Goal: Task Accomplishment & Management: Manage account settings

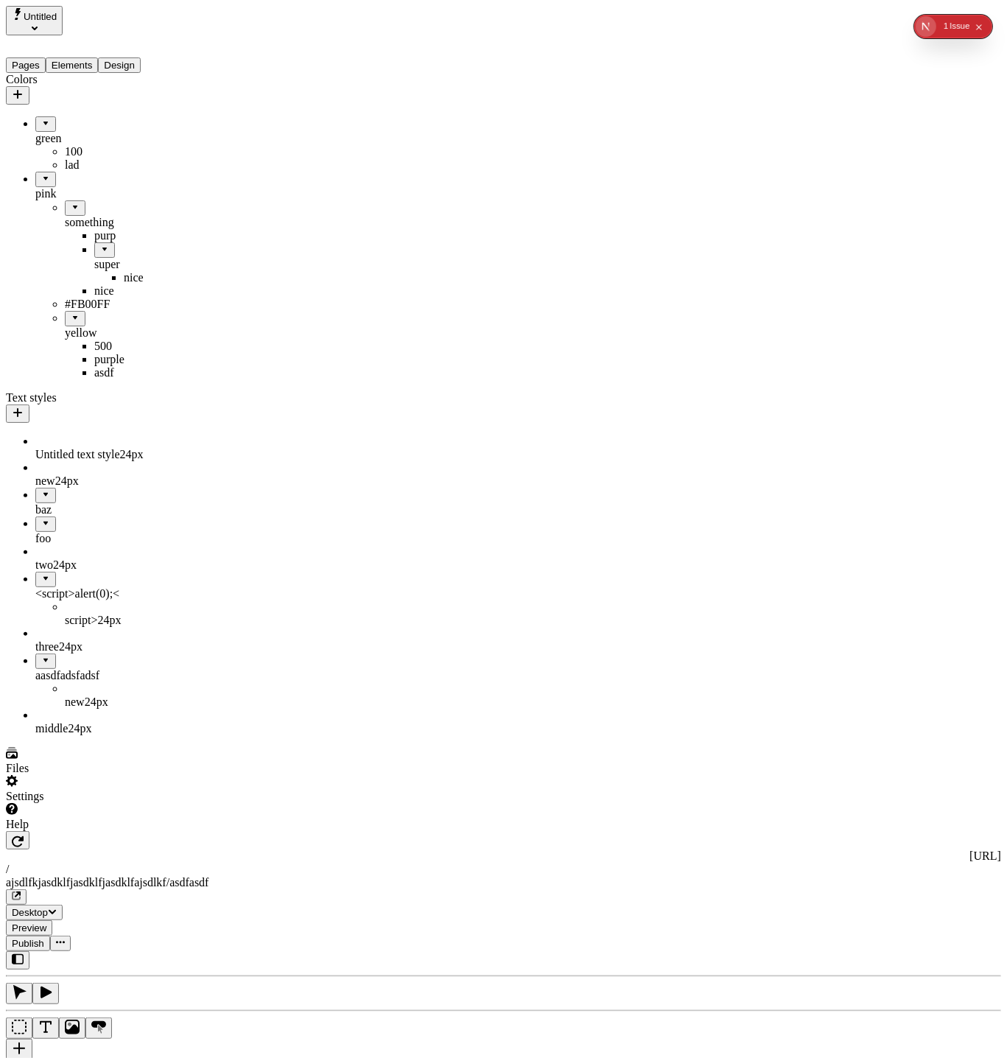
drag, startPoint x: 127, startPoint y: 569, endPoint x: 111, endPoint y: 563, distance: 16.8
drag, startPoint x: 52, startPoint y: 538, endPoint x: 130, endPoint y: 566, distance: 83.2
click at [81, 57] on button "Elements" at bounding box center [72, 64] width 53 height 15
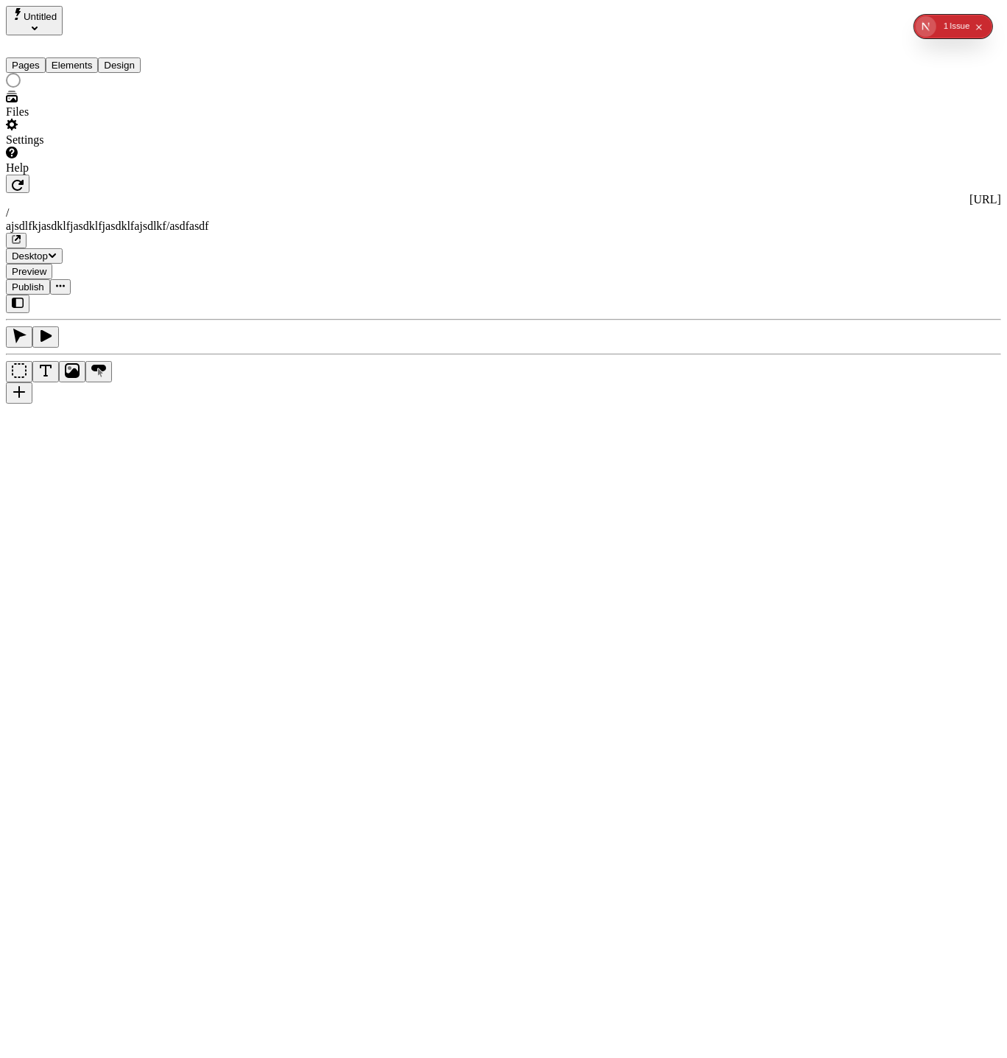
click at [28, 57] on button "Pages" at bounding box center [26, 64] width 40 height 15
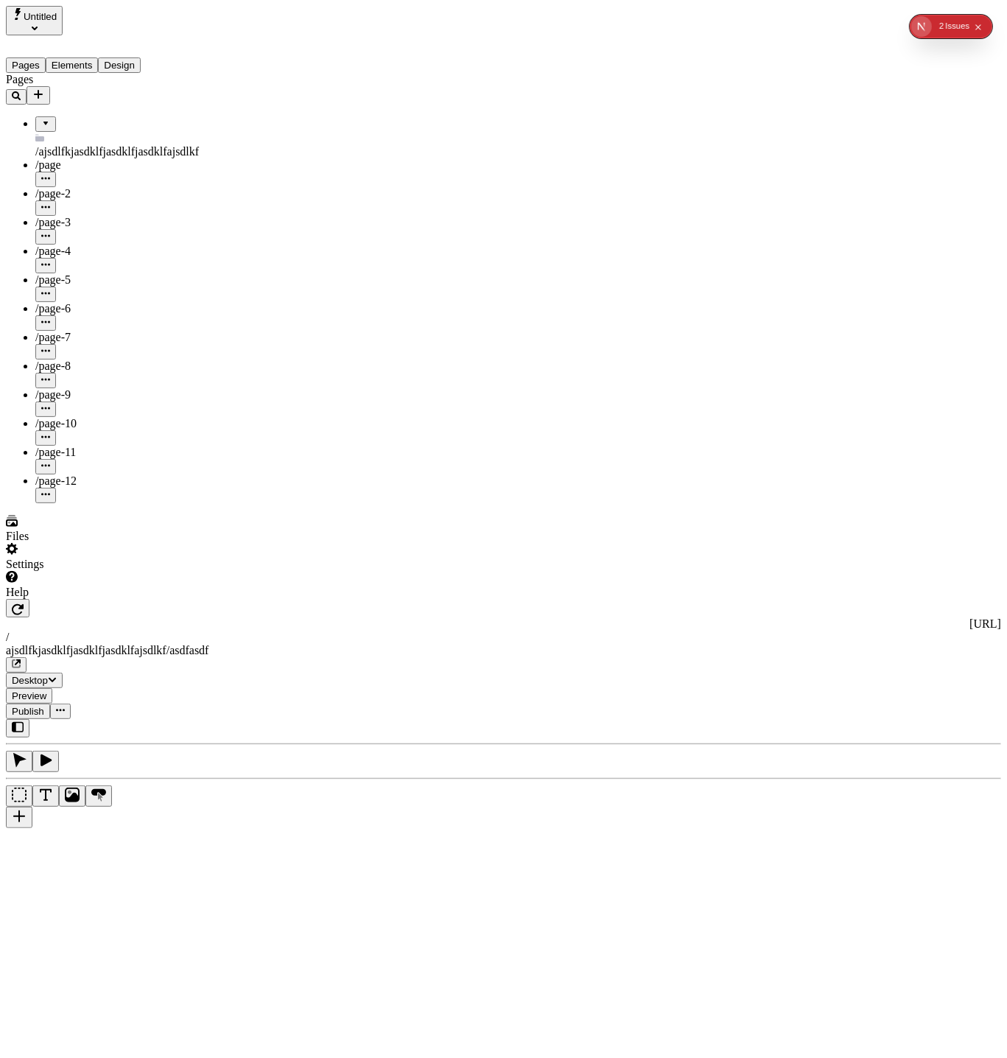
click at [130, 57] on button "Design" at bounding box center [119, 64] width 43 height 15
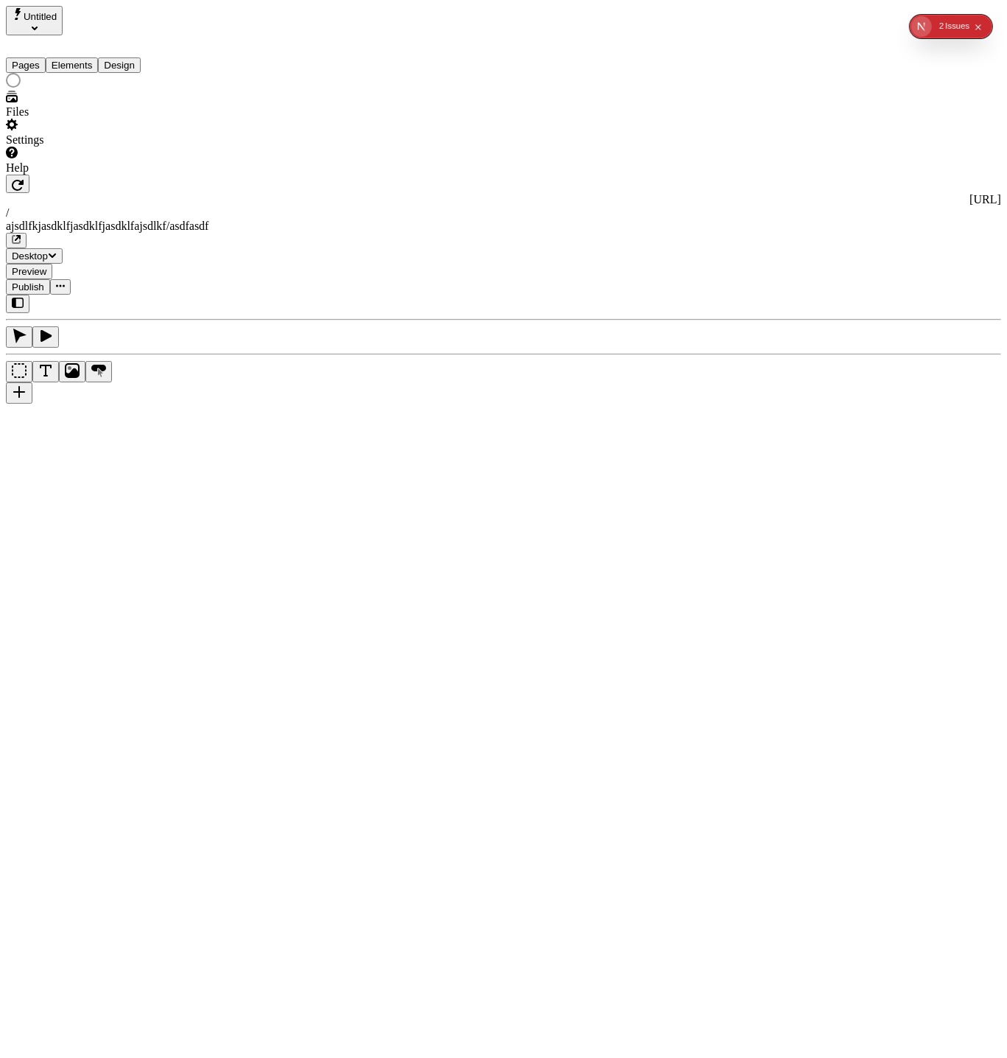
click at [88, 57] on button "Elements" at bounding box center [72, 64] width 53 height 15
click at [129, 57] on button "Design" at bounding box center [119, 64] width 43 height 15
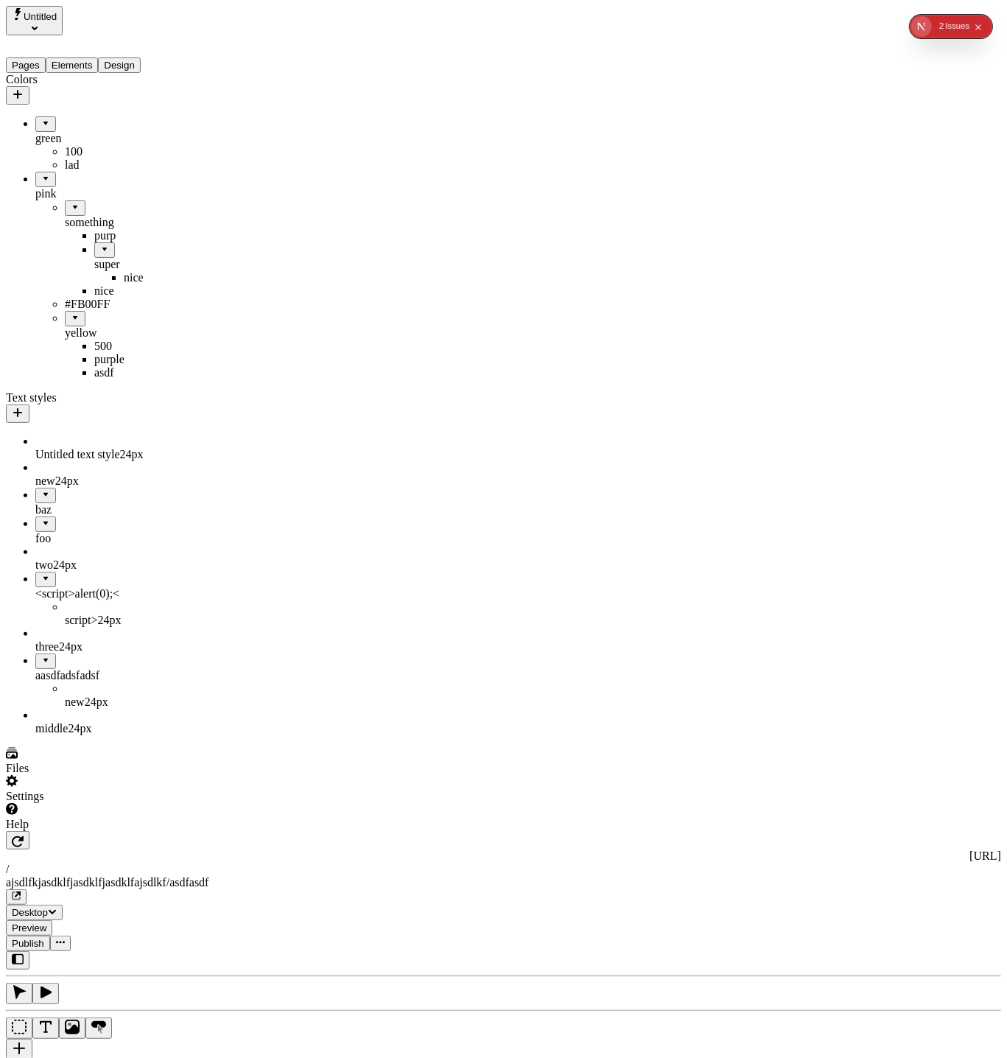
drag, startPoint x: 59, startPoint y: 444, endPoint x: 138, endPoint y: 625, distance: 196.9
click at [945, 32] on button "1 2 Issue s" at bounding box center [954, 26] width 30 height 21
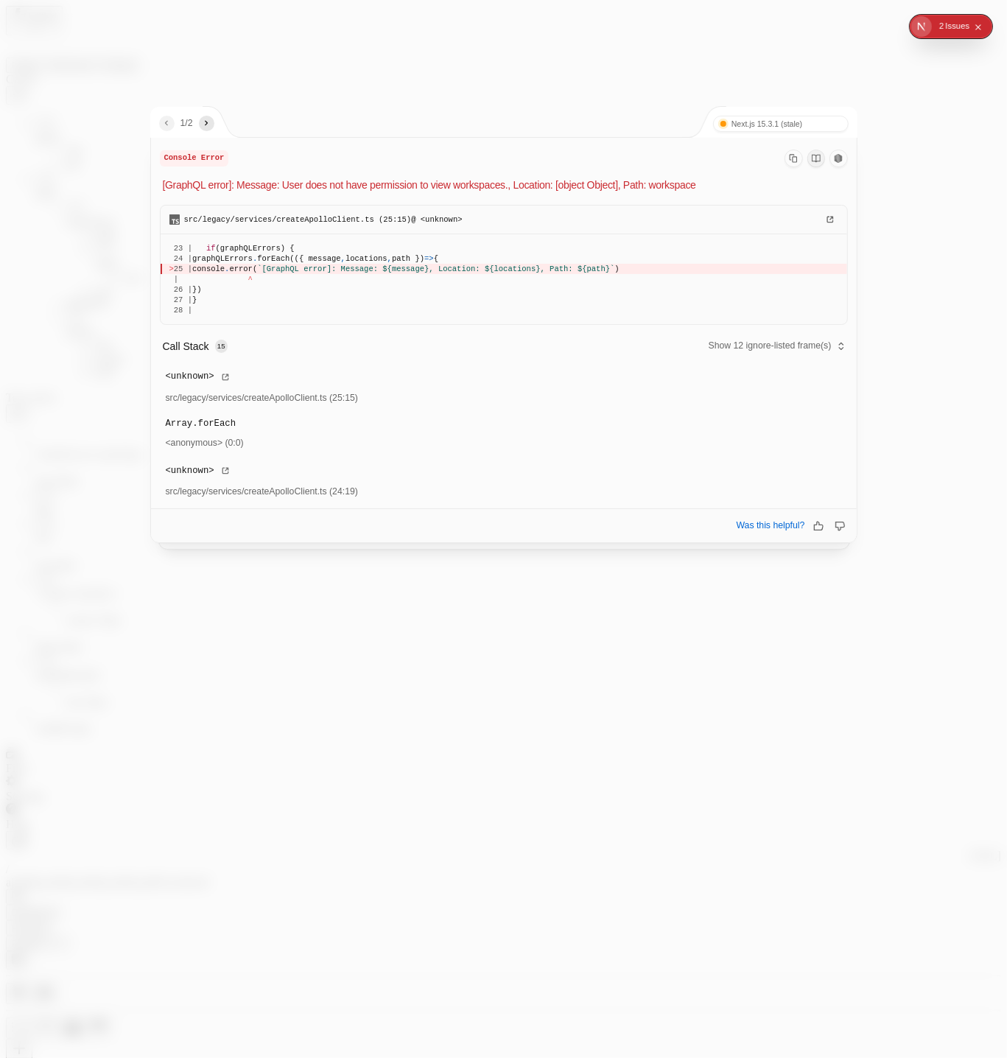
click at [897, 335] on div at bounding box center [503, 529] width 1007 height 1058
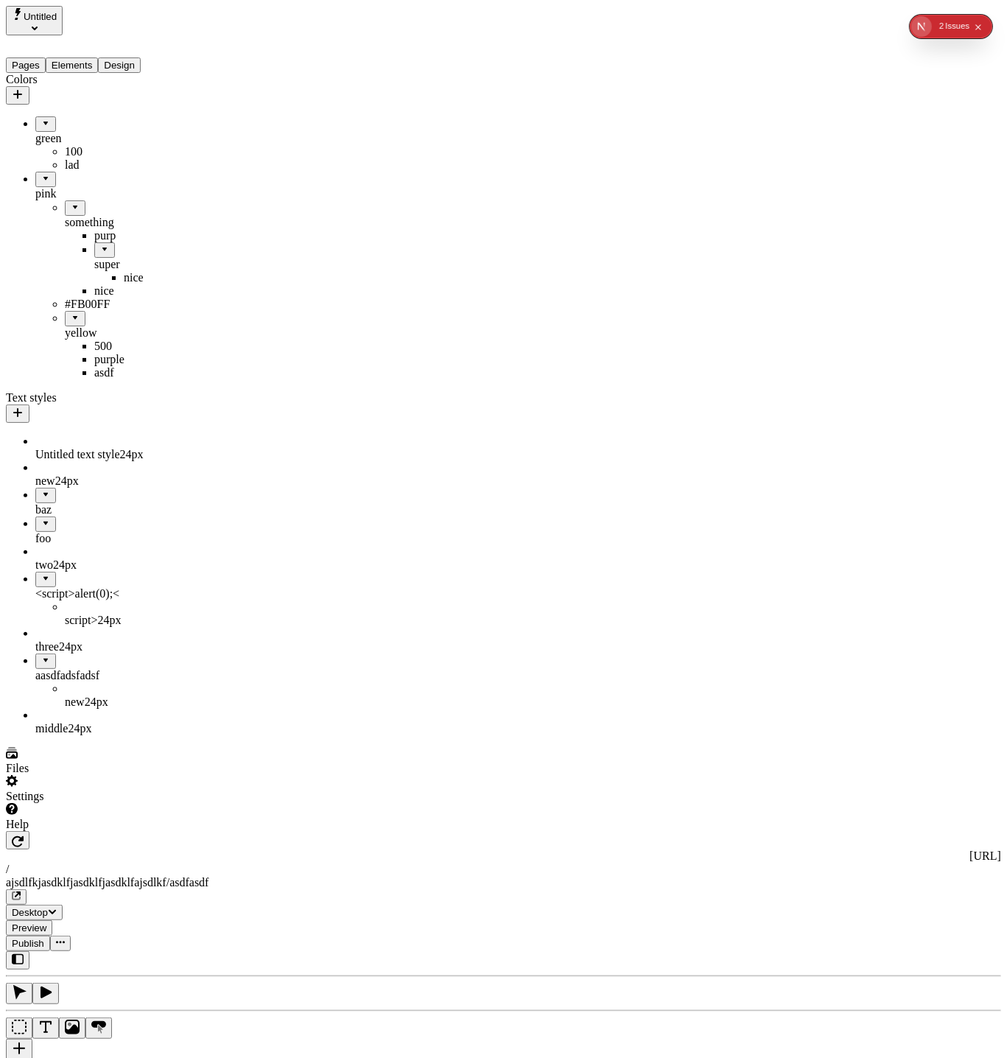
click at [22, 417] on icon "button" at bounding box center [17, 412] width 9 height 9
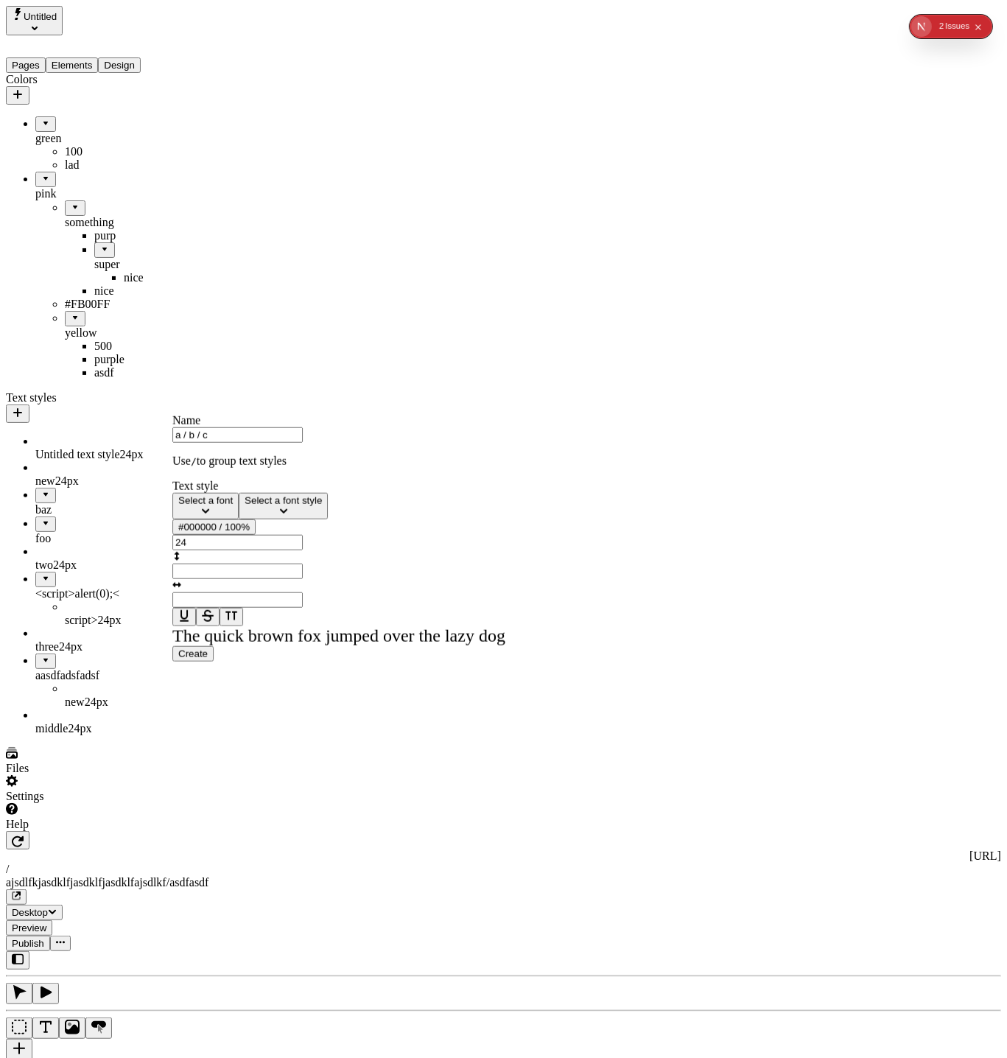
click at [172, 646] on button "Create" at bounding box center [192, 653] width 41 height 15
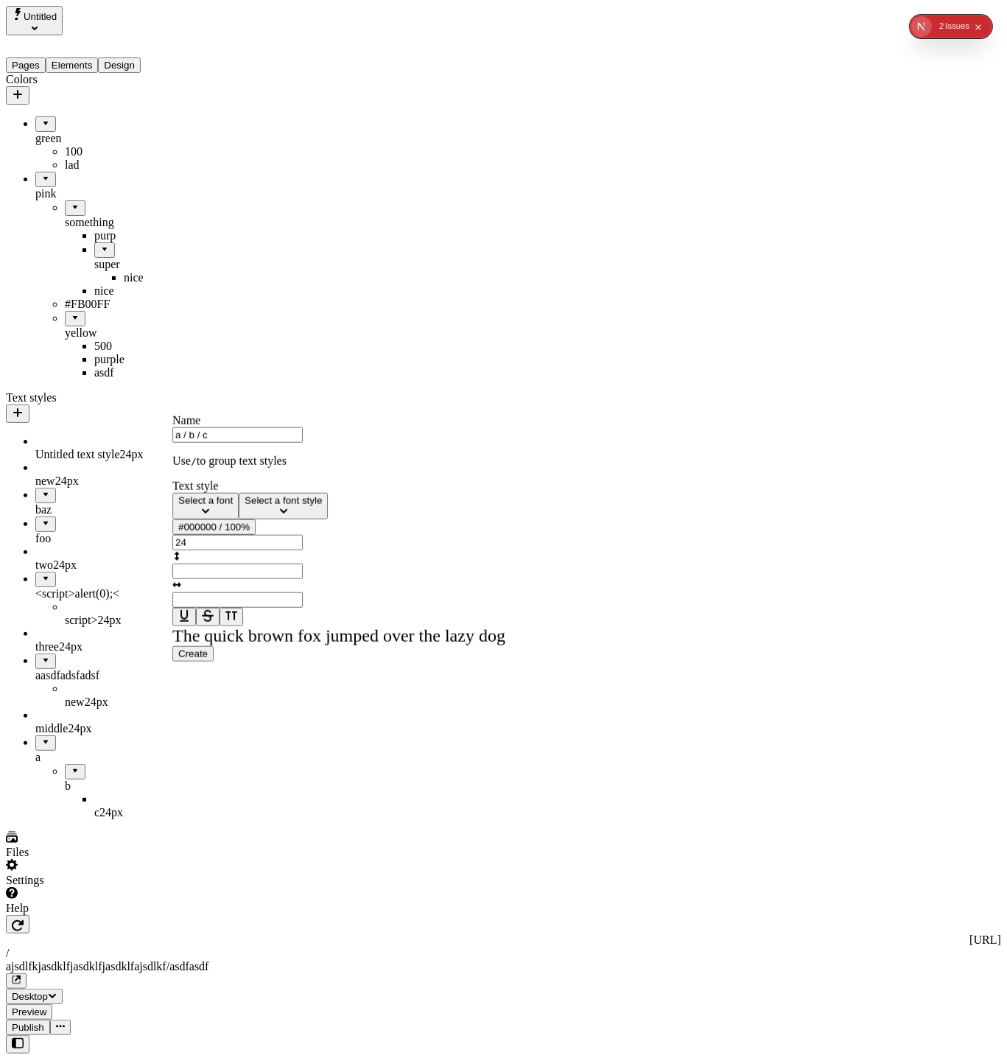
type input "Untitled text style"
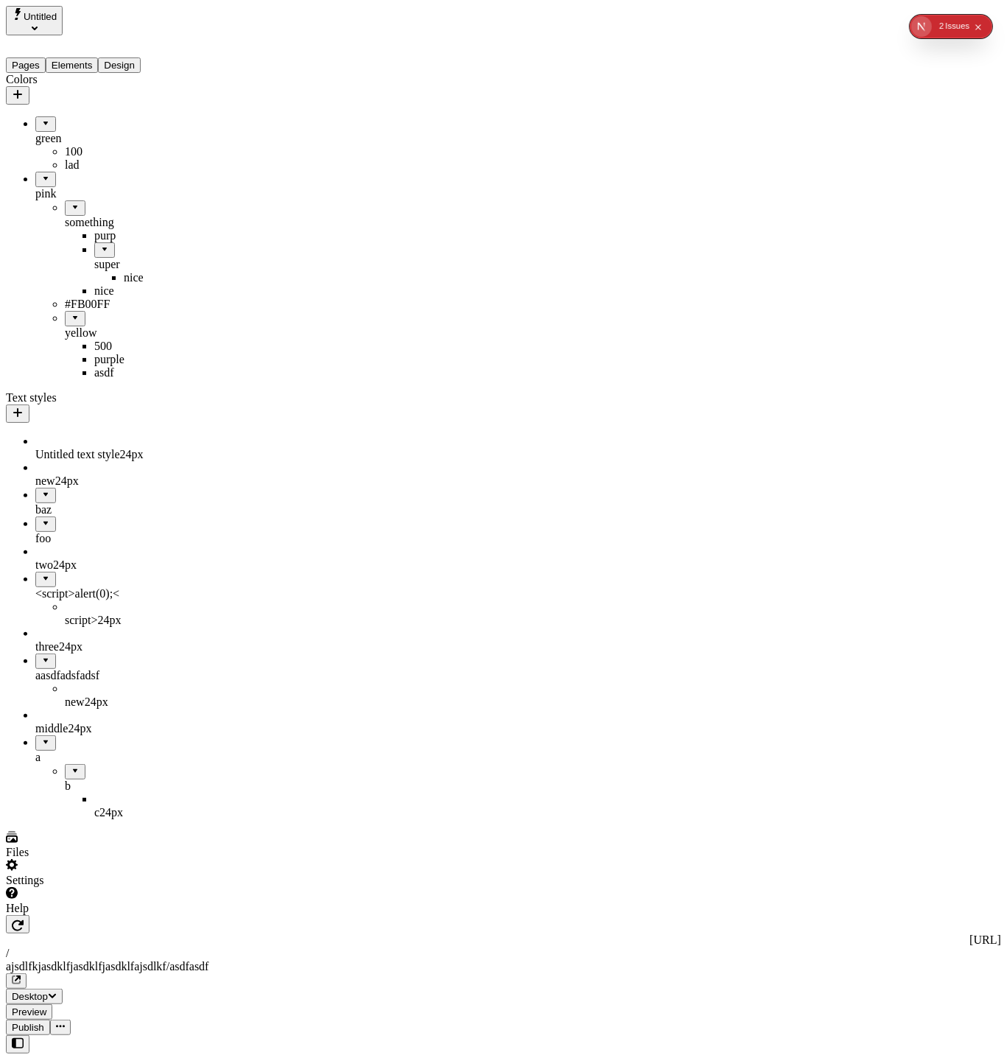
drag, startPoint x: 92, startPoint y: 644, endPoint x: 80, endPoint y: 655, distance: 15.7
click at [102, 703] on ul "Untitled text style 24 px new 24 px baz seven 24 px one 24 px 8 24 px Untitled …" at bounding box center [94, 627] width 177 height 384
drag, startPoint x: 91, startPoint y: 625, endPoint x: 52, endPoint y: 658, distance: 51.1
click at [99, 667] on ul "Untitled text style 24 px new 24 px baz seven 24 px one 24 px 8 24 px Untitled …" at bounding box center [94, 627] width 177 height 384
drag, startPoint x: 59, startPoint y: 662, endPoint x: 115, endPoint y: 659, distance: 56.1
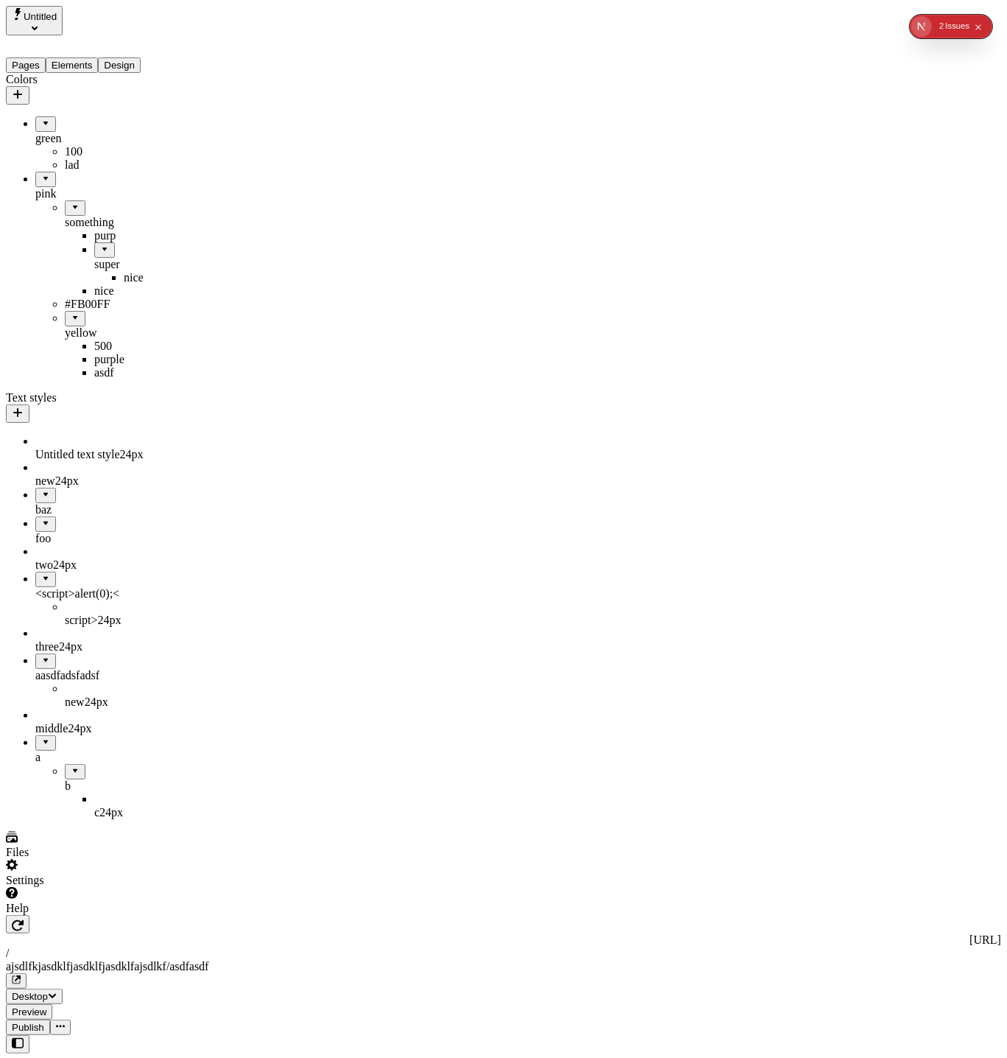
drag, startPoint x: 60, startPoint y: 683, endPoint x: 67, endPoint y: 695, distance: 12.9
click at [110, 735] on div "a" at bounding box center [108, 749] width 147 height 29
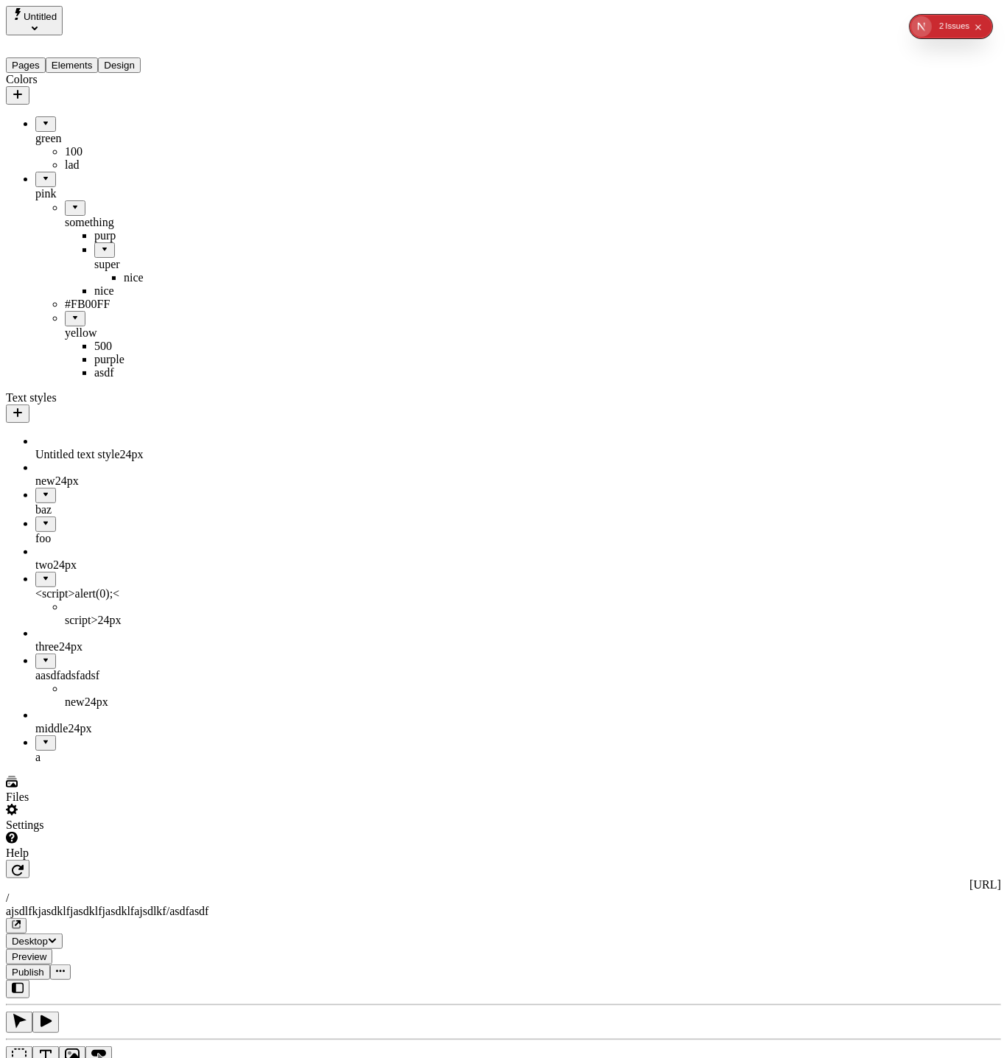
drag, startPoint x: 60, startPoint y: 689, endPoint x: 94, endPoint y: 692, distance: 34.7
click at [71, 750] on div "a" at bounding box center [108, 756] width 147 height 13
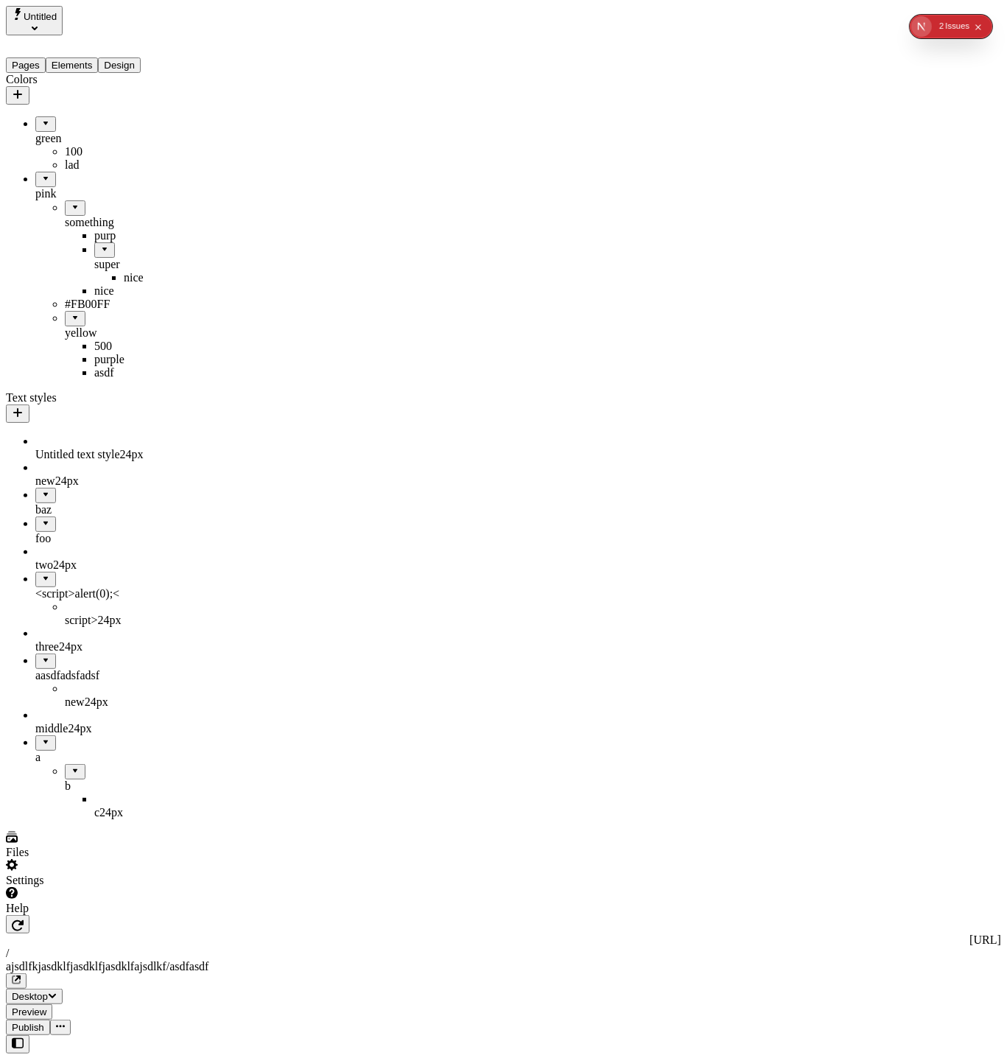
drag, startPoint x: 68, startPoint y: 191, endPoint x: 55, endPoint y: 197, distance: 15.2
click at [65, 216] on div "something" at bounding box center [124, 222] width 118 height 13
drag, startPoint x: 49, startPoint y: 197, endPoint x: 151, endPoint y: 200, distance: 101.7
click at [151, 216] on div "something" at bounding box center [124, 222] width 118 height 13
drag, startPoint x: 72, startPoint y: 179, endPoint x: 122, endPoint y: 194, distance: 51.7
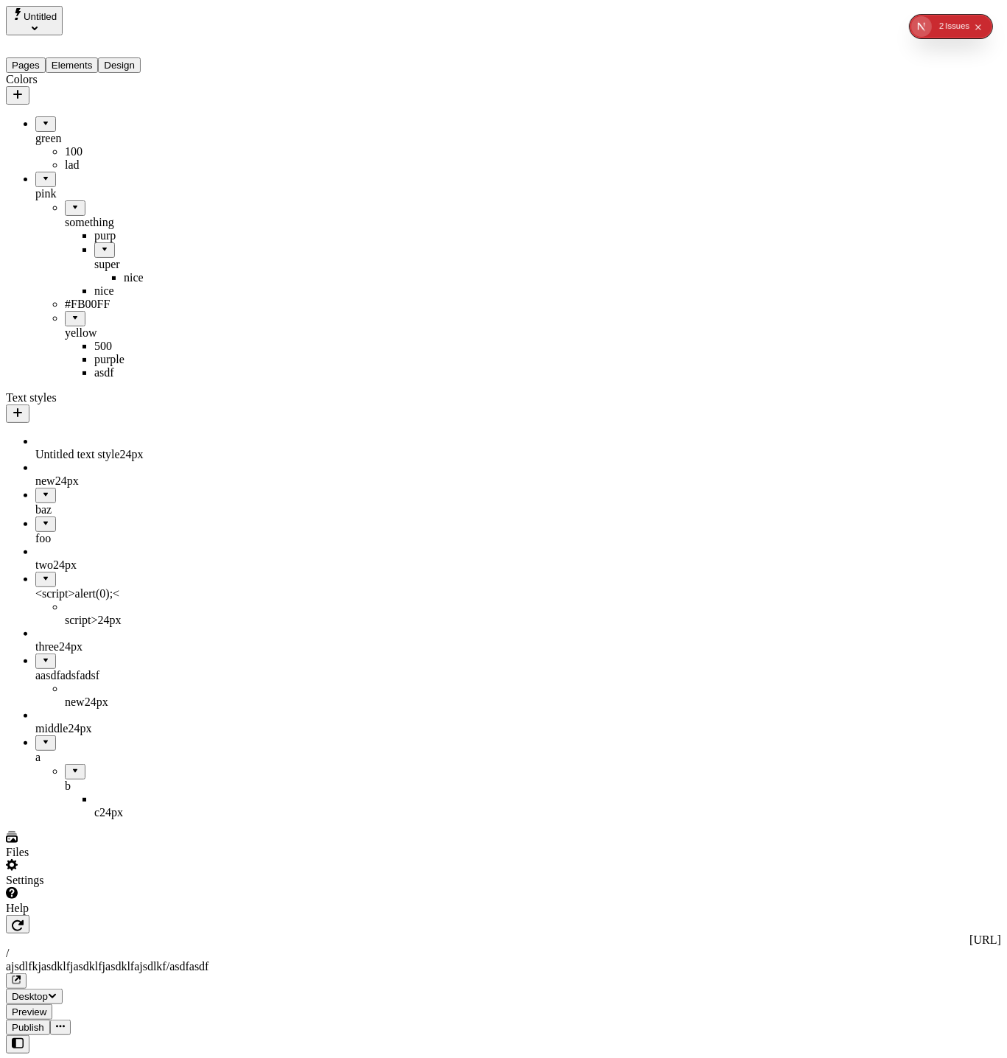
click at [131, 194] on li "pink something purp super nice nice #FB00FF yellow 500 purple asdf" at bounding box center [108, 276] width 147 height 208
drag, startPoint x: 66, startPoint y: 198, endPoint x: 144, endPoint y: 207, distance: 79.3
click at [144, 207] on li "something purp super nice nice" at bounding box center [124, 248] width 118 height 97
drag, startPoint x: 79, startPoint y: 322, endPoint x: 183, endPoint y: 323, distance: 103.8
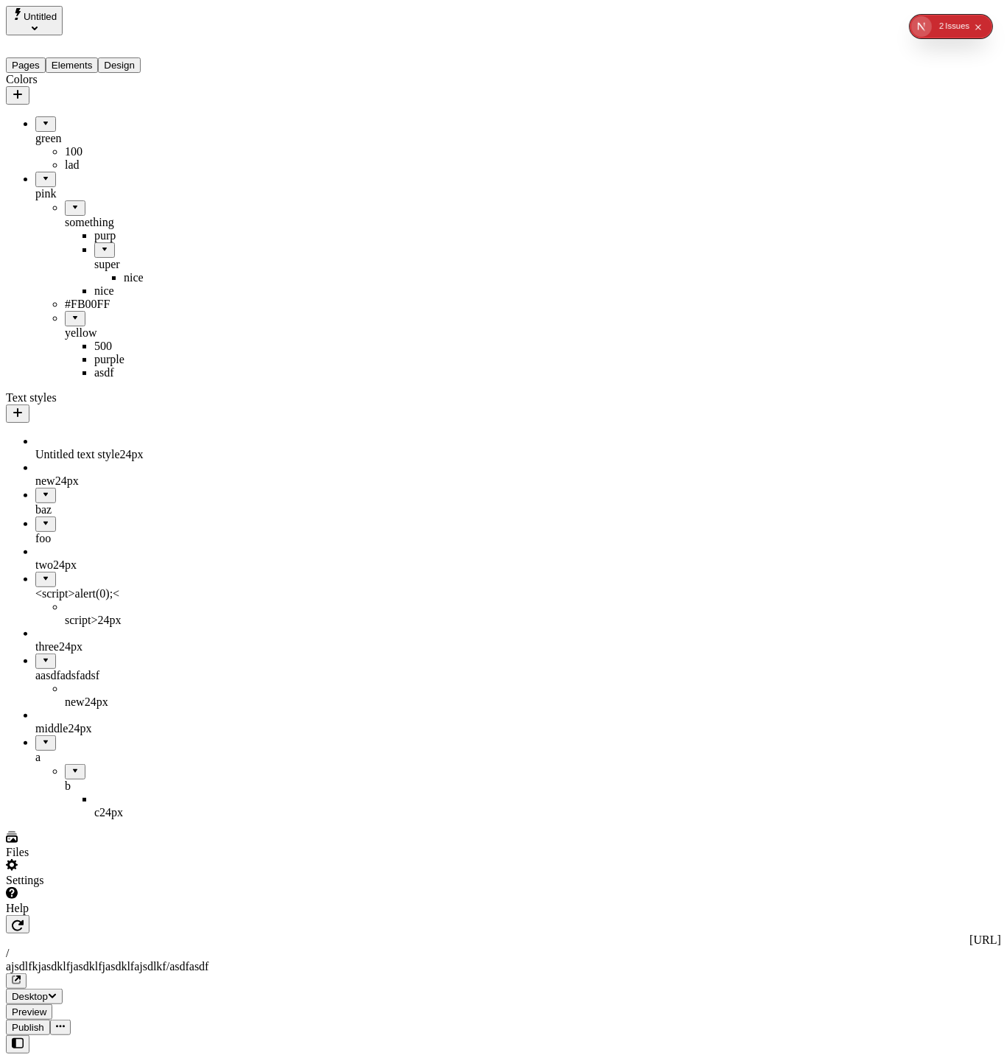
click at [93, 326] on div "yellow" at bounding box center [124, 332] width 118 height 13
click at [65, 331] on div "yellow" at bounding box center [124, 332] width 118 height 13
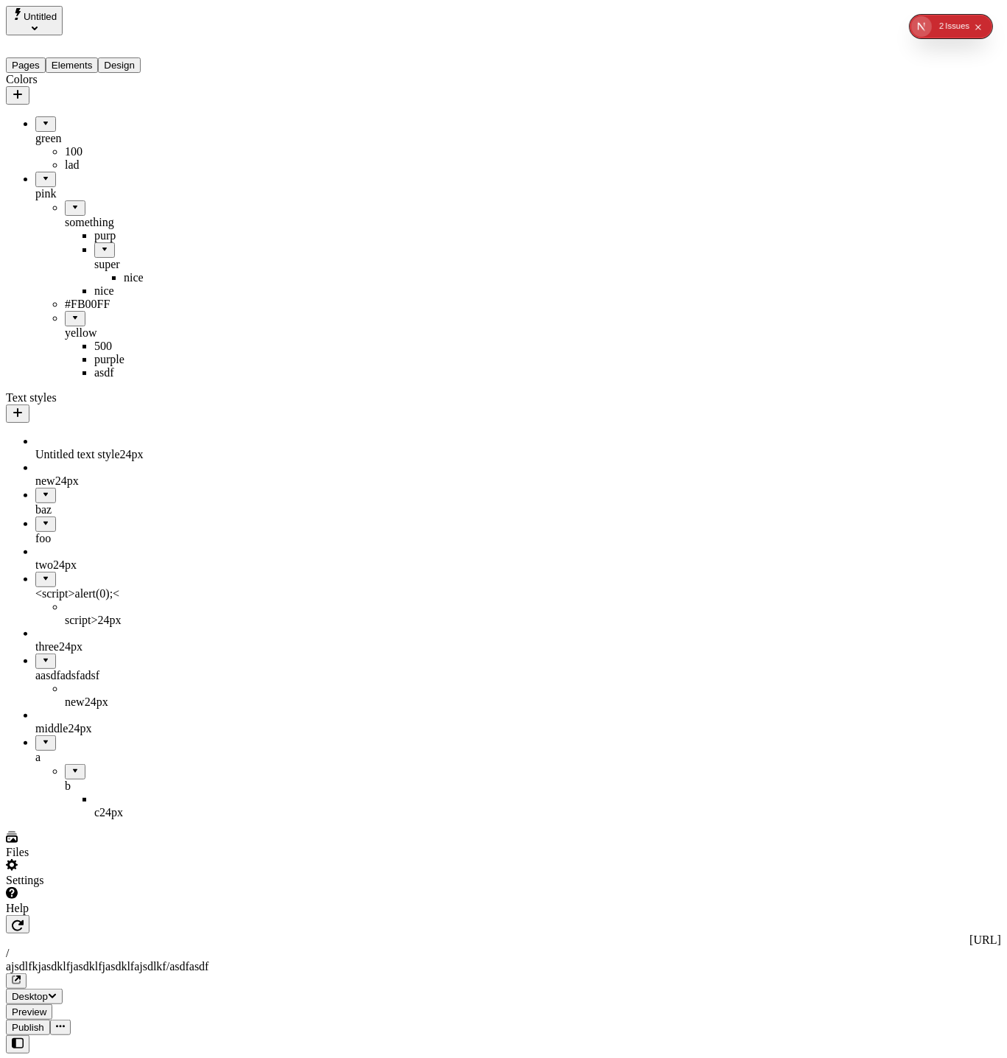
click at [71, 313] on div at bounding box center [75, 313] width 9 height 0
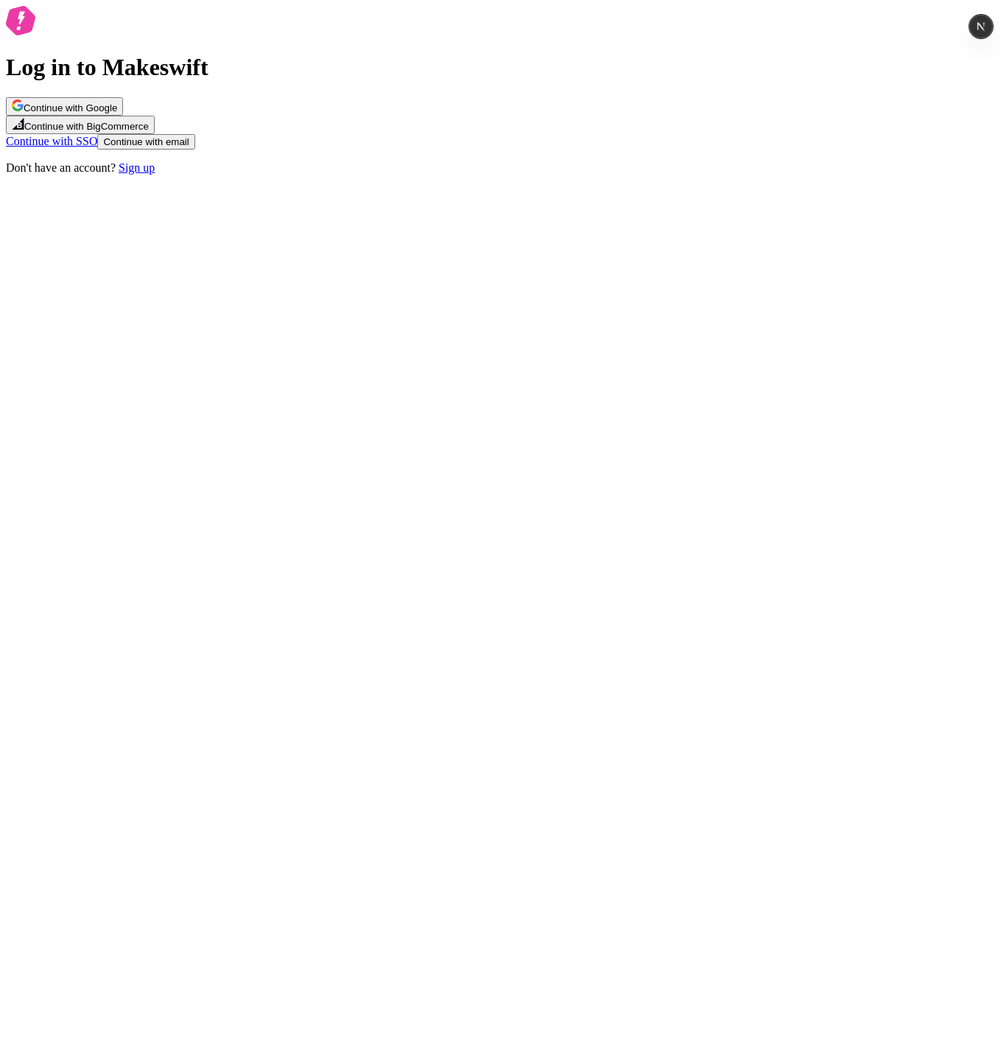
click at [123, 116] on button "Continue with Google" at bounding box center [64, 106] width 117 height 18
click at [513, 177] on div "Log in to Makeswift Continue with Google Continue with BigCommerce Continue wit…" at bounding box center [503, 92] width 995 height 172
click at [787, 177] on div "Log in to Makeswift Continue with Google Continue with BigCommerce Continue wit…" at bounding box center [503, 92] width 995 height 172
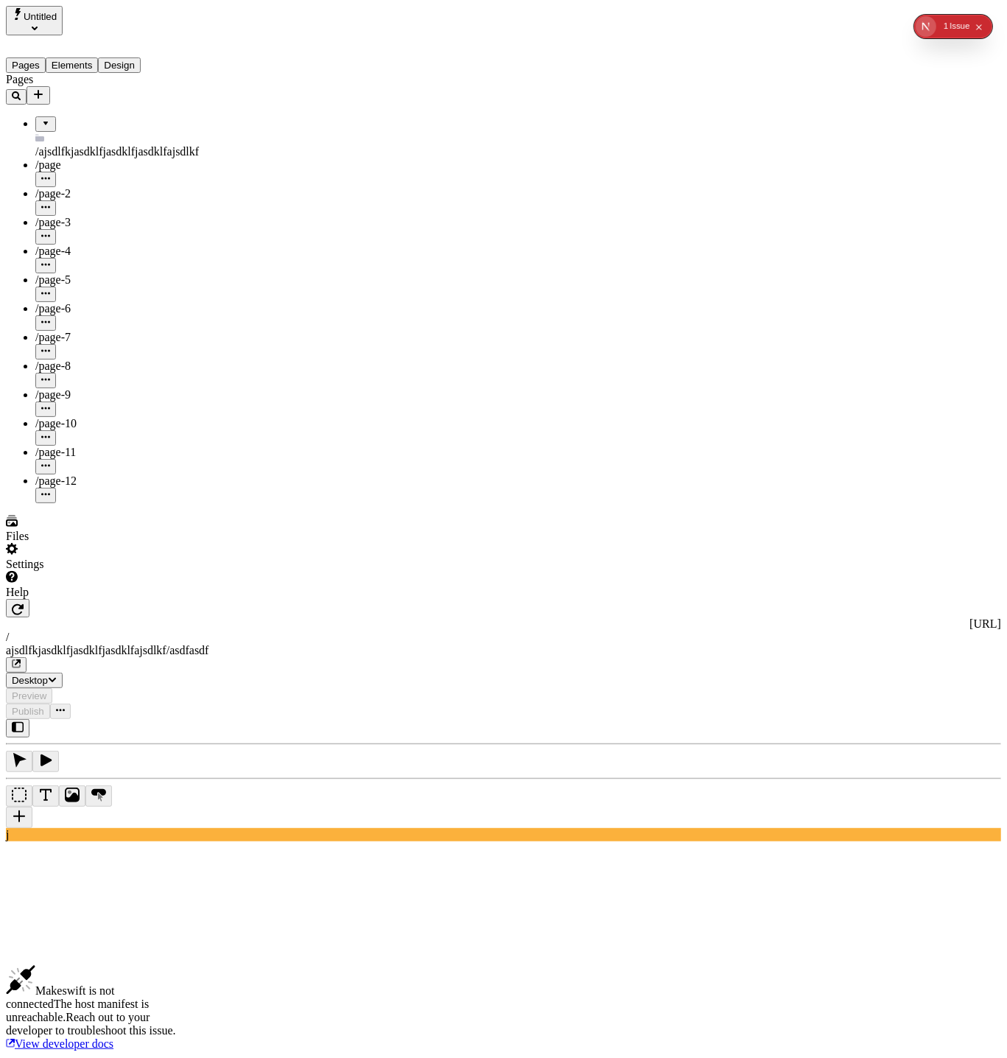
click at [141, 57] on button "Design" at bounding box center [119, 64] width 43 height 15
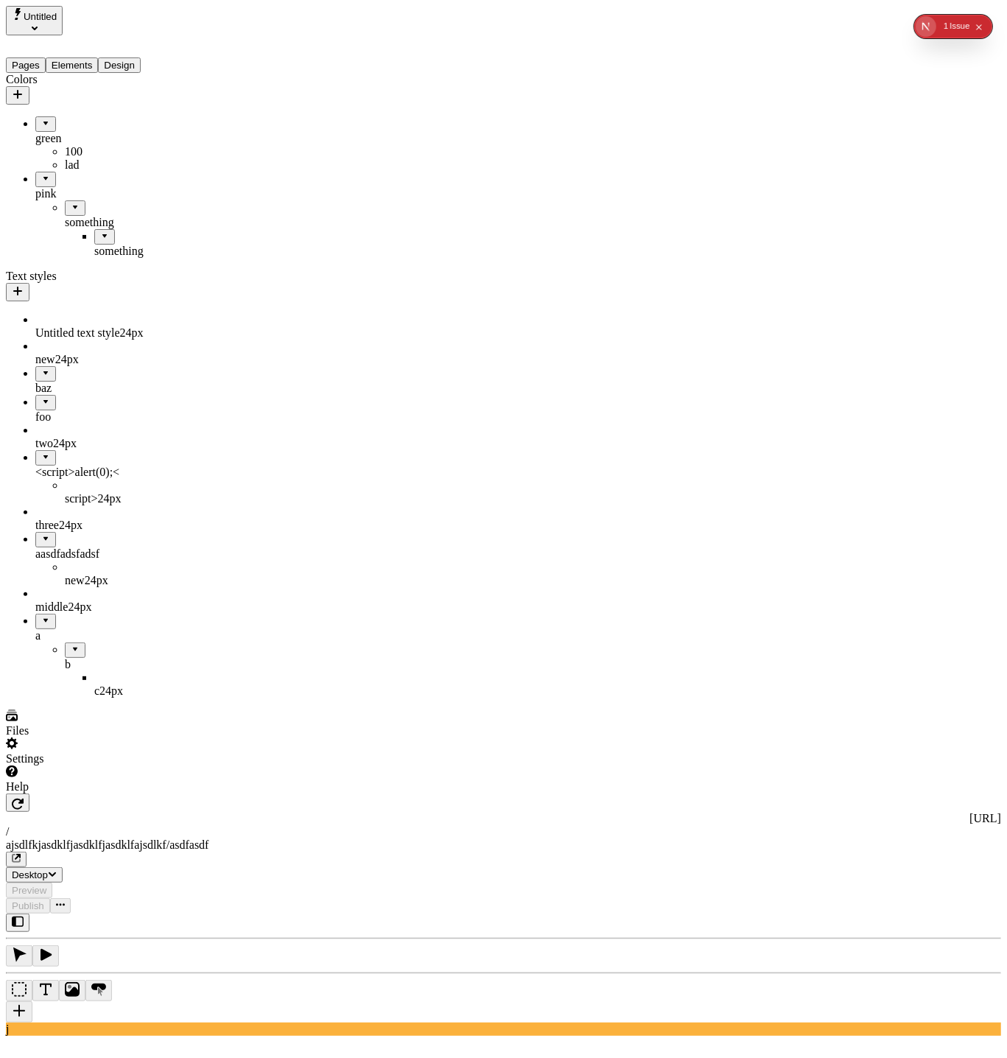
drag, startPoint x: 80, startPoint y: 199, endPoint x: 102, endPoint y: 102, distance: 98.8
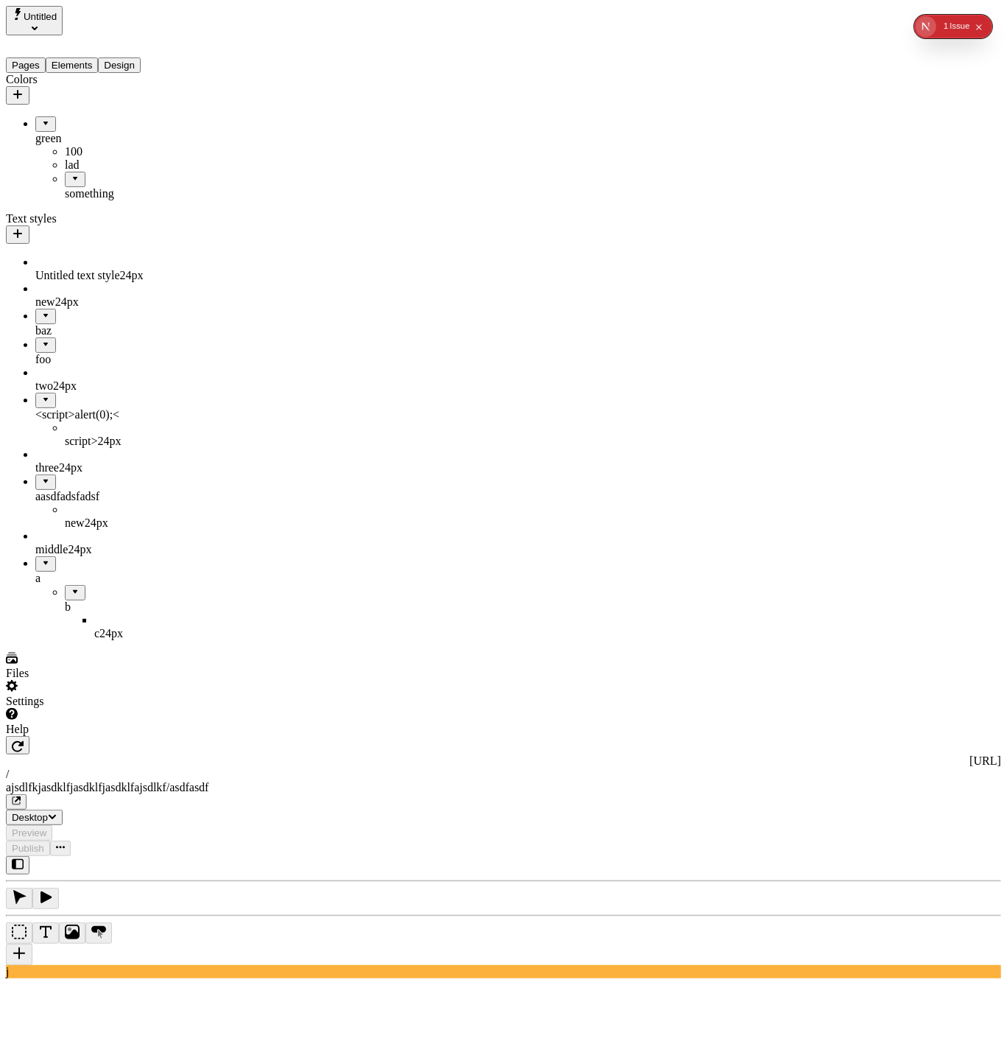
click at [91, 172] on div "something" at bounding box center [124, 186] width 118 height 29
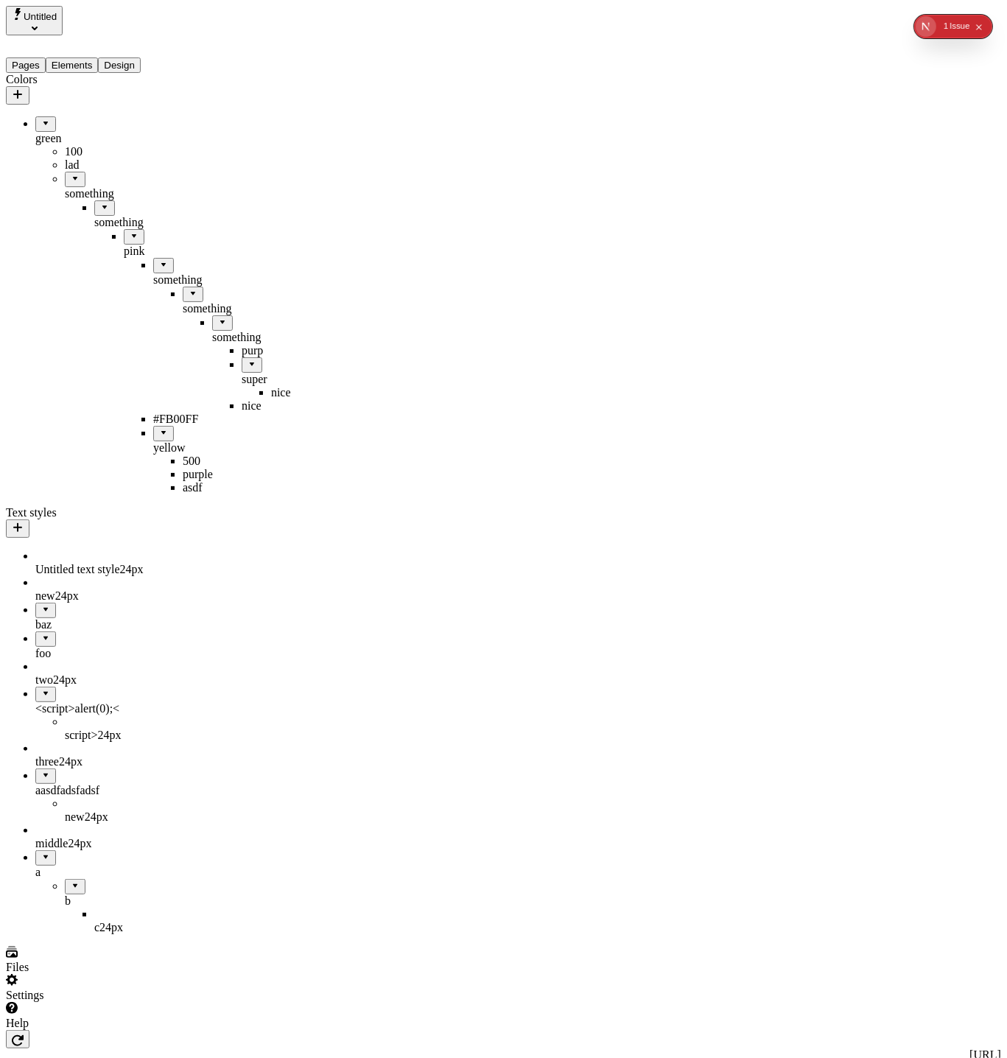
drag, startPoint x: 113, startPoint y: 189, endPoint x: 91, endPoint y: 77, distance: 114.3
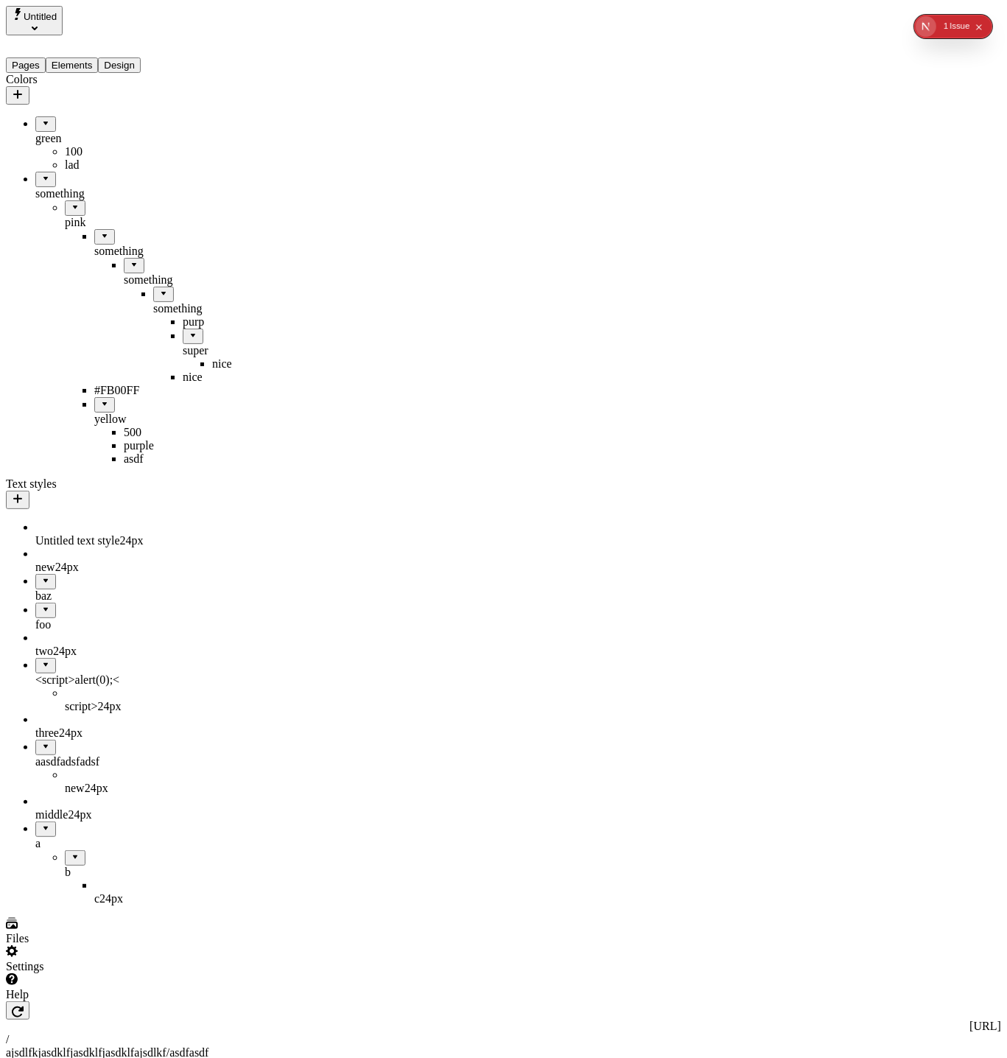
drag, startPoint x: 99, startPoint y: 245, endPoint x: 94, endPoint y: 80, distance: 164.3
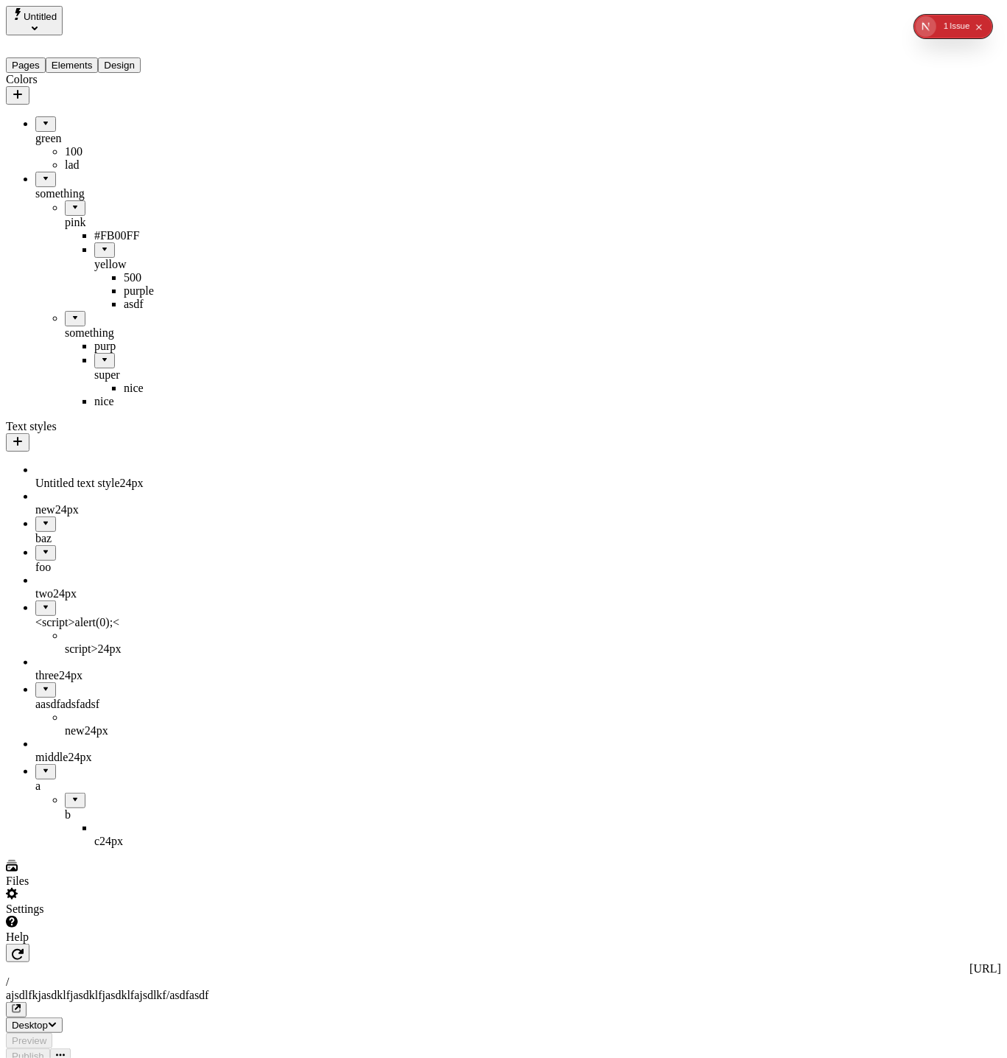
drag, startPoint x: 60, startPoint y: 375, endPoint x: 66, endPoint y: 76, distance: 299.1
drag, startPoint x: 75, startPoint y: 335, endPoint x: 99, endPoint y: 406, distance: 74.8
drag, startPoint x: 73, startPoint y: 239, endPoint x: 94, endPoint y: 420, distance: 182.4
drag, startPoint x: 73, startPoint y: 354, endPoint x: 23, endPoint y: 444, distance: 103.5
drag, startPoint x: 46, startPoint y: 686, endPoint x: 130, endPoint y: 727, distance: 93.2
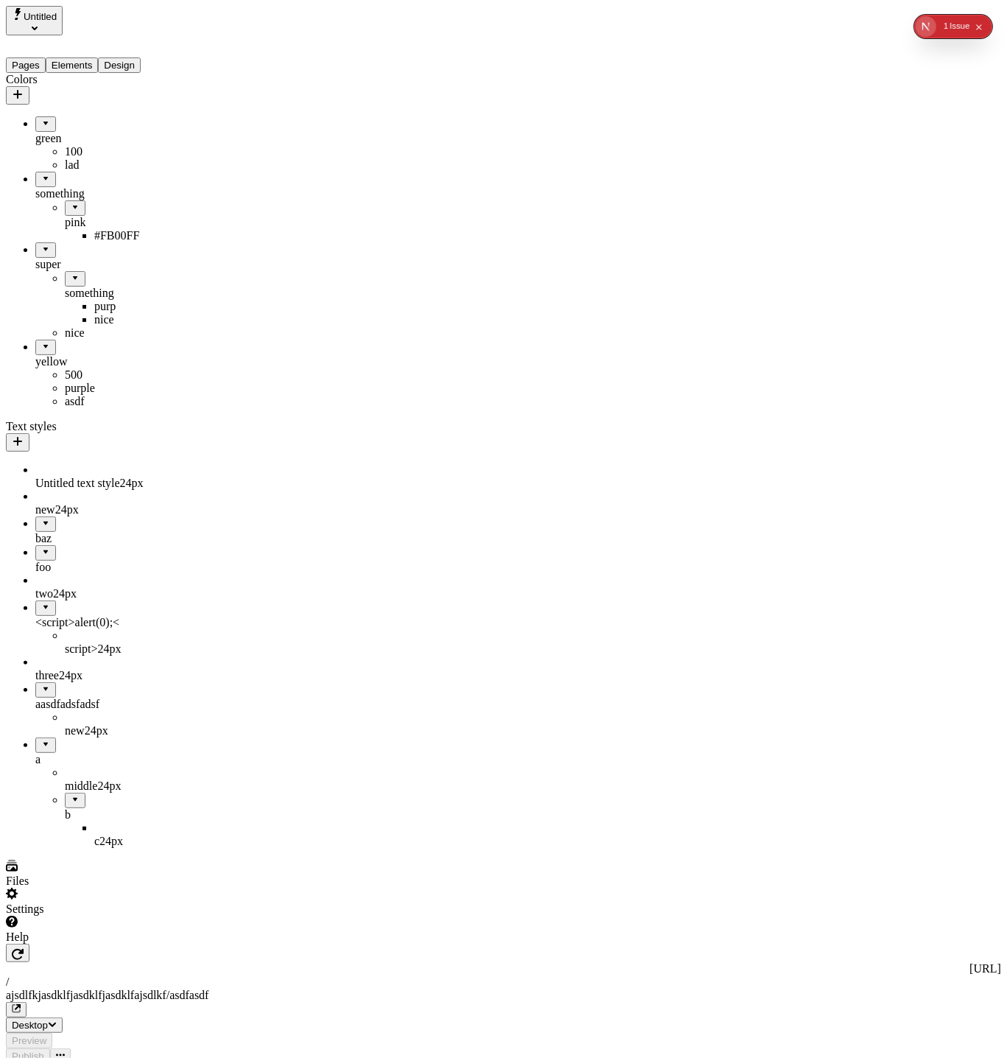
drag, startPoint x: 69, startPoint y: 668, endPoint x: 147, endPoint y: 700, distance: 84.5
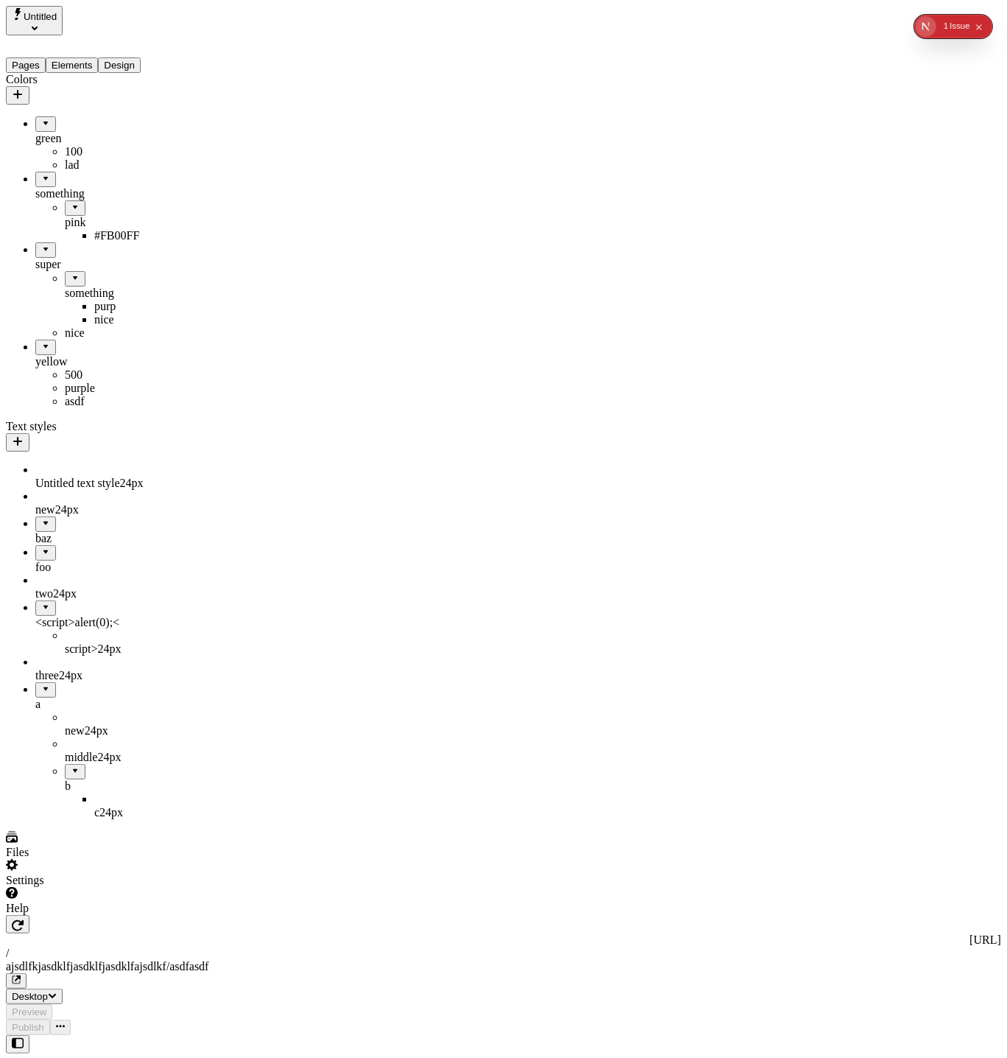
drag, startPoint x: 57, startPoint y: 587, endPoint x: 124, endPoint y: 720, distance: 149.2
drag, startPoint x: 85, startPoint y: 689, endPoint x: 113, endPoint y: 607, distance: 86.9
click at [65, 724] on div "b" at bounding box center [124, 730] width 118 height 13
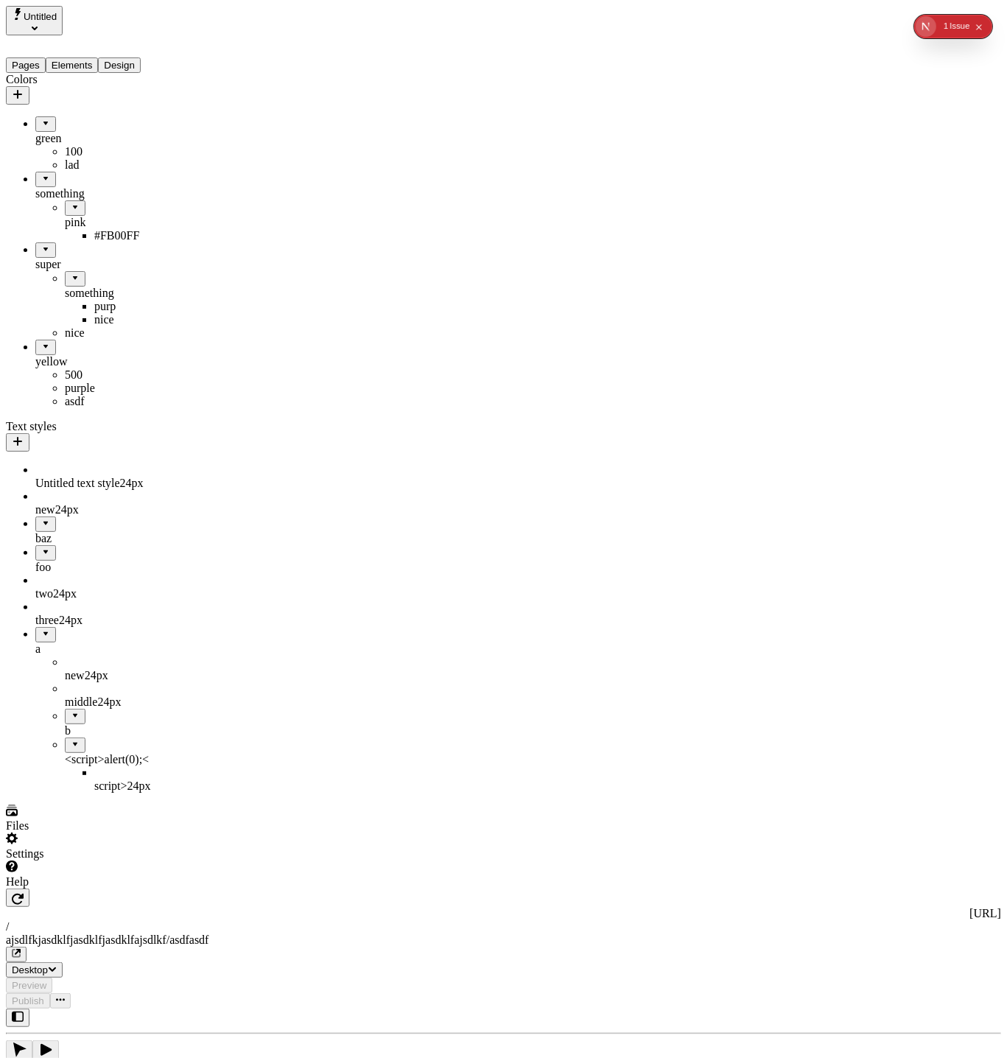
drag, startPoint x: 62, startPoint y: 697, endPoint x: 135, endPoint y: 680, distance: 74.9
click at [135, 680] on body "Untitled Pages Elements Design Colors green 100 lad something pink #FB00FF supe…" at bounding box center [503, 743] width 995 height 1475
click at [67, 724] on div "b" at bounding box center [124, 730] width 118 height 13
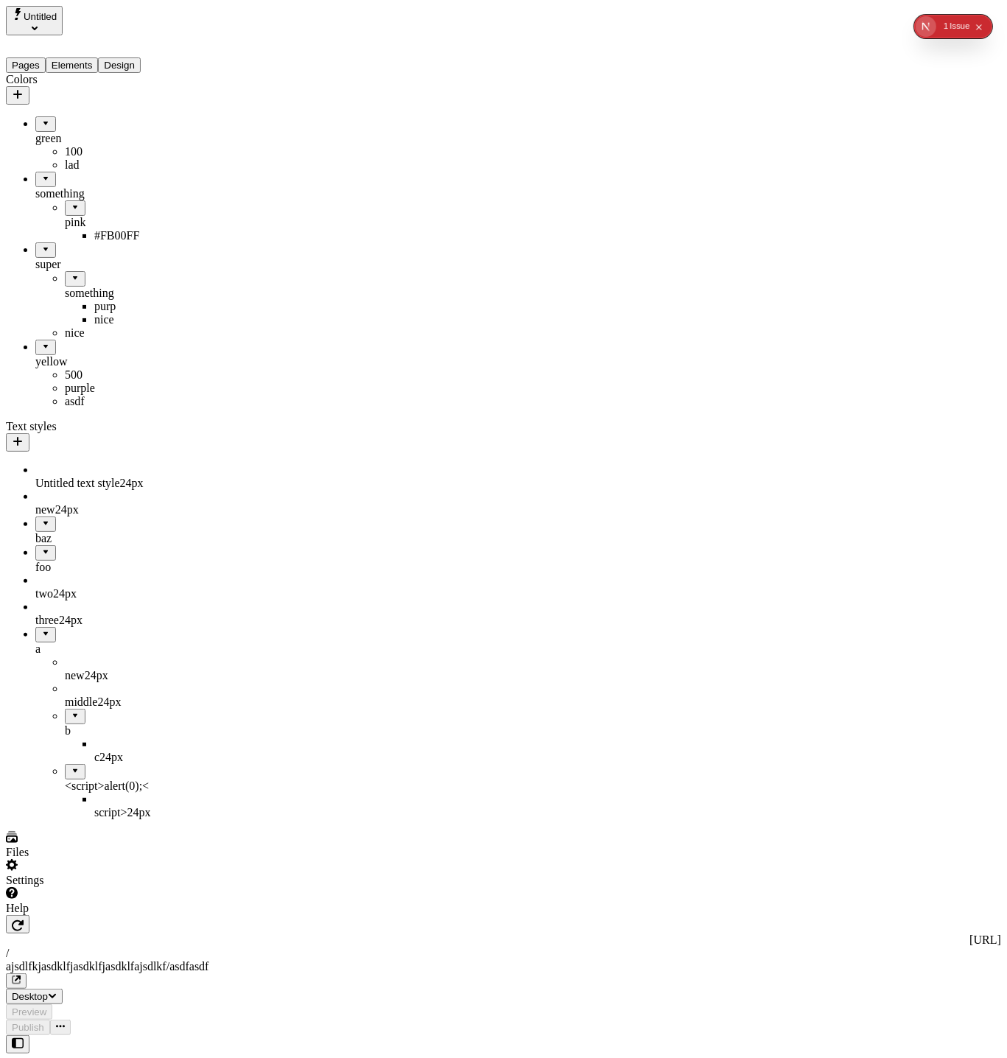
drag, startPoint x: 78, startPoint y: 704, endPoint x: 144, endPoint y: 692, distance: 67.3
drag, startPoint x: 76, startPoint y: 708, endPoint x: 42, endPoint y: 616, distance: 98.1
drag, startPoint x: 60, startPoint y: 623, endPoint x: 38, endPoint y: 588, distance: 40.7
drag, startPoint x: 50, startPoint y: 596, endPoint x: 127, endPoint y: 652, distance: 94.9
click at [48, 642] on div "a" at bounding box center [108, 648] width 147 height 13
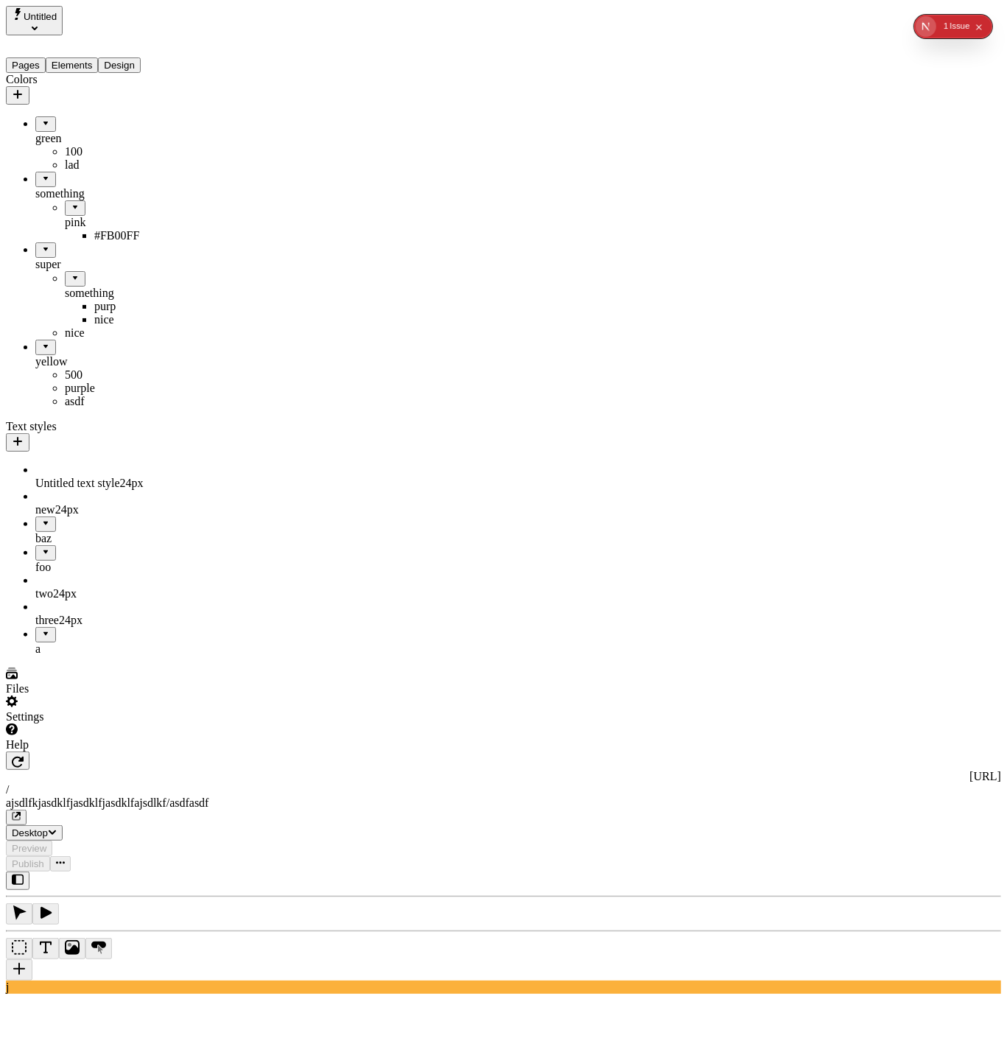
click at [35, 532] on div "baz" at bounding box center [108, 538] width 147 height 13
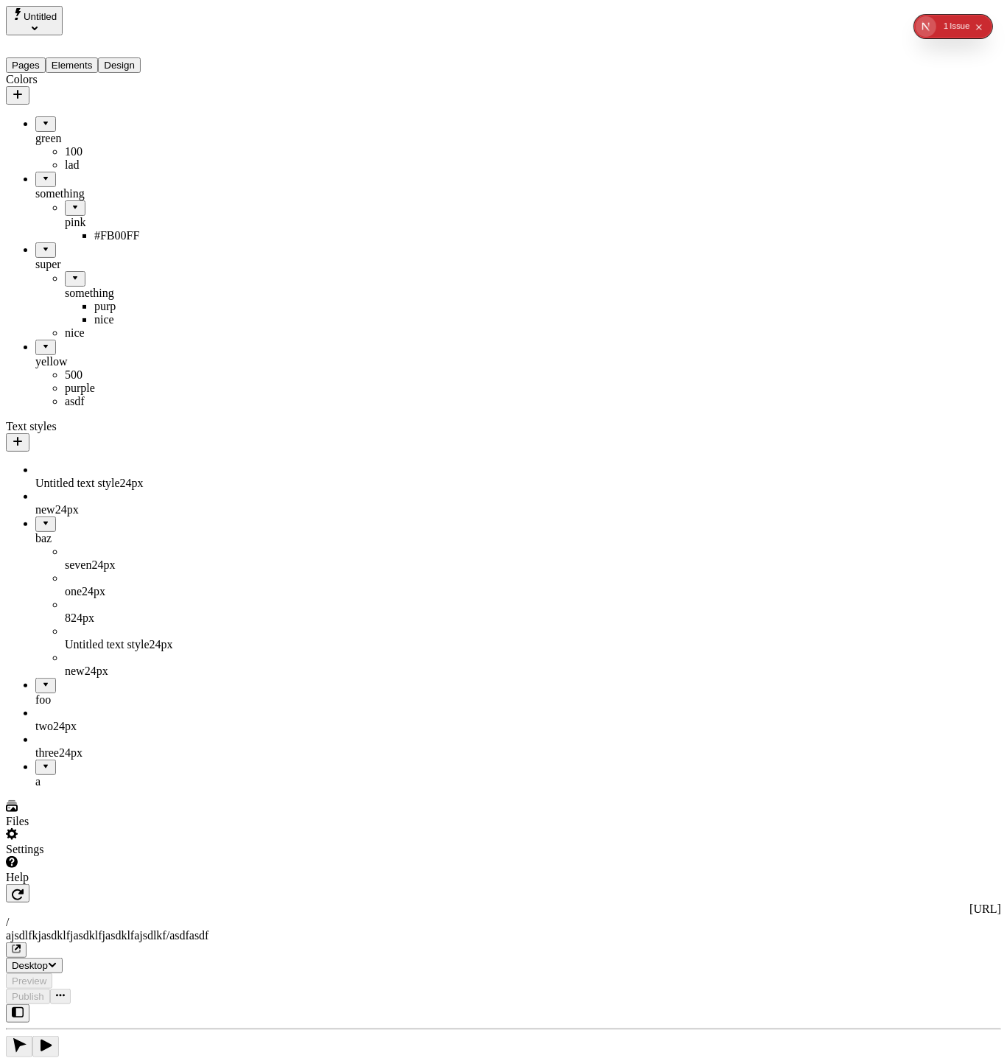
drag, startPoint x: 32, startPoint y: 509, endPoint x: 69, endPoint y: 445, distance: 74.3
click at [50, 642] on div "baz" at bounding box center [108, 648] width 147 height 13
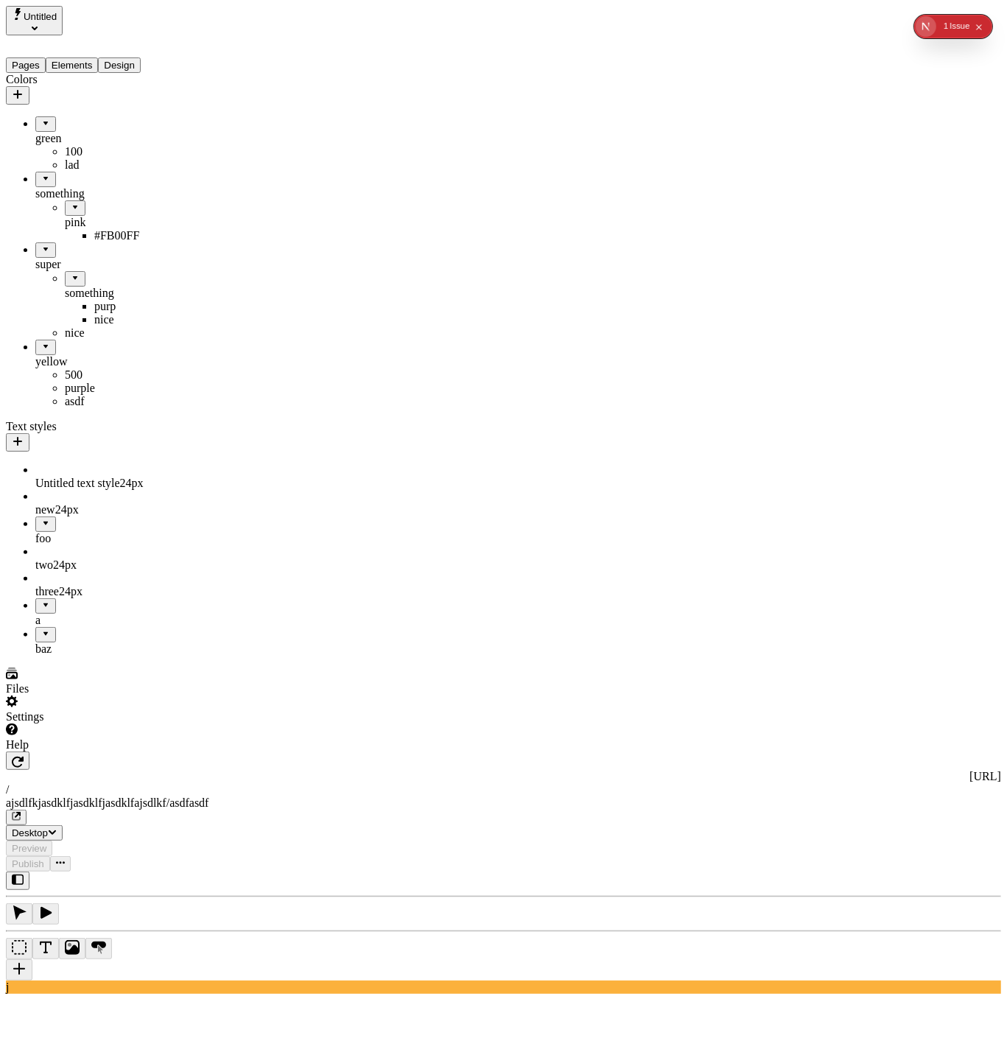
click at [50, 642] on div "baz" at bounding box center [108, 648] width 147 height 13
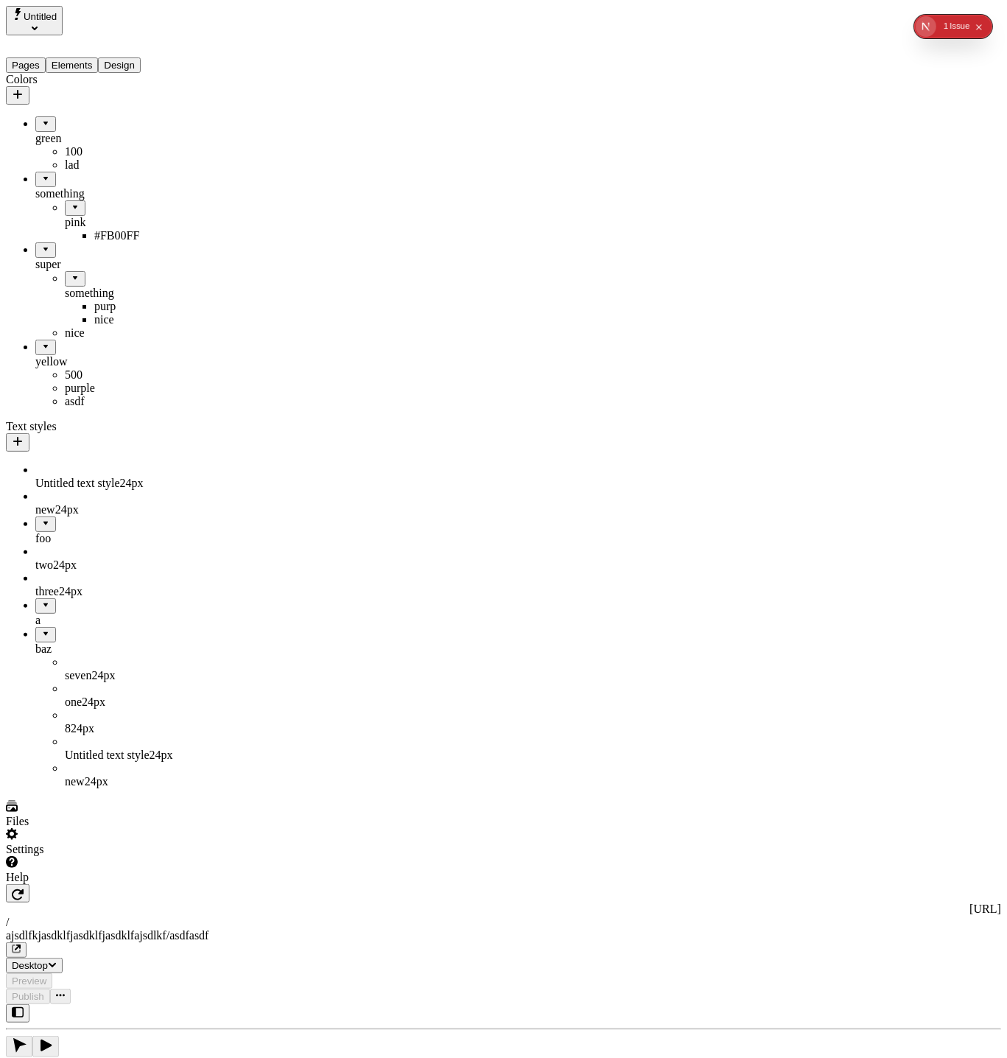
drag, startPoint x: 60, startPoint y: 513, endPoint x: 83, endPoint y: 439, distance: 77.3
click at [36, 614] on div "baz" at bounding box center [108, 620] width 147 height 13
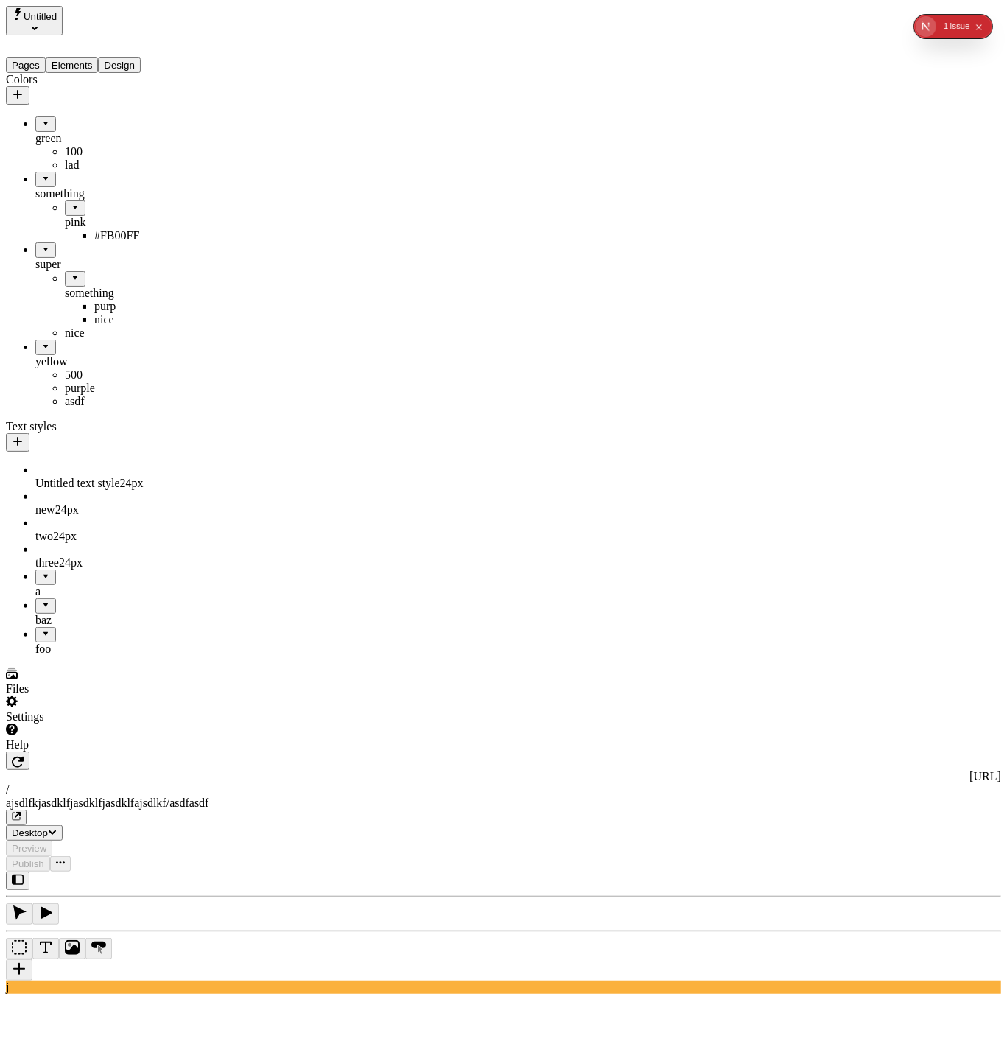
drag, startPoint x: 63, startPoint y: 555, endPoint x: 66, endPoint y: 446, distance: 109.0
click at [66, 446] on body "Untitled Pages Elements Design Colors green 100 lad something pink #FB00FF supe…" at bounding box center [503, 675] width 995 height 1338
drag, startPoint x: 29, startPoint y: 559, endPoint x: 76, endPoint y: 443, distance: 125.6
click at [38, 614] on div "foo" at bounding box center [108, 620] width 147 height 13
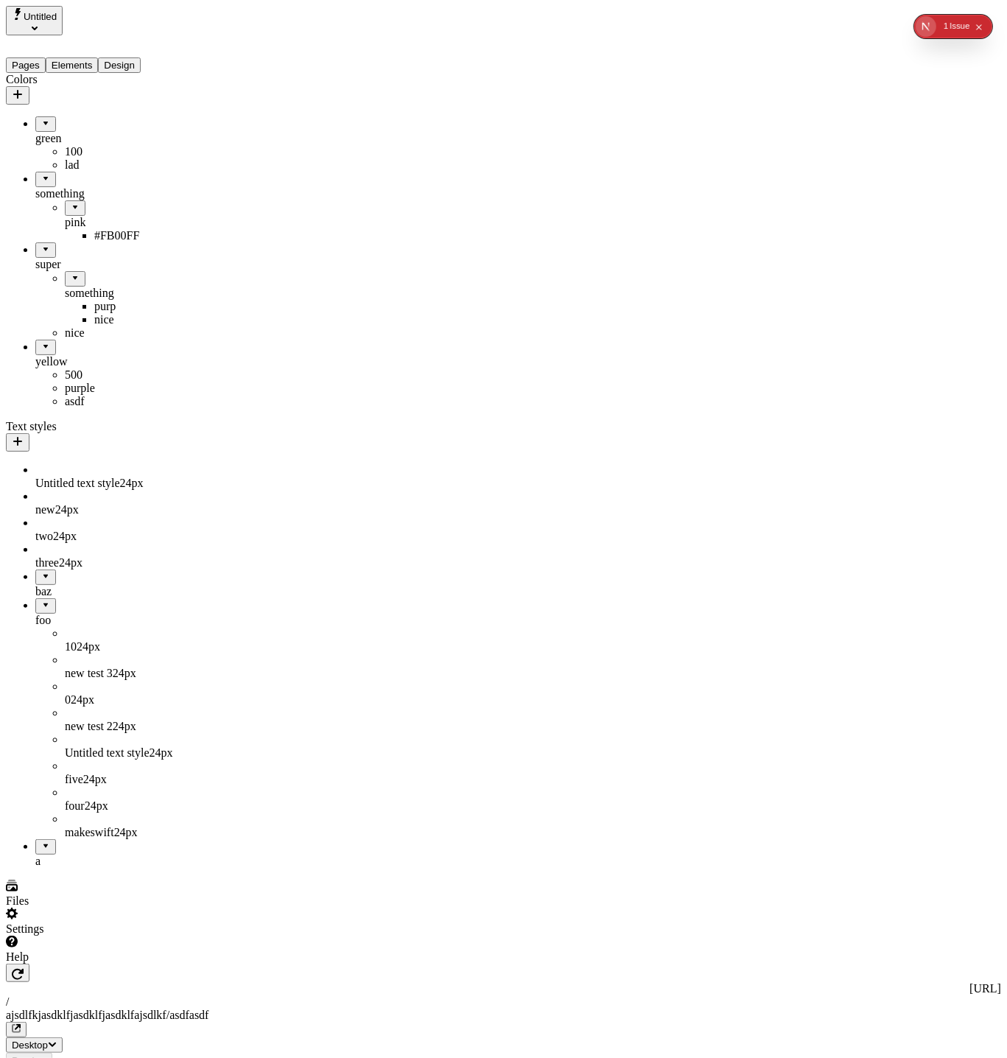
drag, startPoint x: 36, startPoint y: 777, endPoint x: 113, endPoint y: 586, distance: 205.8
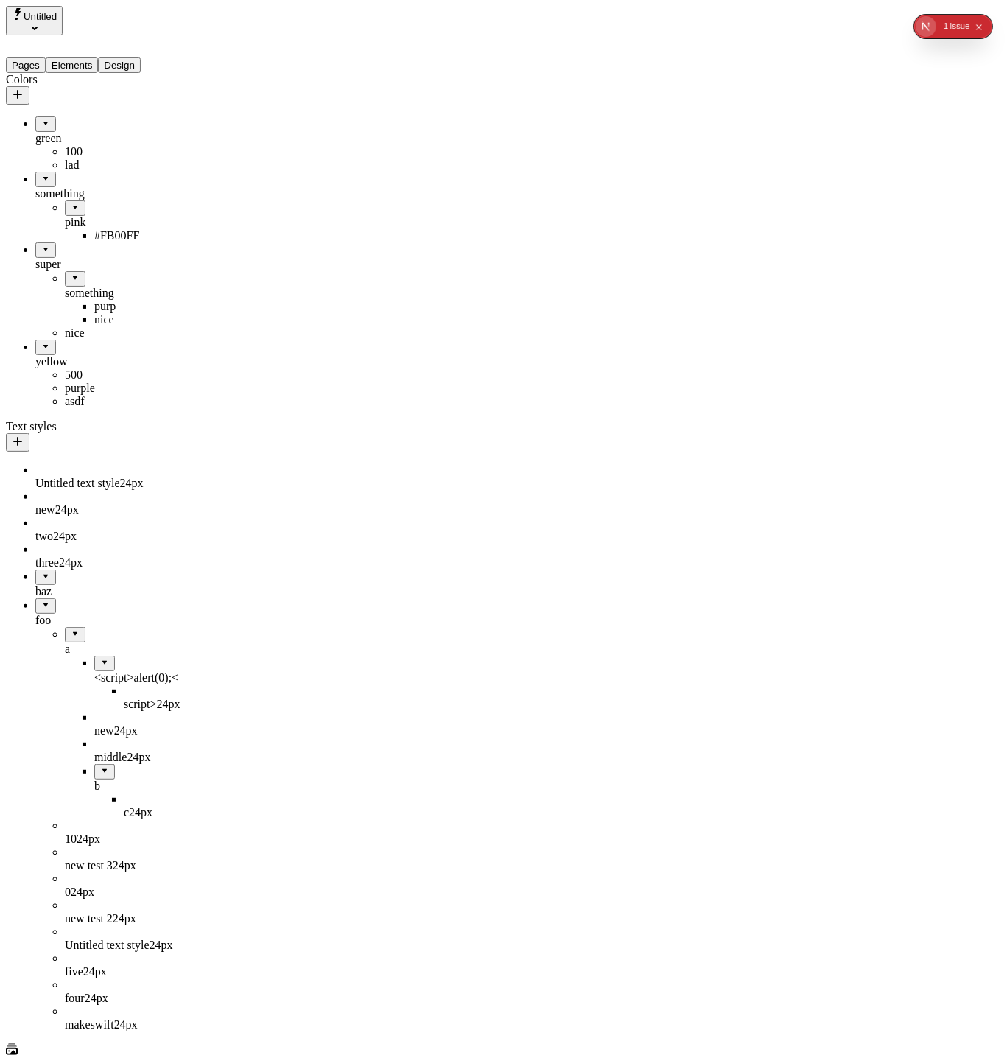
drag, startPoint x: 67, startPoint y: 711, endPoint x: 63, endPoint y: 539, distance: 172.4
drag, startPoint x: 46, startPoint y: 560, endPoint x: 91, endPoint y: 504, distance: 71.8
click at [91, 504] on body "Untitled Pages Elements Design Colors green 100 lad something pink #FB00FF supe…" at bounding box center [503, 863] width 995 height 1714
drag, startPoint x: 70, startPoint y: 501, endPoint x: 94, endPoint y: 453, distance: 53.4
click at [94, 453] on body "Untitled Pages Elements Design Colors green 100 lad something pink #FB00FF supe…" at bounding box center [503, 863] width 995 height 1714
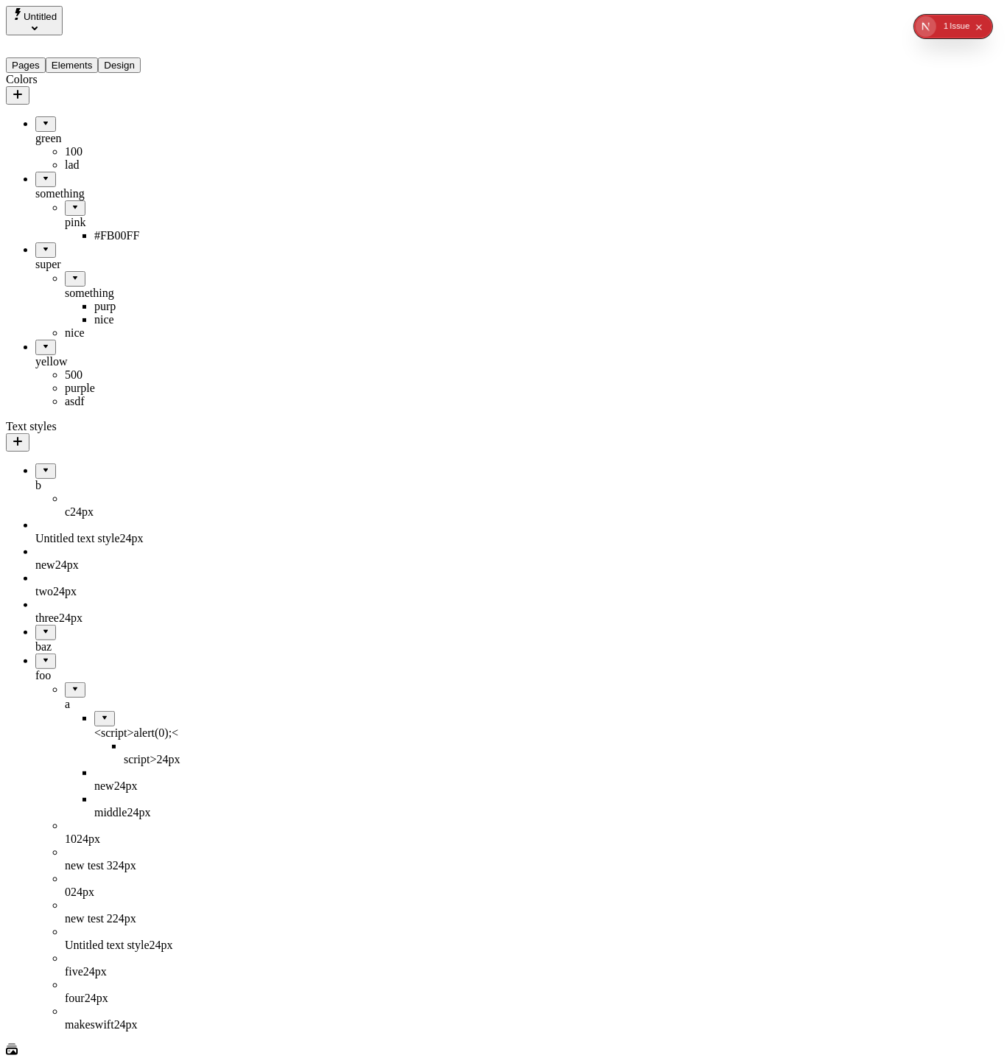
drag, startPoint x: 24, startPoint y: 622, endPoint x: 99, endPoint y: 846, distance: 235.9
click at [99, 846] on body "Untitled Pages Elements Design Colors green 100 lad something pink #FB00FF supe…" at bounding box center [503, 863] width 995 height 1714
drag, startPoint x: 53, startPoint y: 474, endPoint x: 87, endPoint y: 935, distance: 462.3
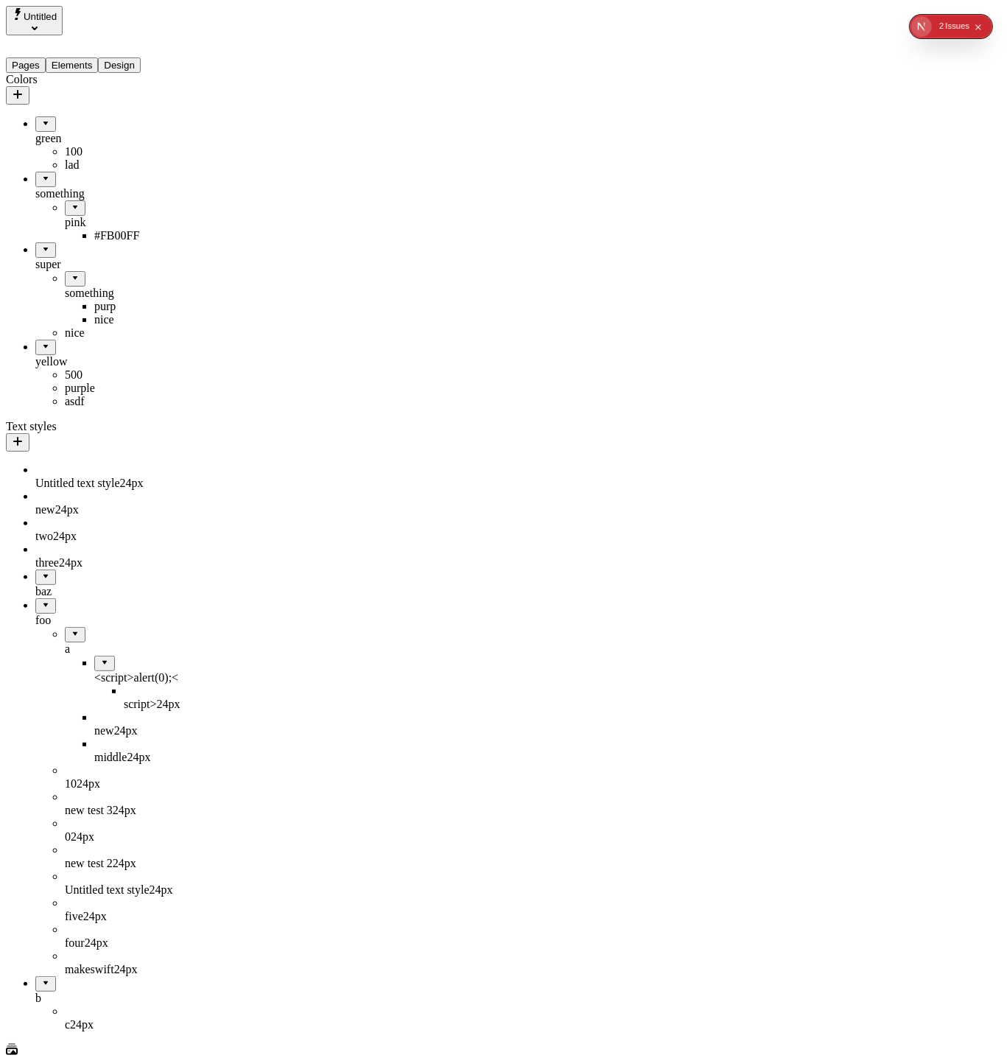
drag, startPoint x: 31, startPoint y: 885, endPoint x: 120, endPoint y: 452, distance: 442.1
click at [120, 452] on body "Untitled Pages Elements Design Colors green 100 lad something pink #FB00FF supe…" at bounding box center [503, 863] width 995 height 1714
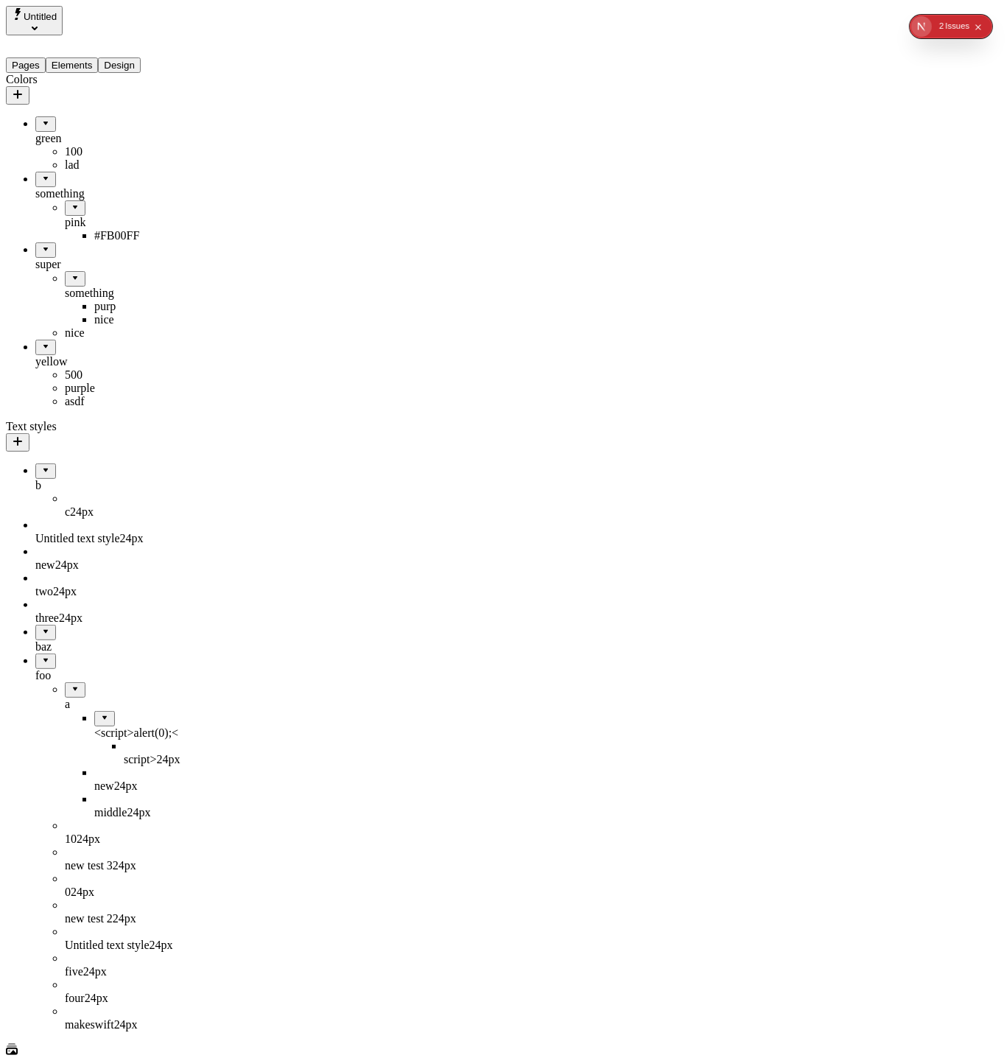
drag, startPoint x: 43, startPoint y: 605, endPoint x: 82, endPoint y: 949, distance: 345.4
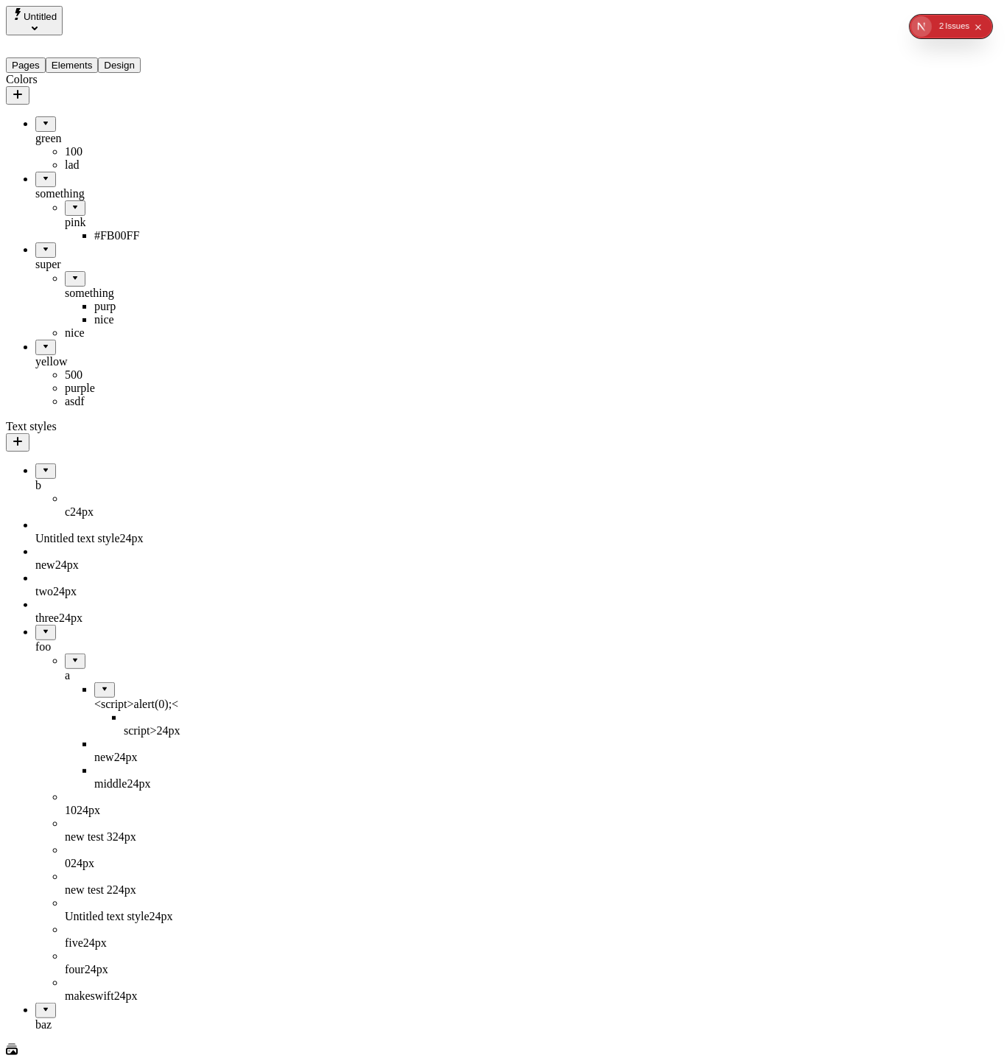
drag, startPoint x: 44, startPoint y: 903, endPoint x: 75, endPoint y: 529, distance: 375.4
click at [75, 529] on body "Untitled Pages Elements Design Colors green 100 lad something pink #FB00FF supe…" at bounding box center [503, 863] width 995 height 1714
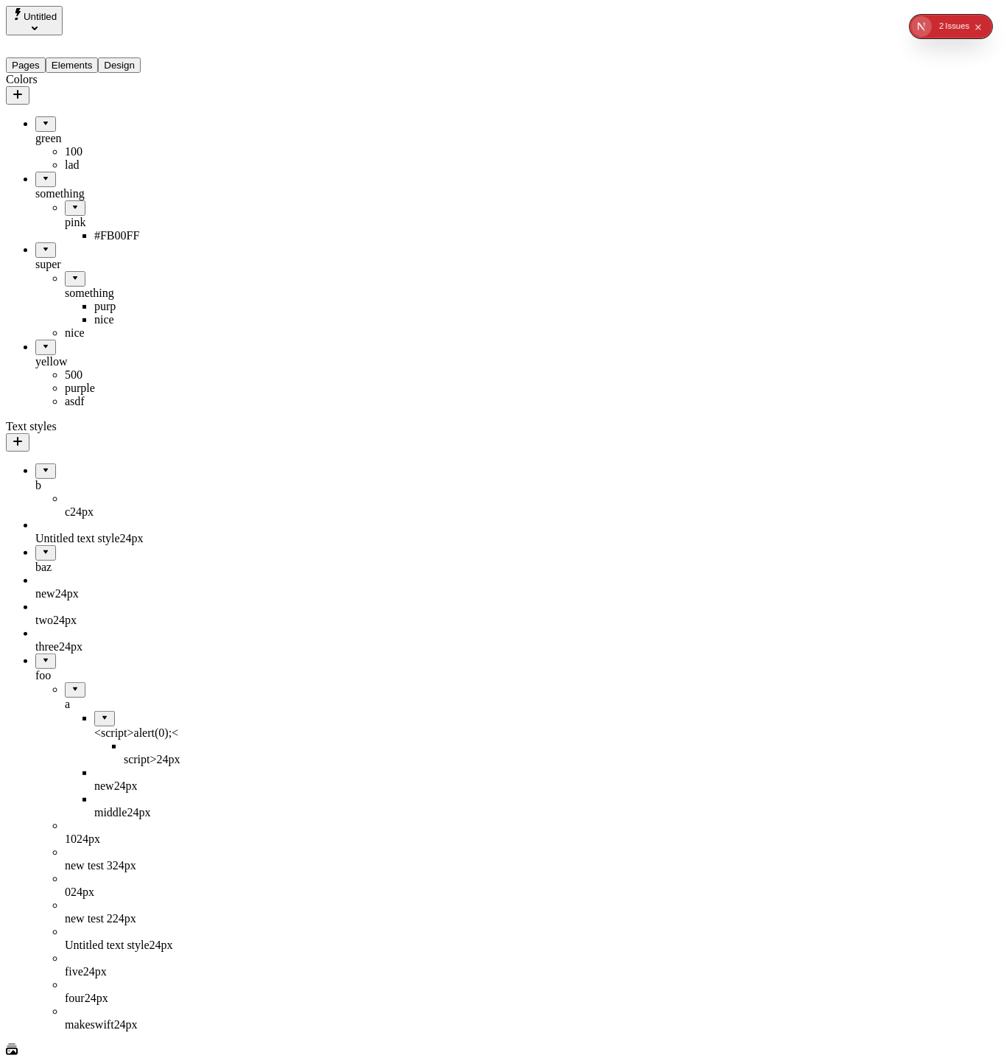
drag, startPoint x: 41, startPoint y: 626, endPoint x: 4, endPoint y: 984, distance: 359.8
click at [6, 983] on body "Untitled Pages Elements Design Colors green 100 lad something pink #FB00FF supe…" at bounding box center [503, 863] width 995 height 1714
click at [51, 560] on div "baz" at bounding box center [108, 566] width 147 height 13
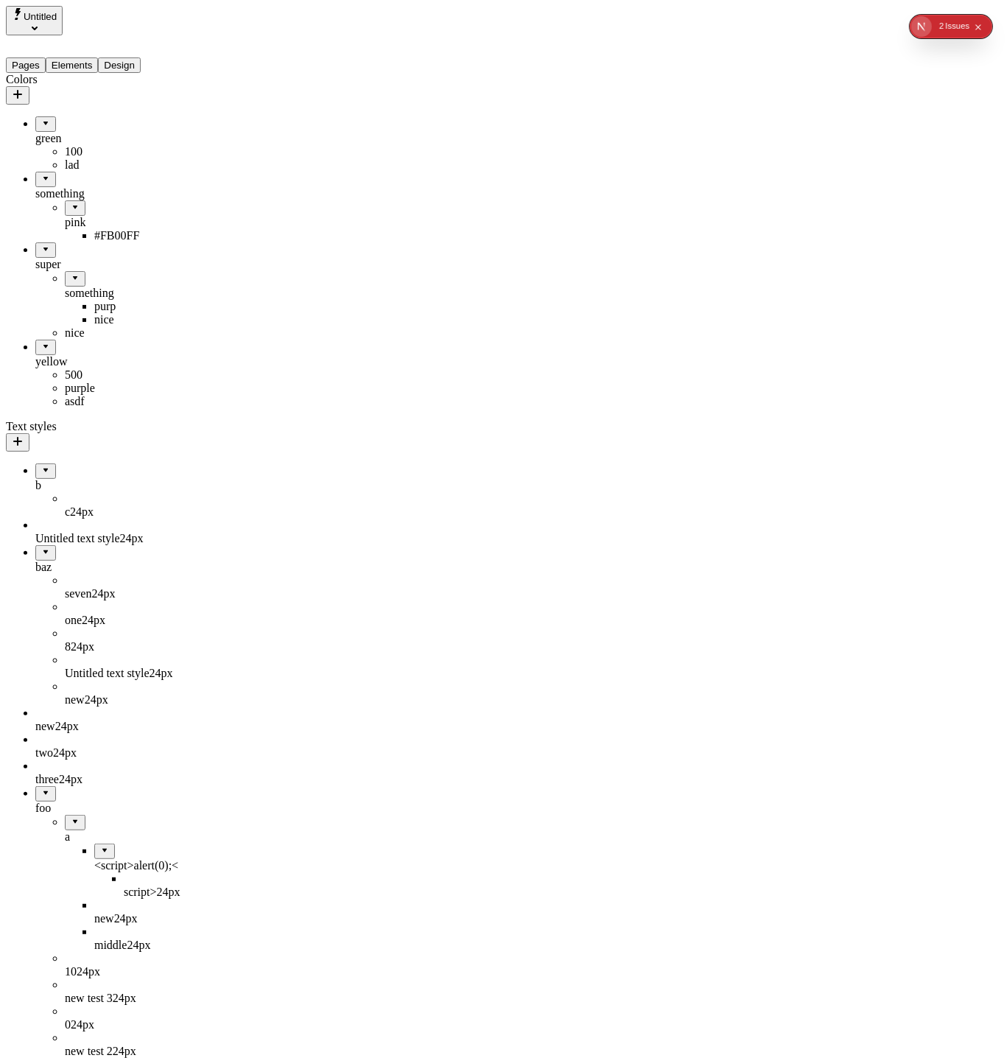
drag, startPoint x: 34, startPoint y: 531, endPoint x: 86, endPoint y: 645, distance: 125.6
click at [86, 645] on body "Untitled Pages Elements Design Colors green 100 lad something pink #FB00FF supe…" at bounding box center [503, 949] width 995 height 1887
drag, startPoint x: 68, startPoint y: 261, endPoint x: 120, endPoint y: 313, distance: 74.0
click at [120, 313] on body "Untitled Pages Elements Design Colors green 100 lad something pink #FB00FF supe…" at bounding box center [503, 949] width 995 height 1887
drag, startPoint x: 63, startPoint y: 346, endPoint x: 62, endPoint y: 439, distance: 92.8
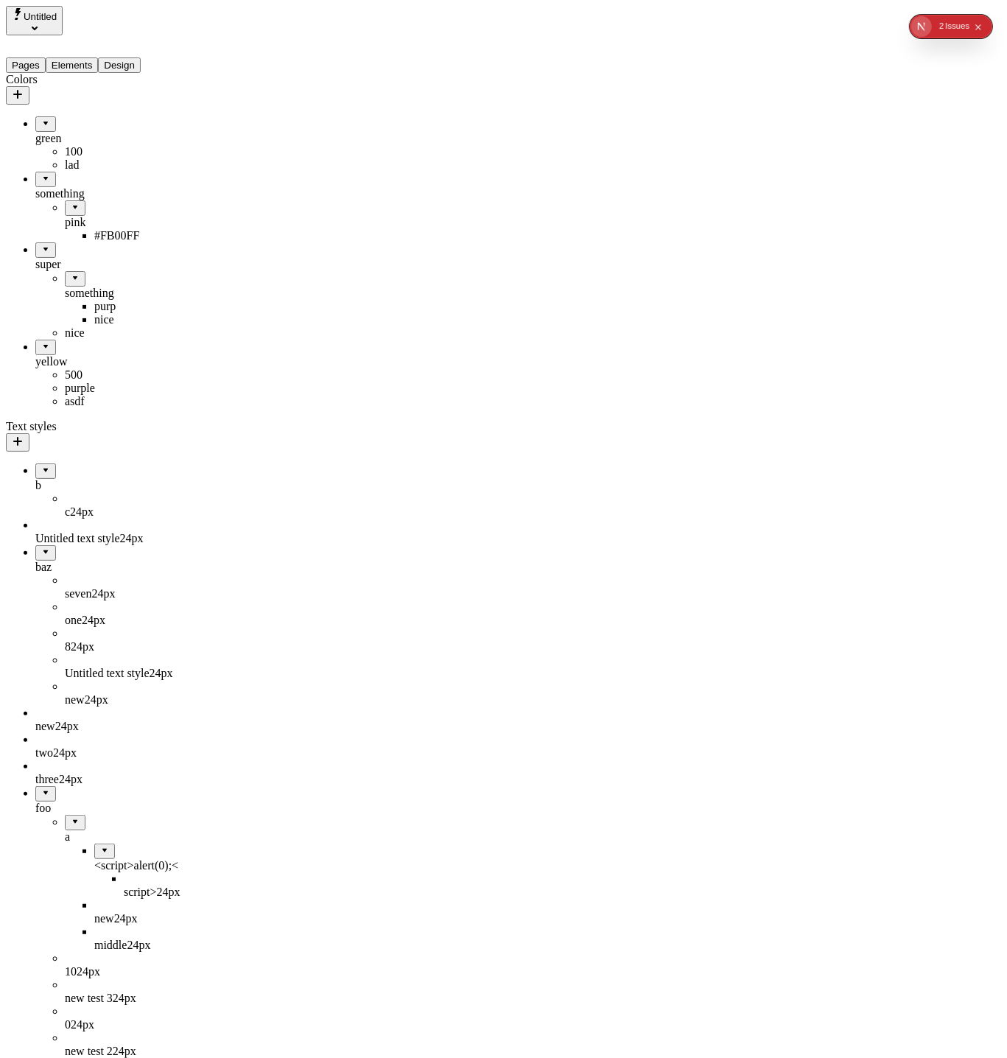
click at [62, 439] on body "Untitled Pages Elements Design Colors green 100 lad something pink #FB00FF supe…" at bounding box center [503, 929] width 995 height 1846
drag, startPoint x: 30, startPoint y: 471, endPoint x: 46, endPoint y: 594, distance: 123.2
click at [46, 594] on body "Untitled Pages Elements Design Colors green 100 lad something pink #FB00FF supe…" at bounding box center [503, 929] width 995 height 1846
drag, startPoint x: 36, startPoint y: 481, endPoint x: 89, endPoint y: 606, distance: 136.0
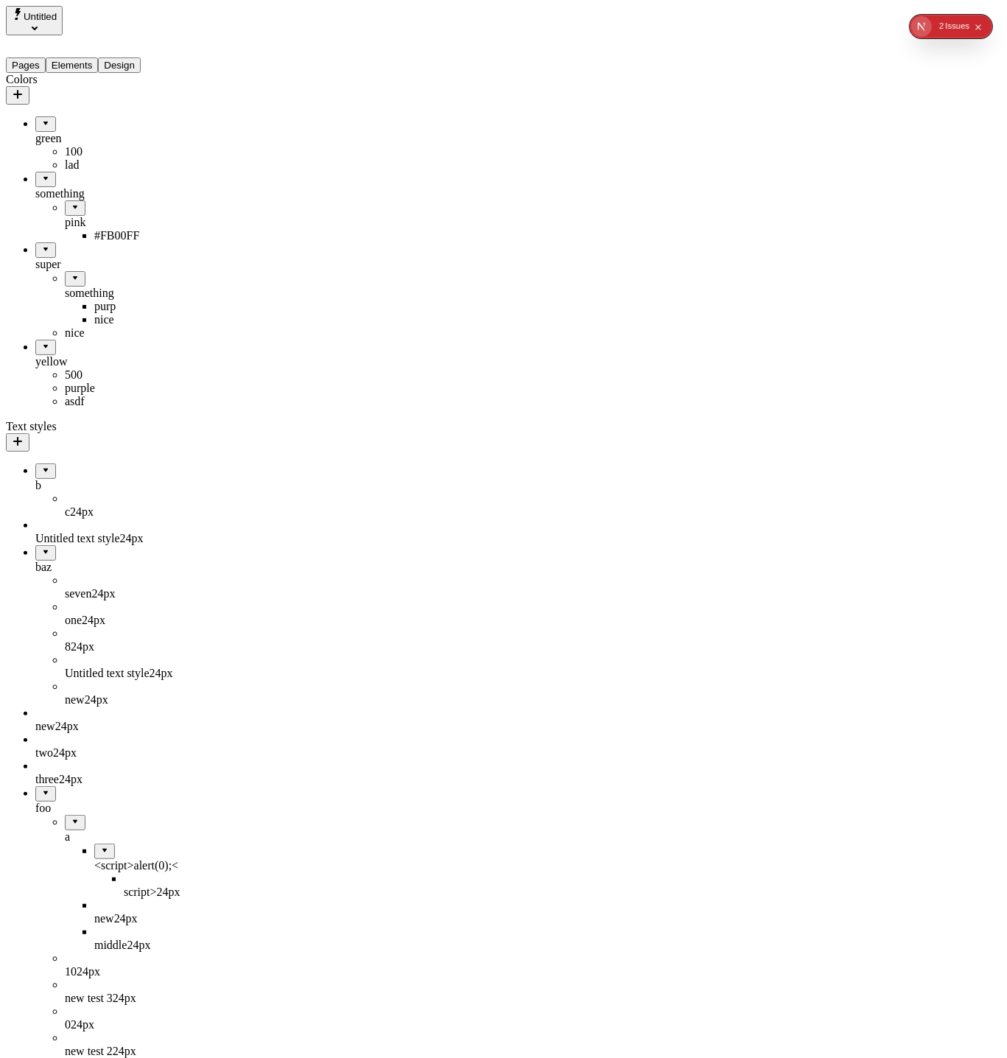
click at [89, 606] on body "Untitled Pages Elements Design Colors green 100 lad something pink #FB00FF supe…" at bounding box center [503, 929] width 995 height 1846
drag, startPoint x: 50, startPoint y: 475, endPoint x: 144, endPoint y: 463, distance: 94.4
click at [144, 463] on body "Untitled Pages Elements Design Colors green 100 lad something pink #FB00FF supe…" at bounding box center [503, 929] width 995 height 1846
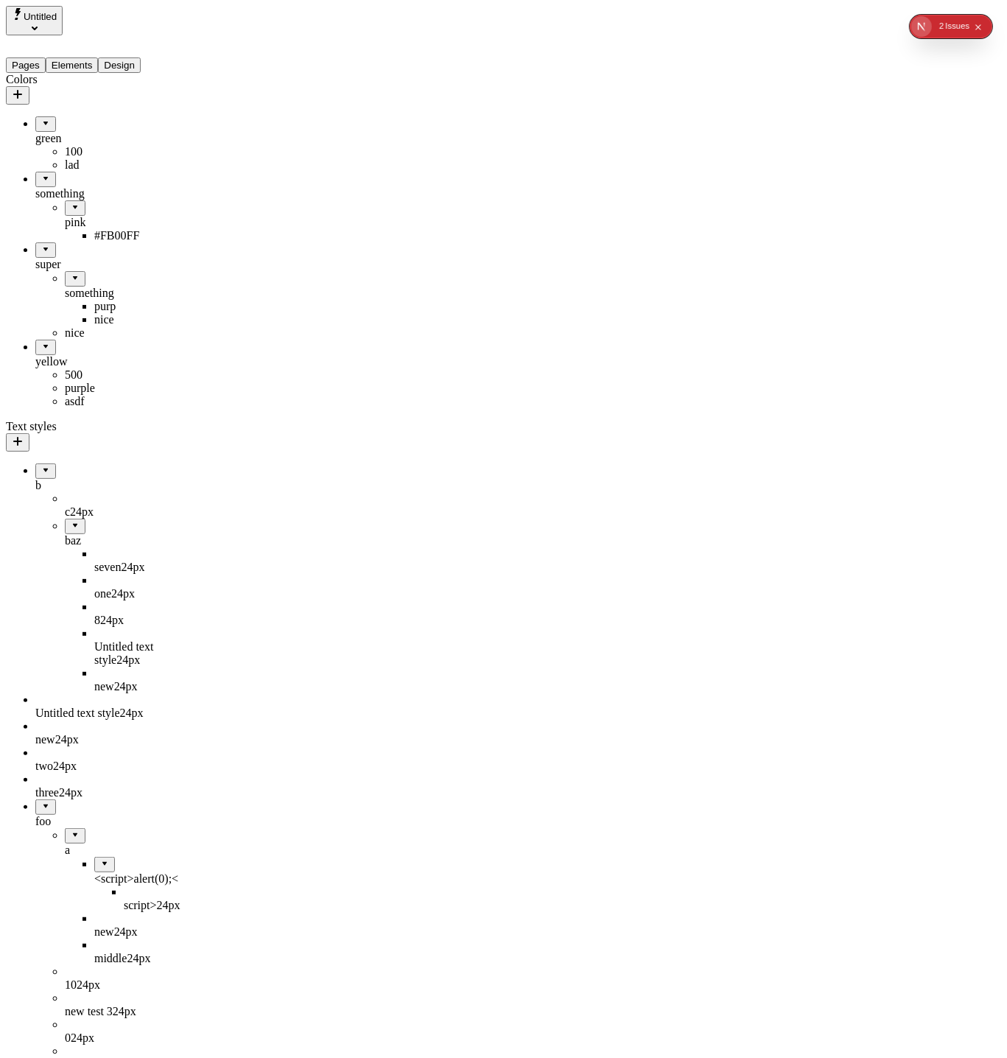
drag, startPoint x: 90, startPoint y: 458, endPoint x: 27, endPoint y: 585, distance: 141.6
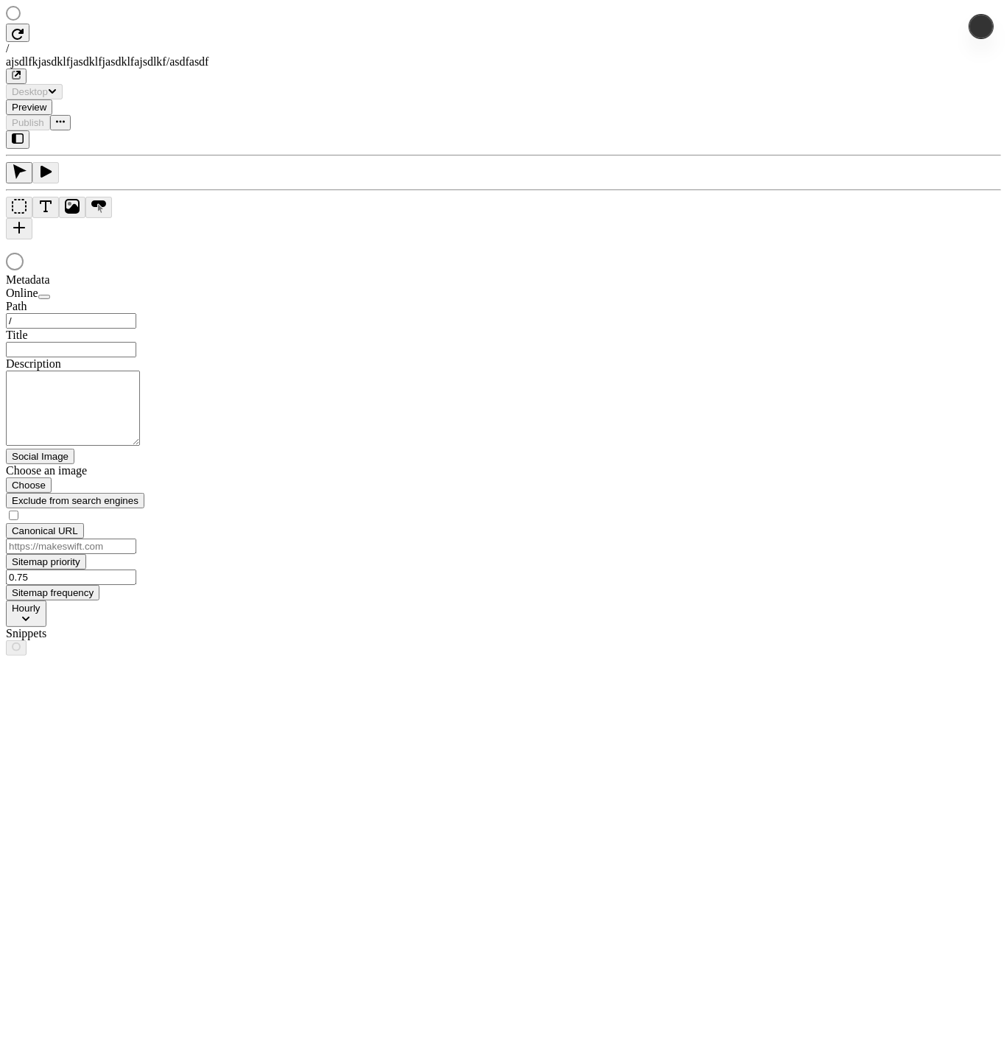
type input "/ajsdlfkjasdklfjasdklfjasdklfajsdlkf/asdfasdf"
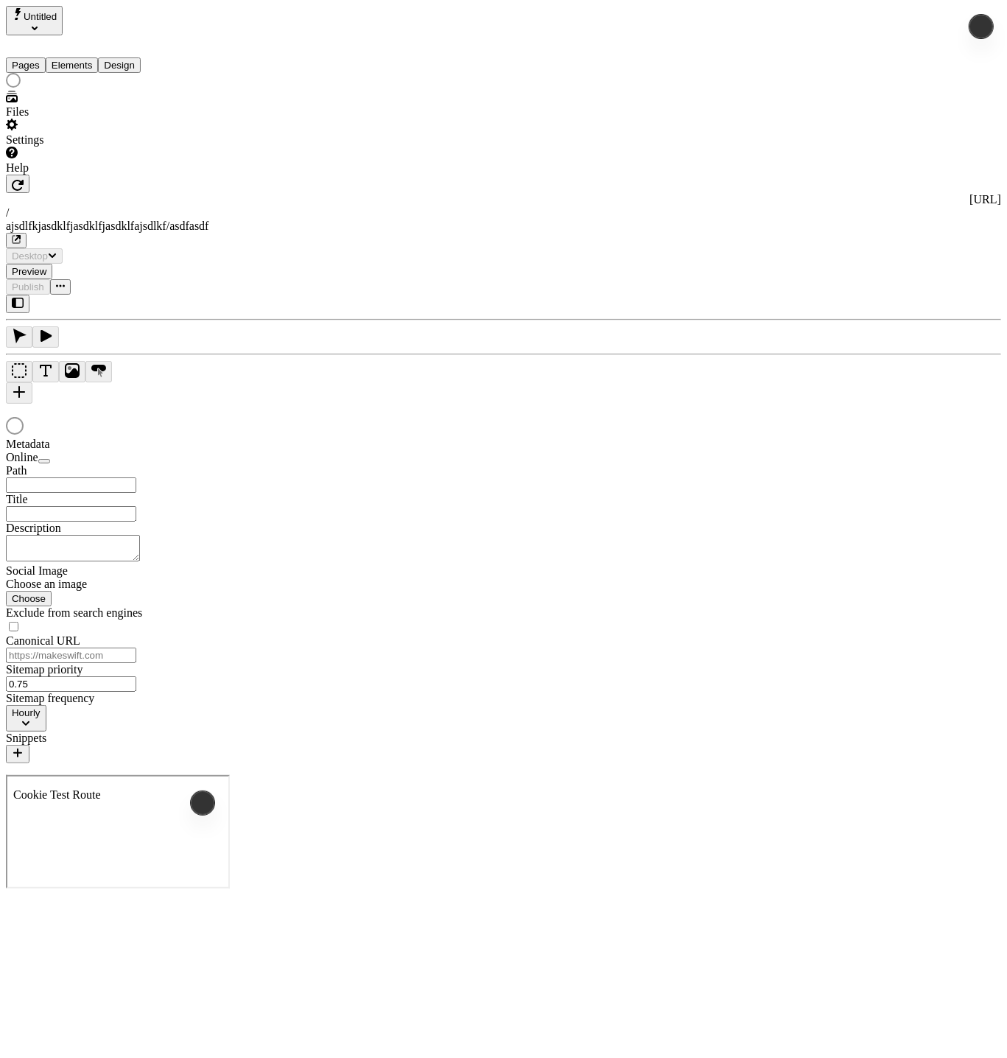
type input "/ajsdlfkjasdklfjasdklfjasdklfajsdlkf/asdfasdf"
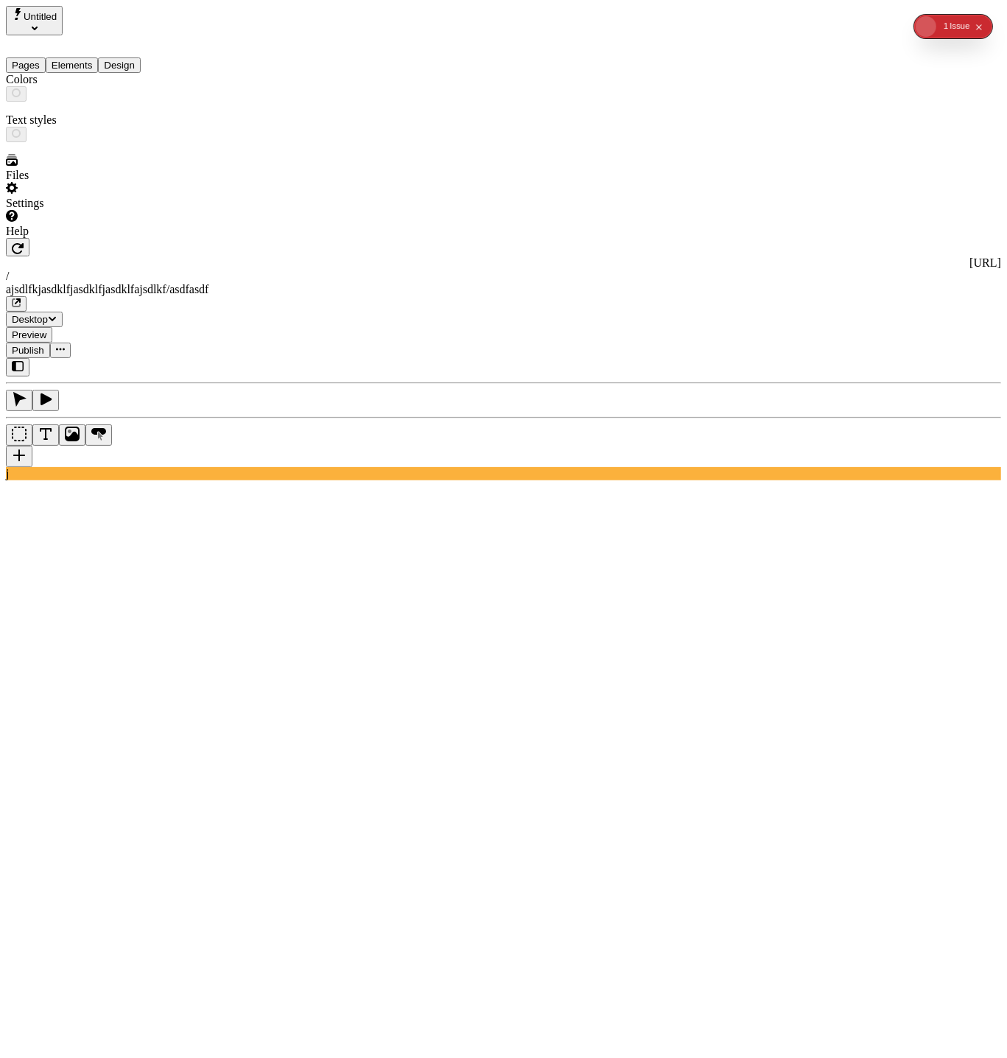
drag, startPoint x: 138, startPoint y: 55, endPoint x: 138, endPoint y: 68, distance: 12.5
click at [139, 57] on button "Design" at bounding box center [119, 64] width 43 height 15
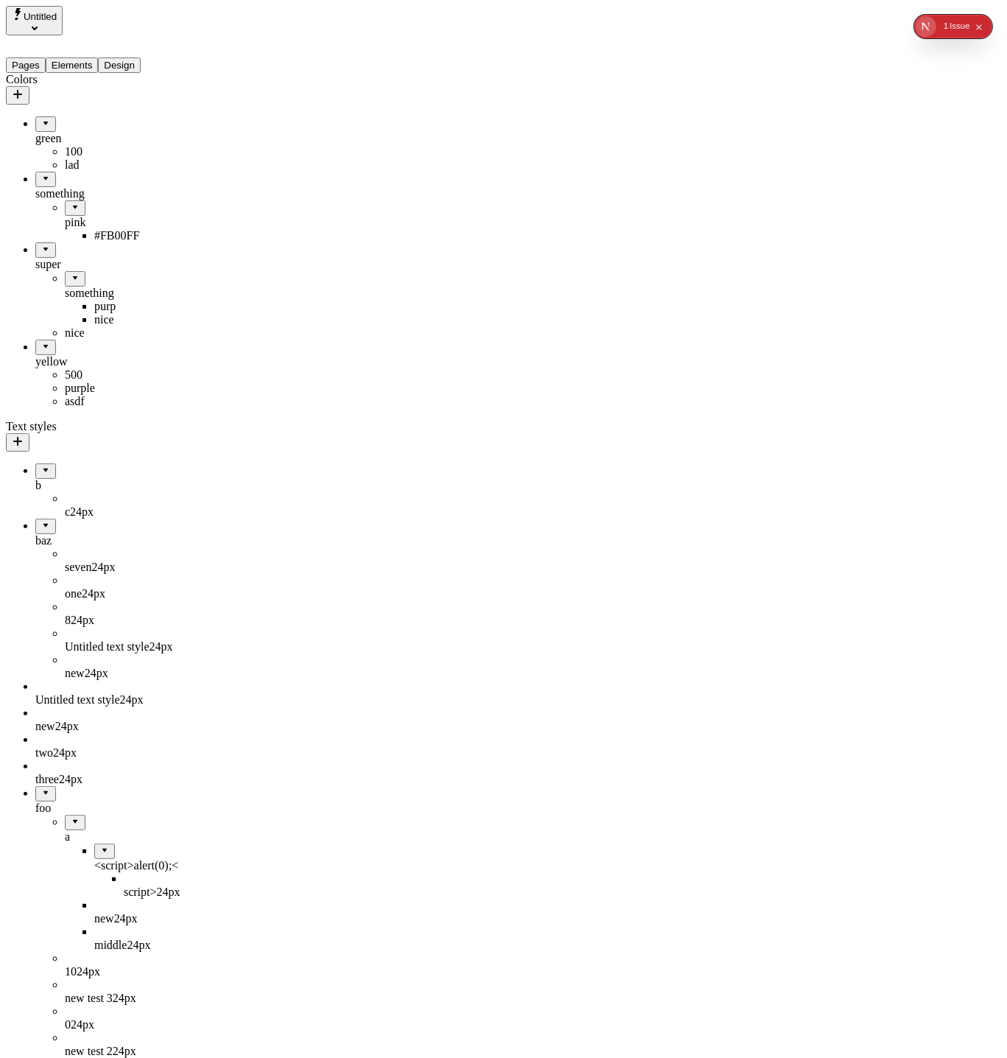
click at [75, 187] on div "something" at bounding box center [108, 193] width 147 height 13
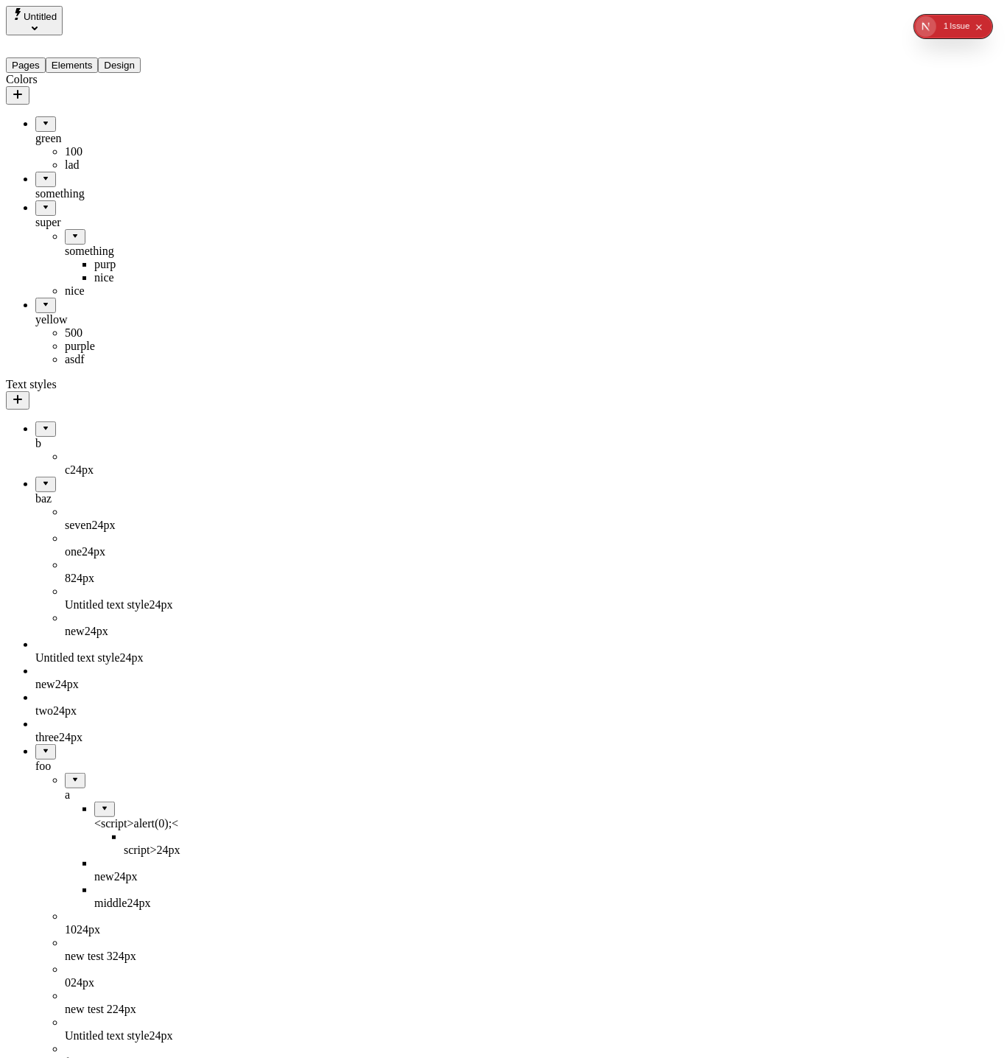
click at [75, 187] on div "something" at bounding box center [108, 193] width 147 height 13
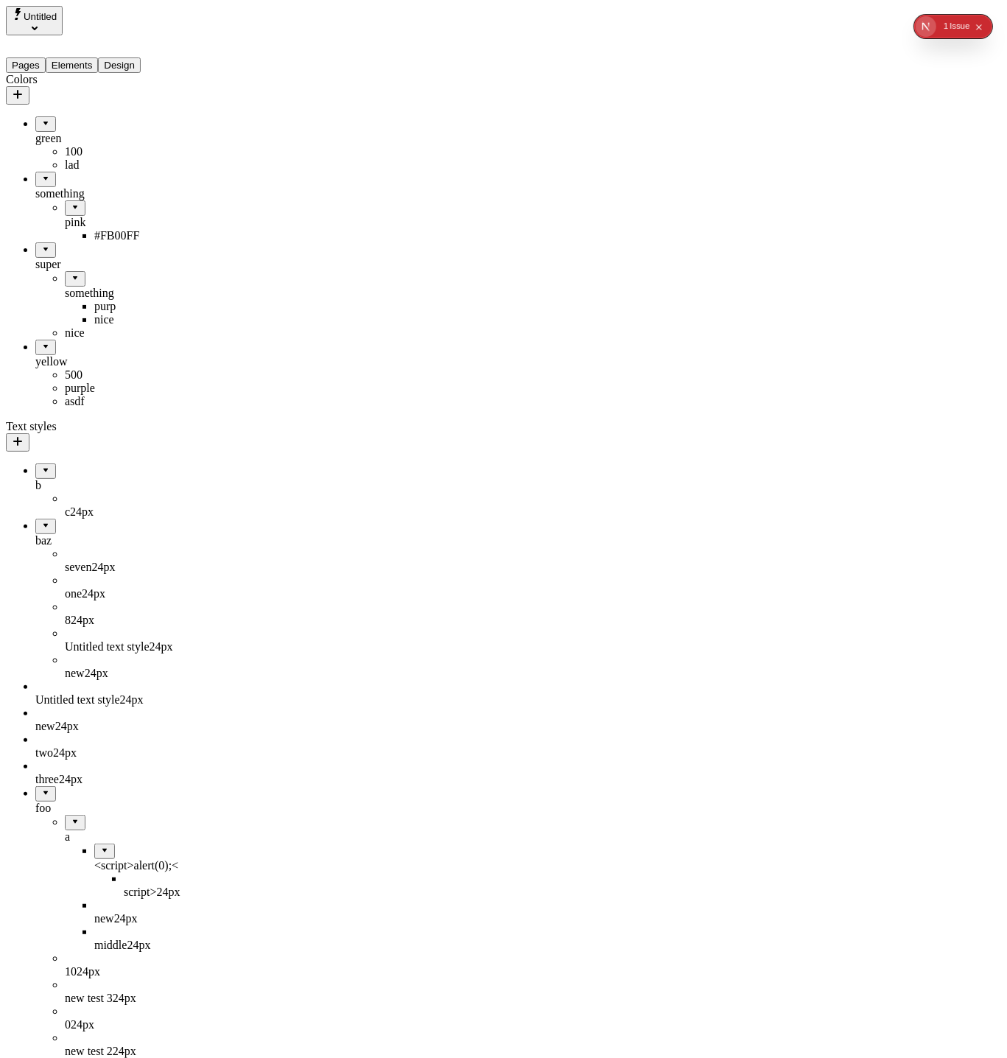
click at [99, 229] on div "#FB00FF" at bounding box center [138, 235] width 88 height 13
click at [104, 216] on div "pink" at bounding box center [124, 222] width 118 height 13
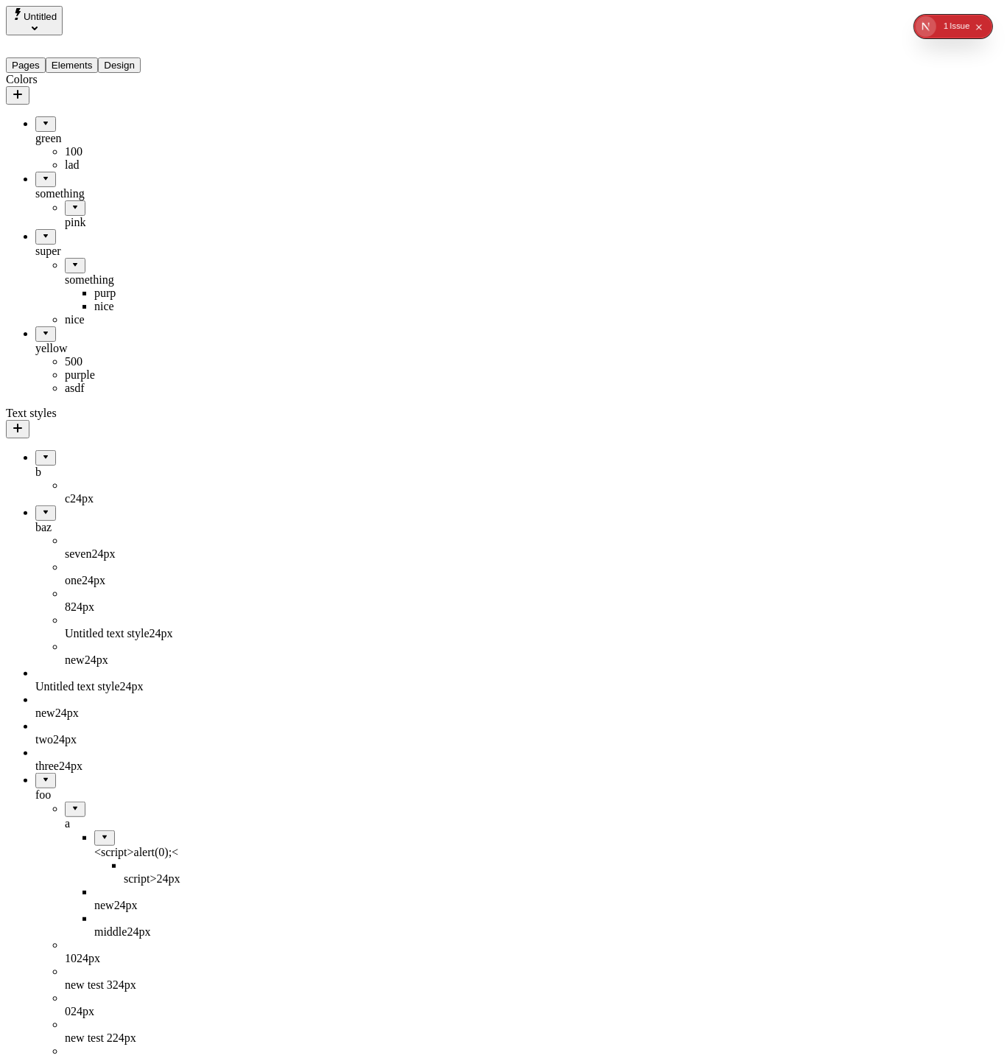
click at [103, 216] on div "pink" at bounding box center [124, 222] width 118 height 13
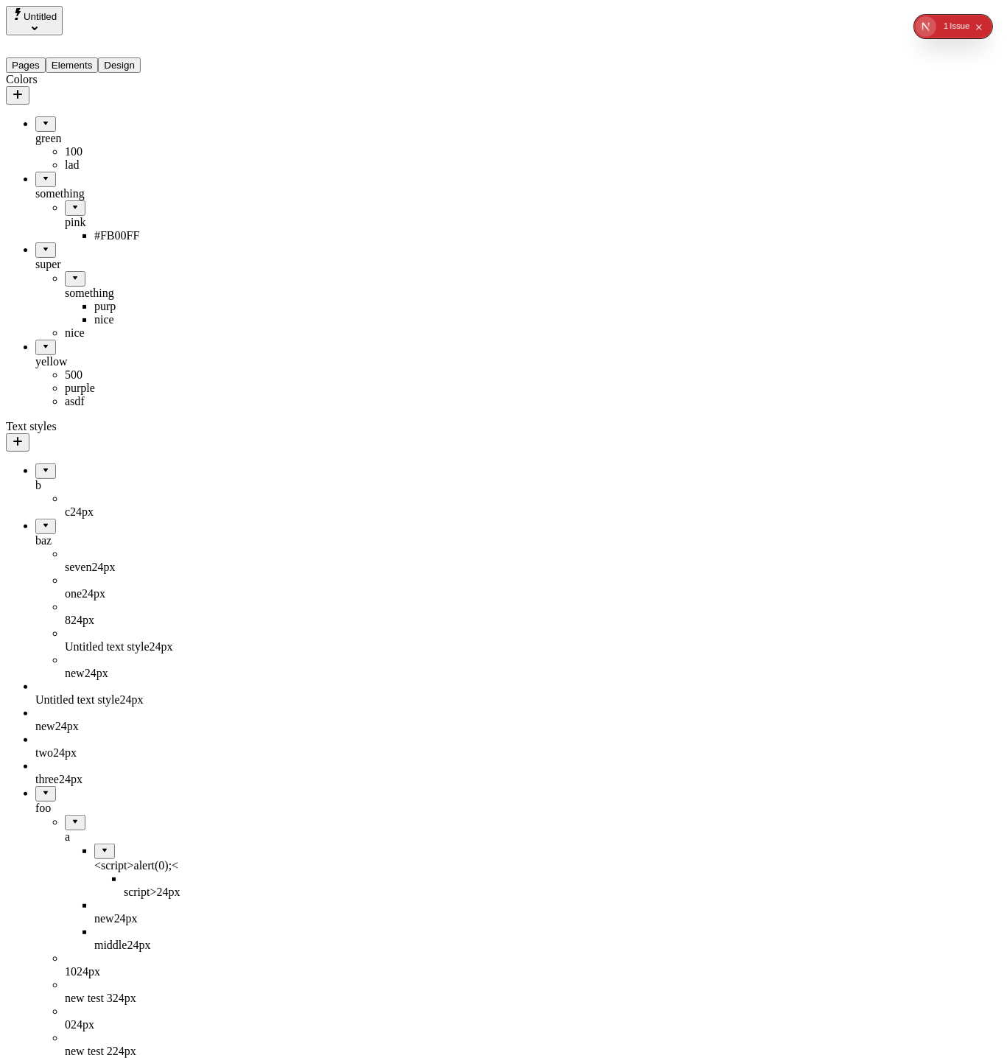
click at [102, 216] on div "pink" at bounding box center [124, 222] width 118 height 13
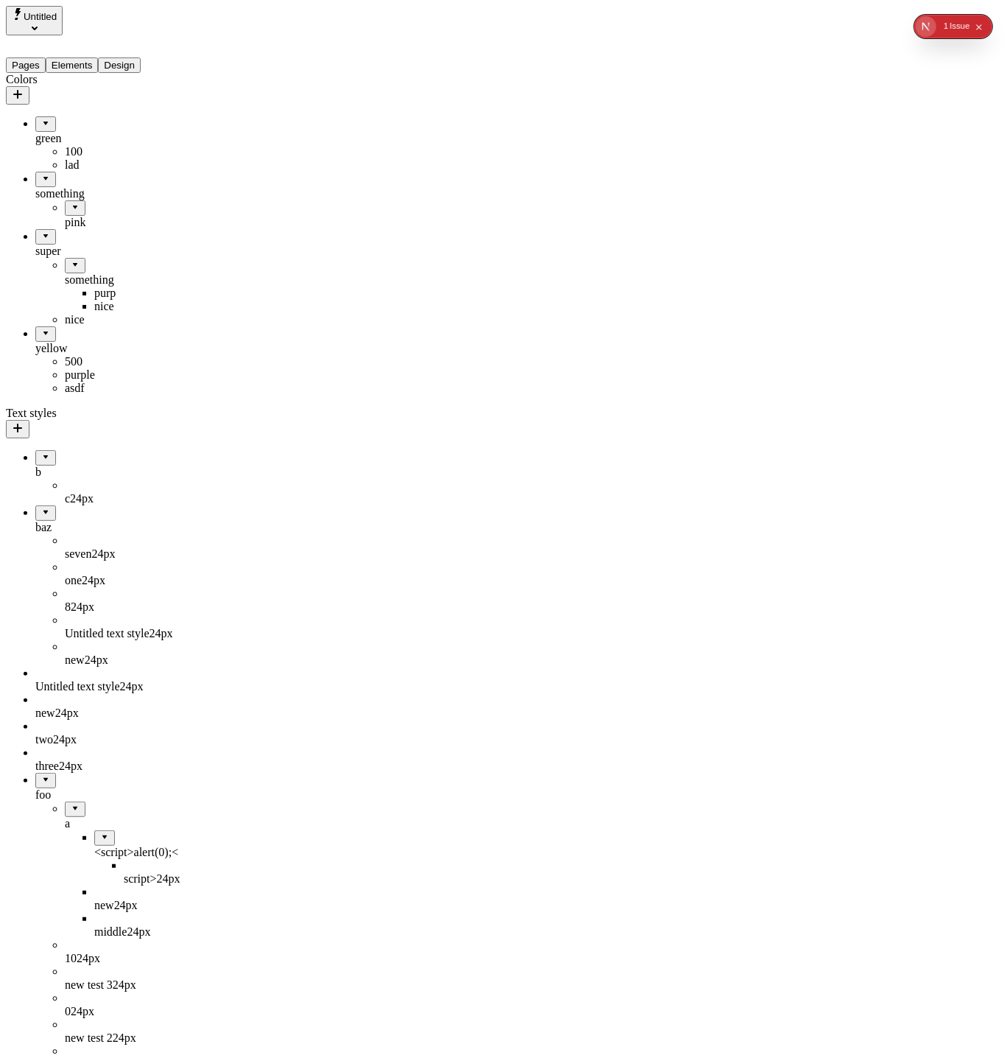
click at [102, 216] on div "pink" at bounding box center [124, 222] width 118 height 13
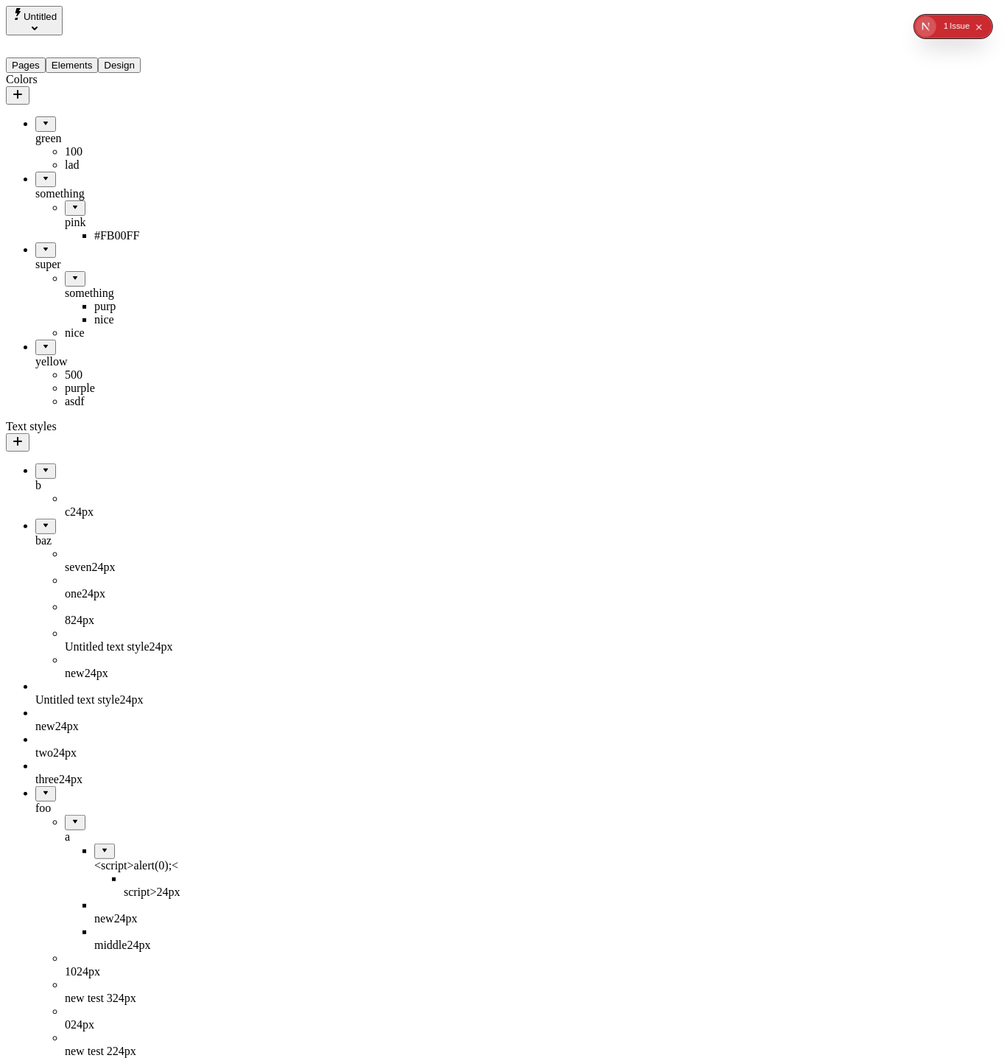
click at [102, 216] on div "pink" at bounding box center [124, 222] width 118 height 13
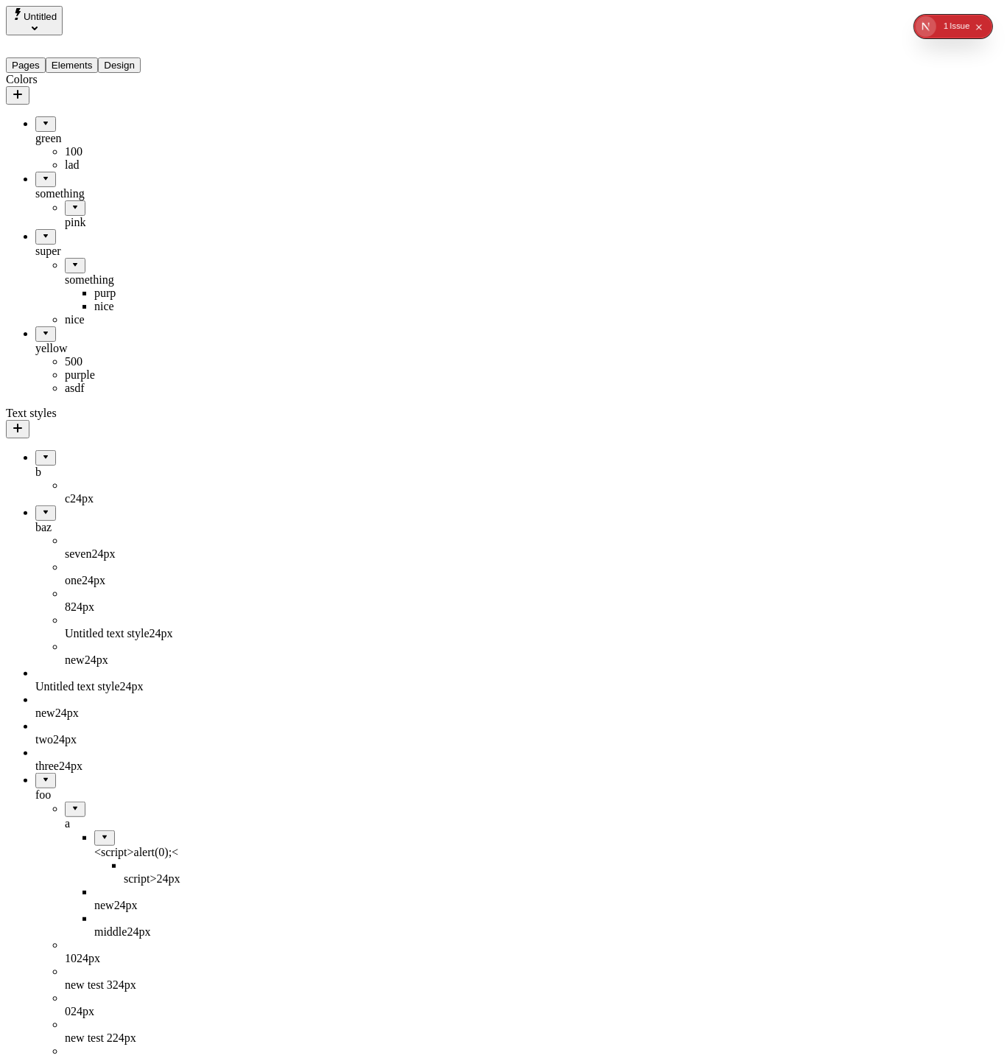
click at [96, 205] on div "pink" at bounding box center [124, 214] width 118 height 29
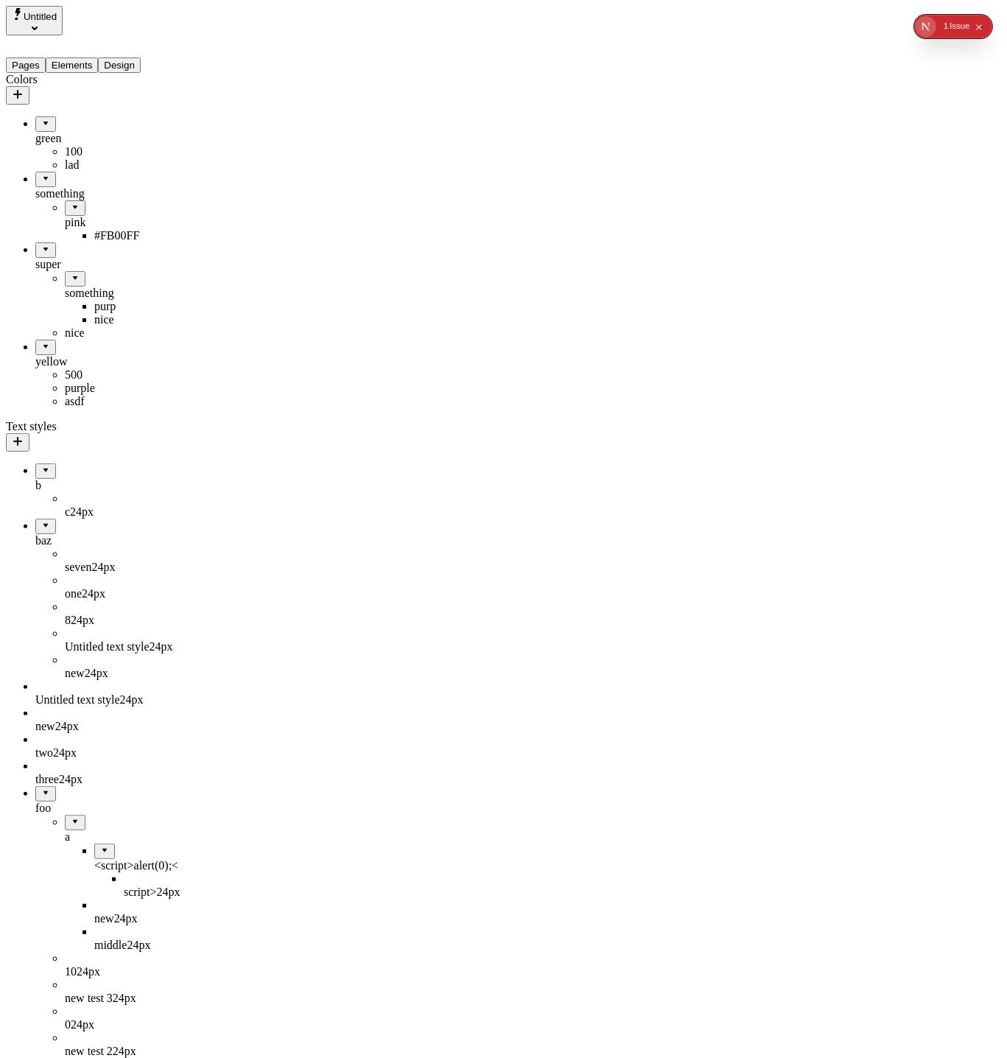
click at [94, 229] on div "#FB00FF" at bounding box center [138, 235] width 88 height 13
click at [65, 216] on div "pink" at bounding box center [124, 222] width 118 height 13
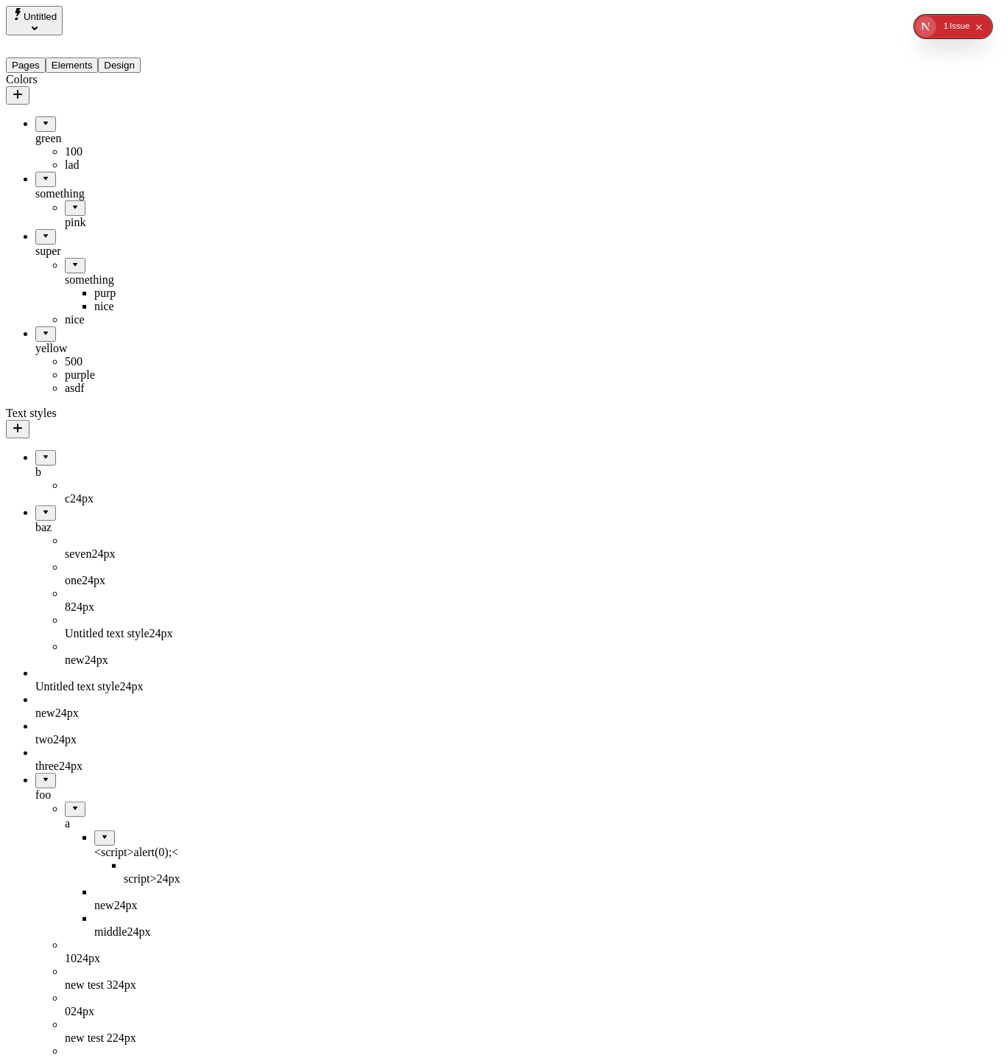
click at [80, 216] on div "pink" at bounding box center [124, 222] width 118 height 13
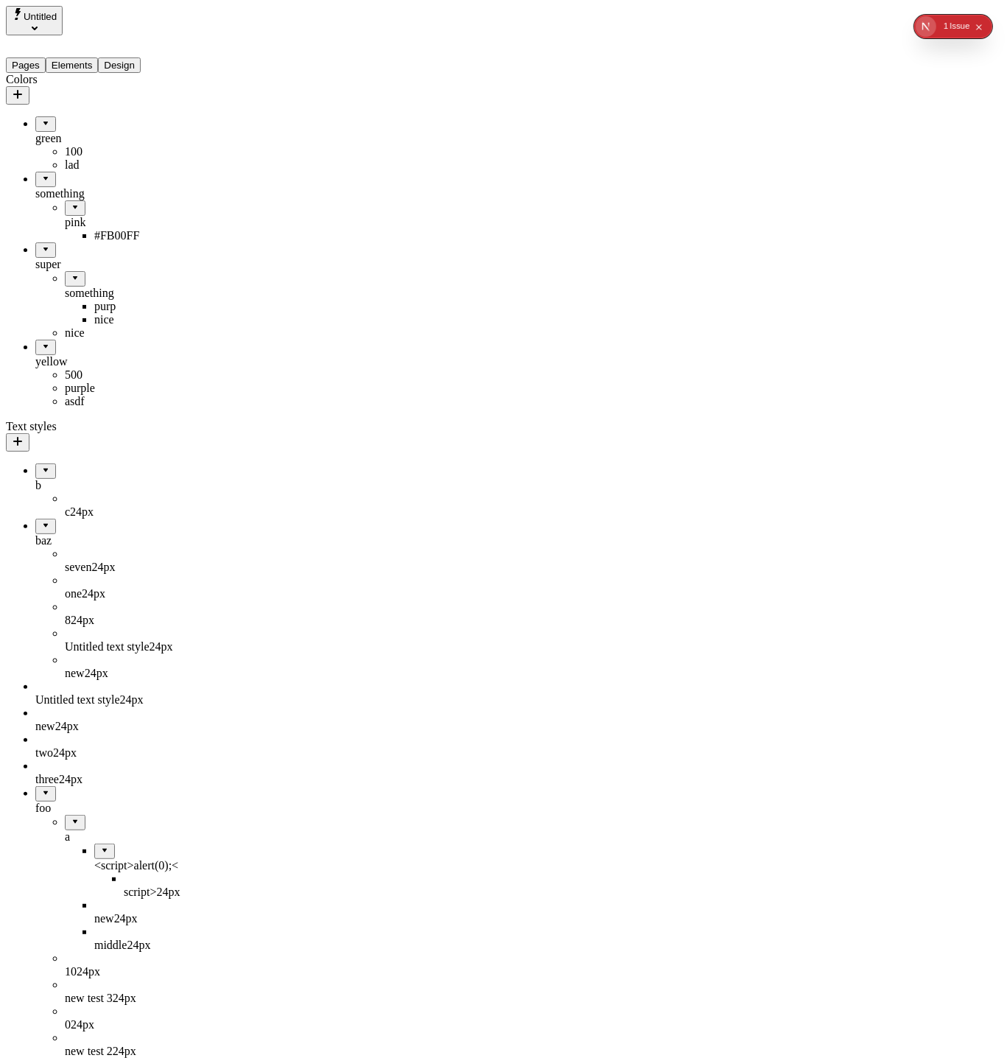
click at [80, 216] on div "pink" at bounding box center [124, 222] width 118 height 13
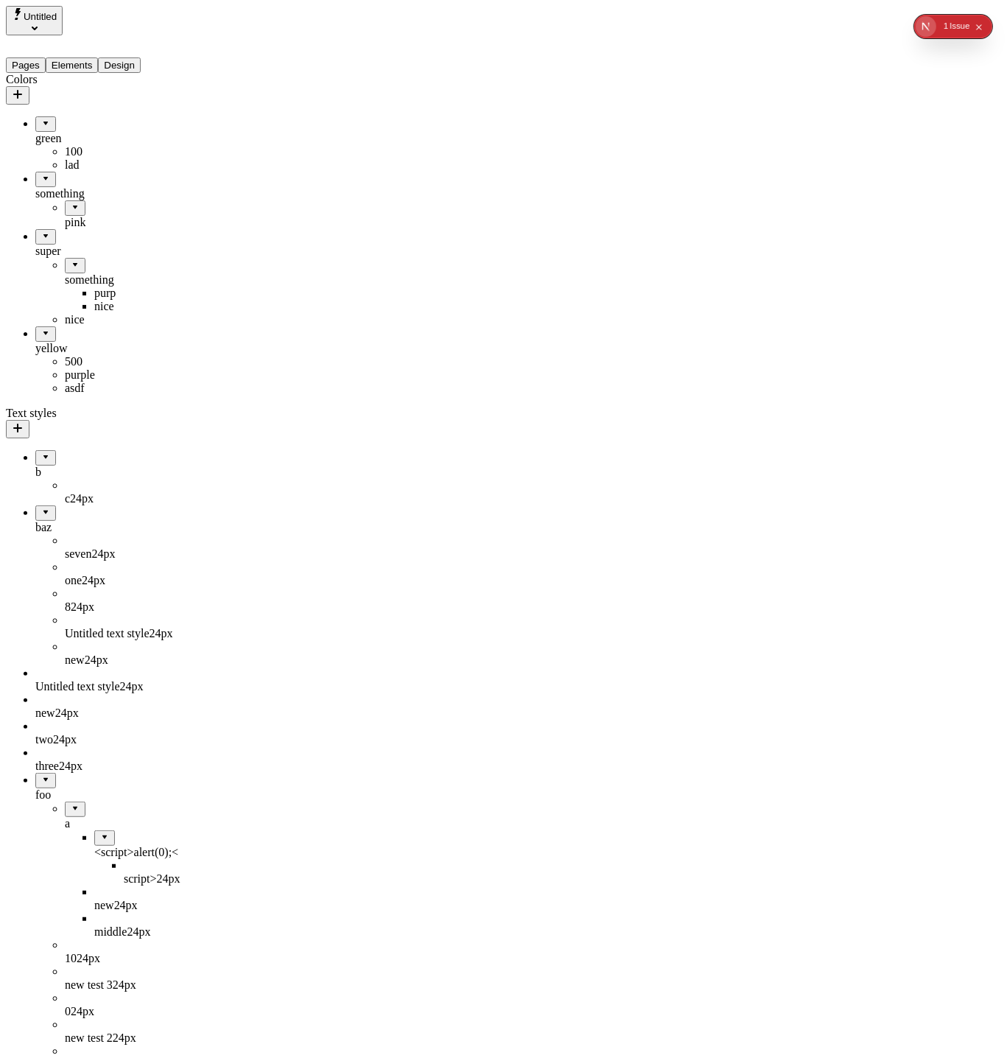
click at [80, 216] on div "pink" at bounding box center [124, 222] width 118 height 13
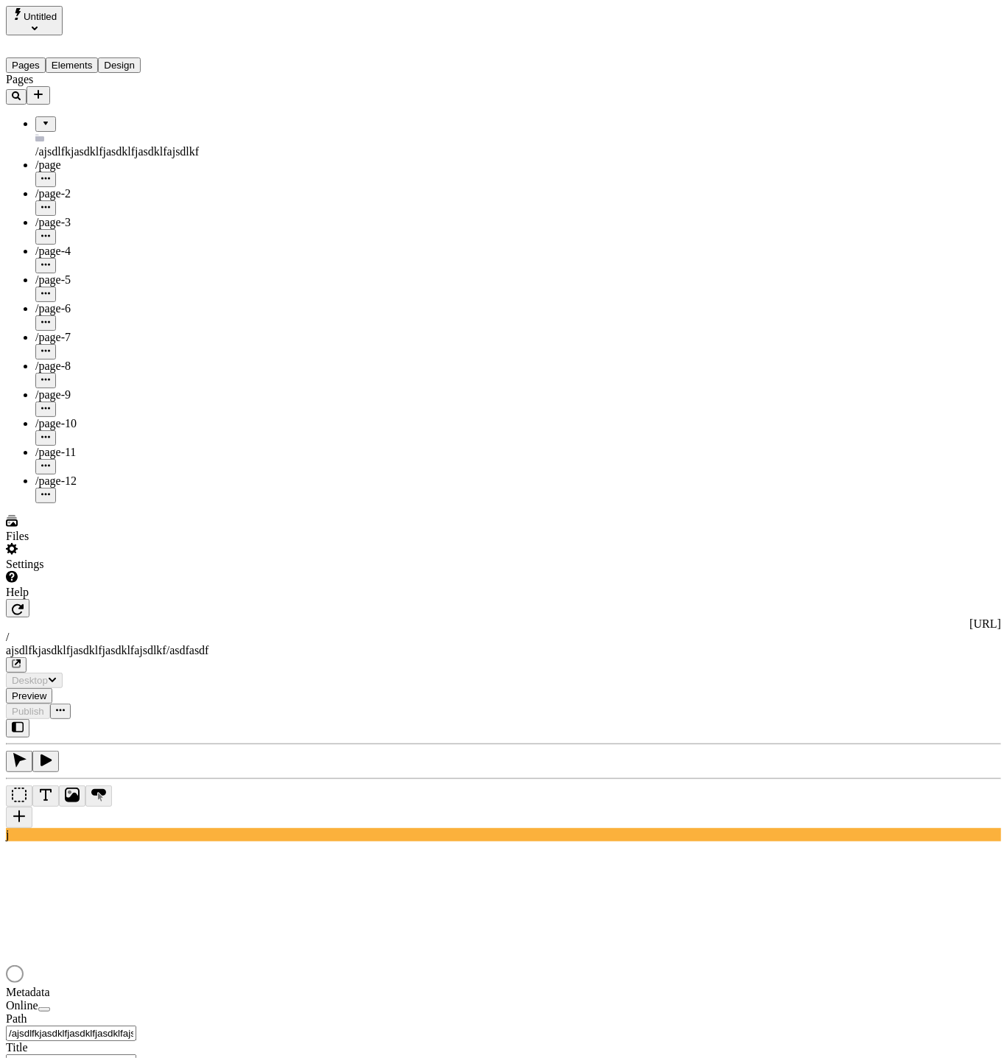
click at [125, 19] on div "Untitled" at bounding box center [94, 20] width 177 height 29
click at [46, 18] on span "Untitled" at bounding box center [40, 16] width 33 height 11
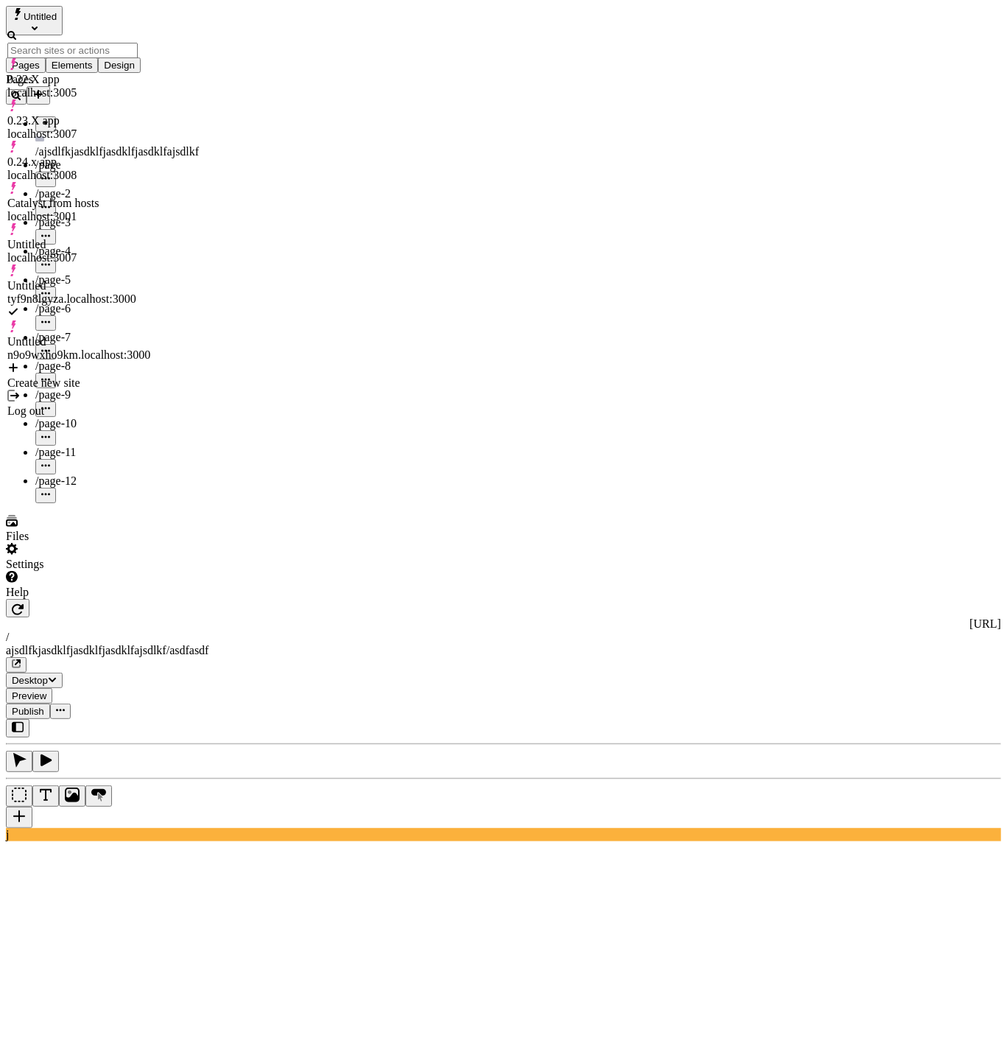
click at [118, 335] on div "Untitled n9o9wxho9km.localhost:3000" at bounding box center [78, 348] width 143 height 27
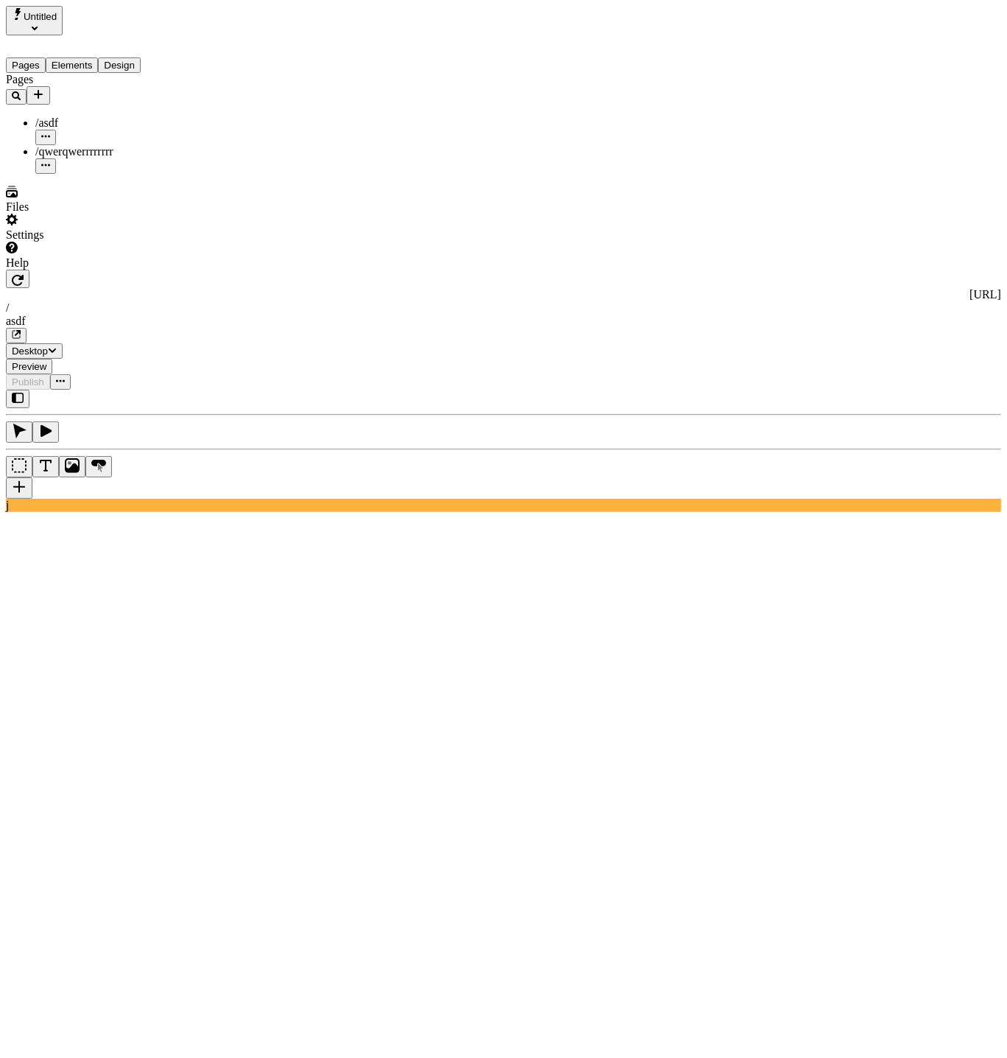
click at [38, 27] on icon "Select site" at bounding box center [35, 29] width 6 height 4
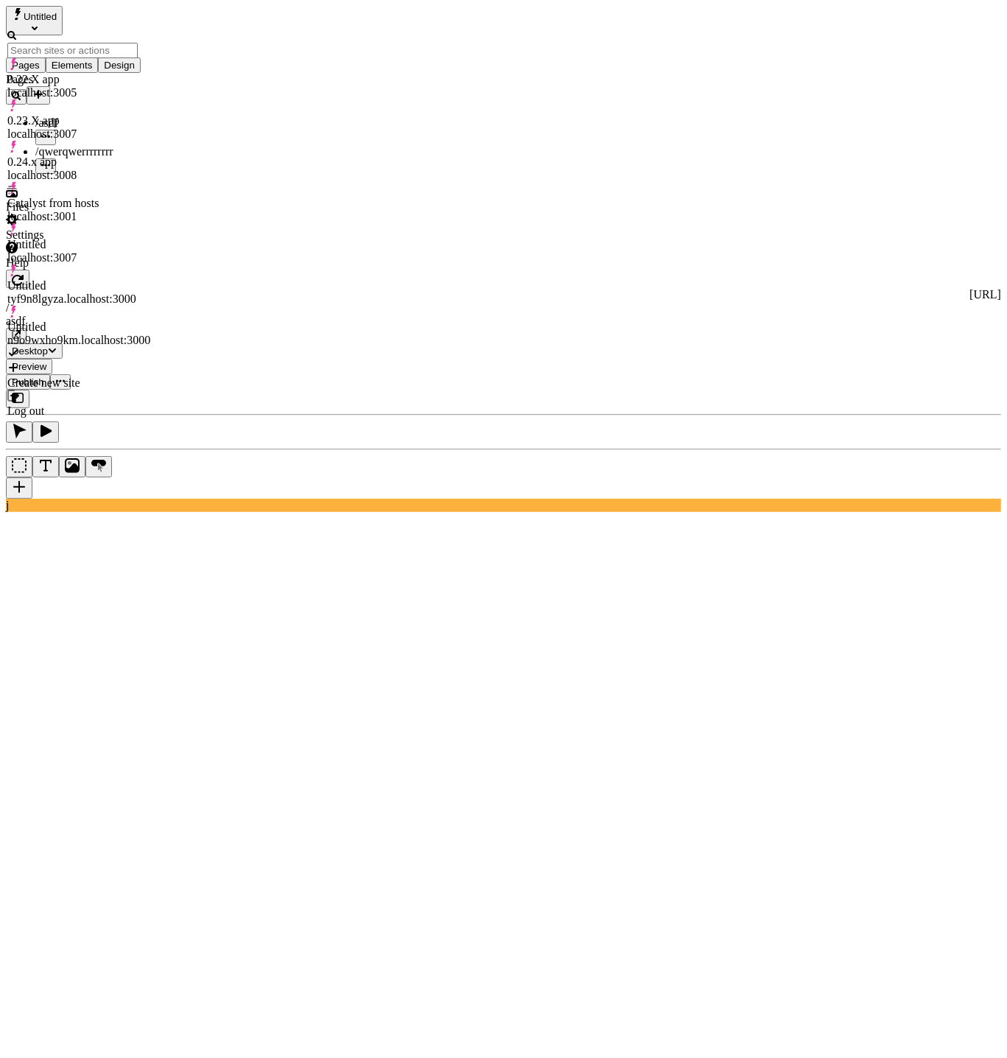
click at [110, 279] on div "Untitled tyf9n8lgyza.localhost:3000" at bounding box center [78, 292] width 143 height 27
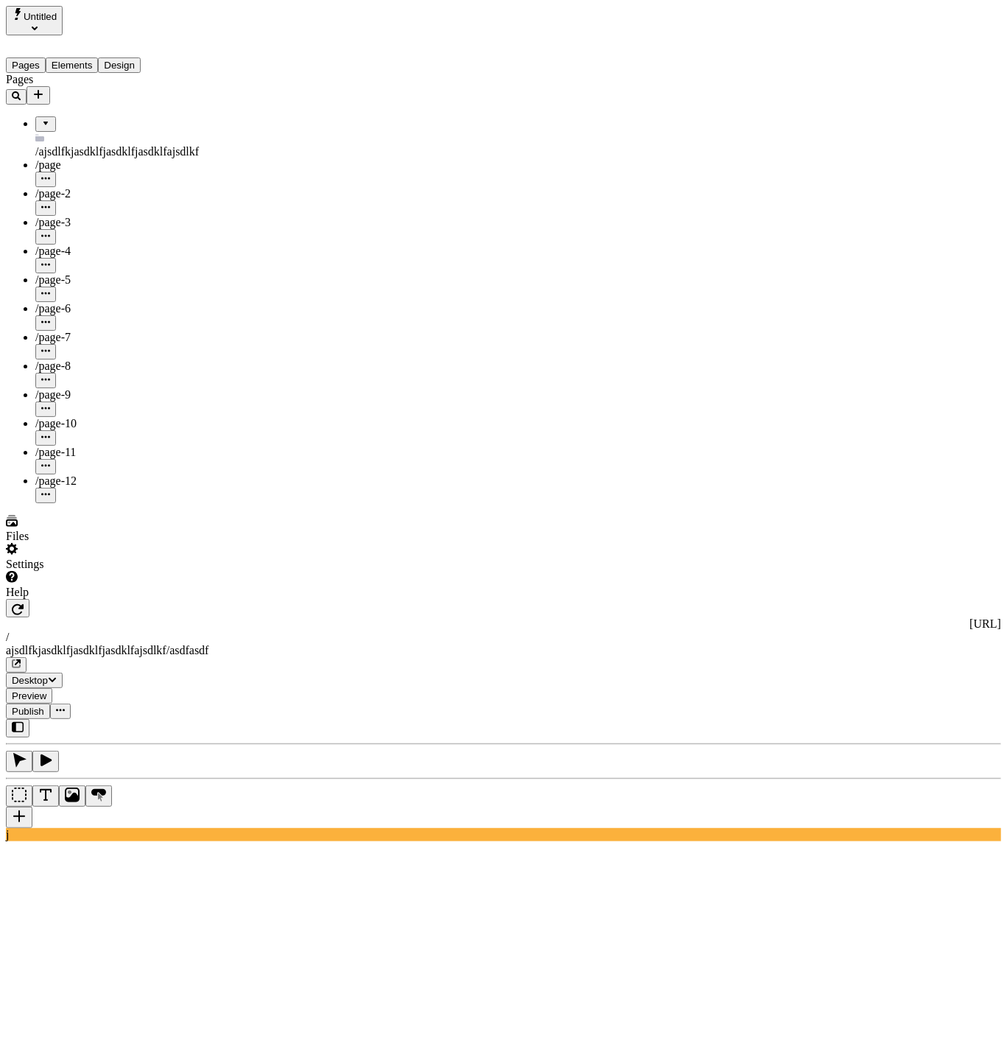
click at [63, 22] on button "Untitled" at bounding box center [34, 20] width 57 height 29
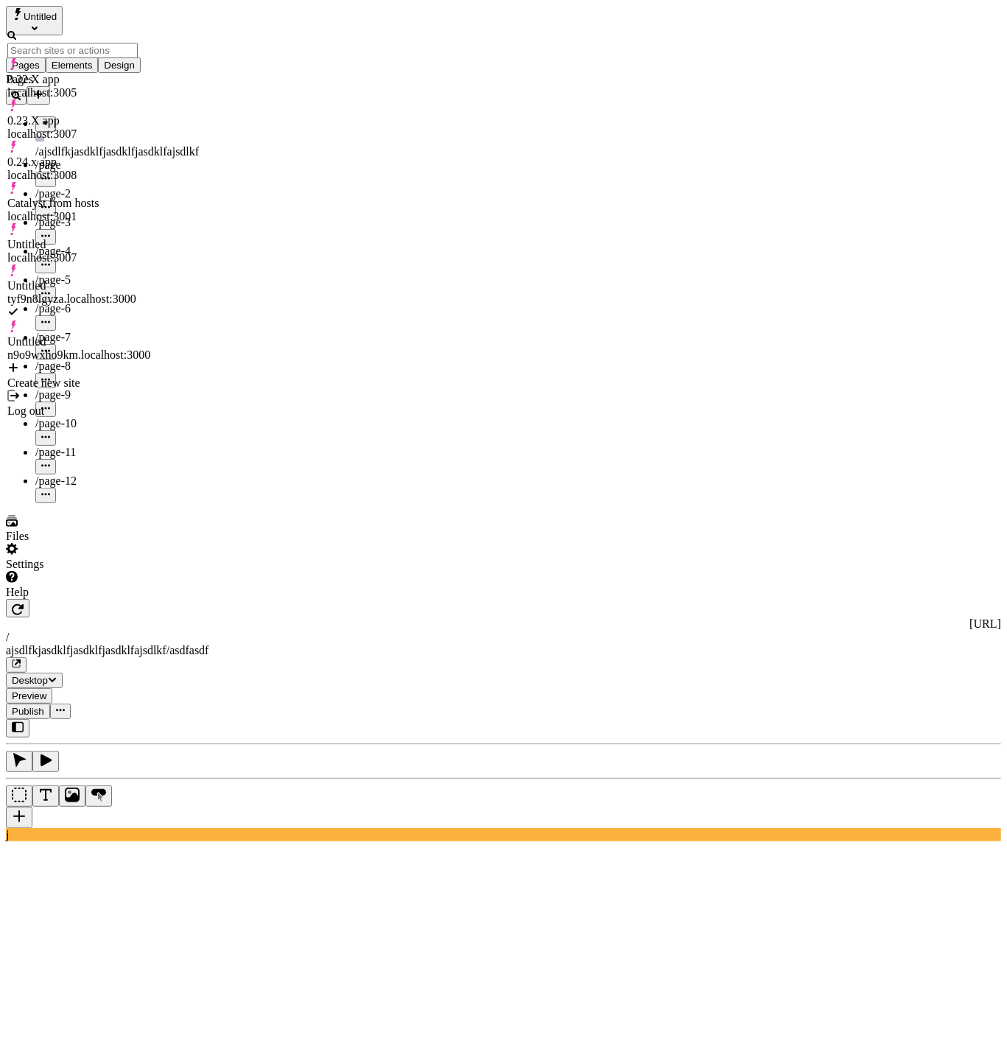
click at [99, 320] on div "Untitled n9o9wxho9km.localhost:3000" at bounding box center [78, 340] width 143 height 41
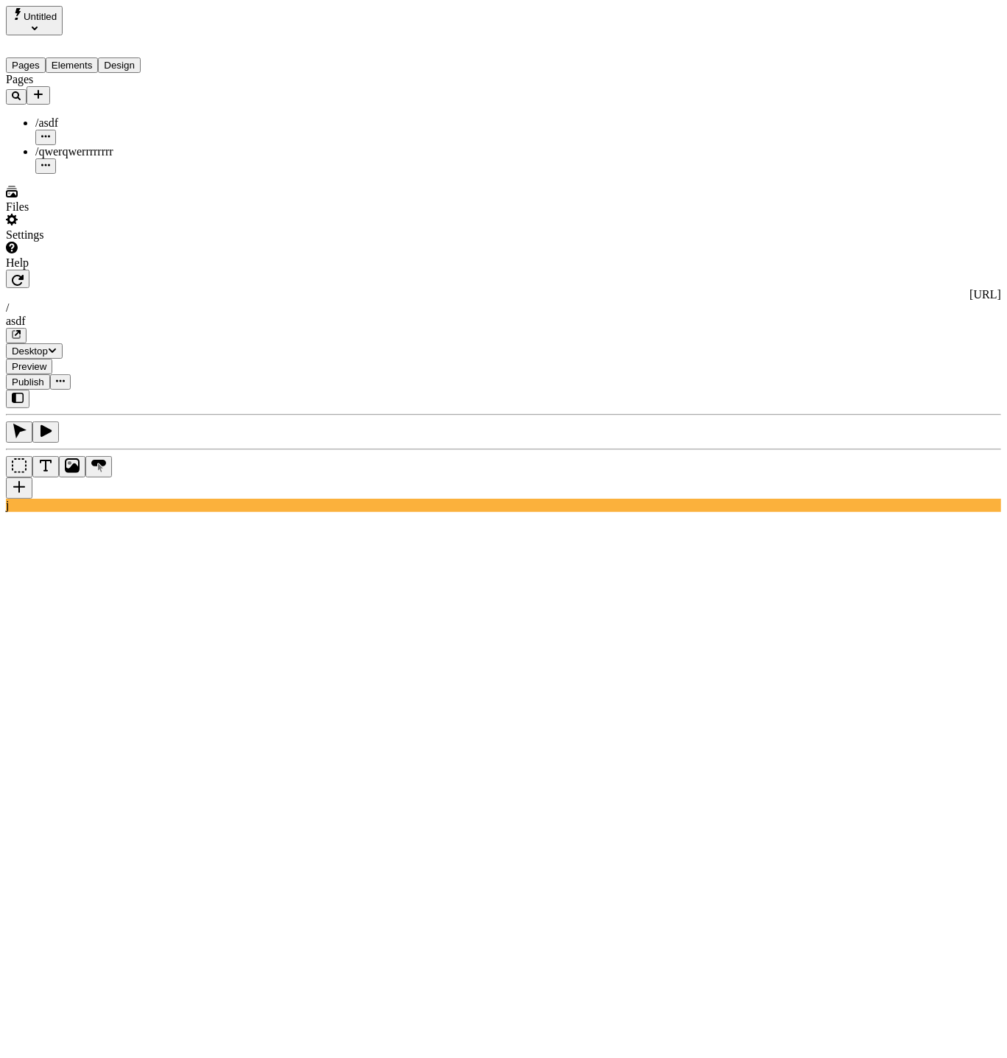
click at [152, 174] on div "Pages /asdf /qwerqwerrrrrrrr" at bounding box center [94, 123] width 177 height 101
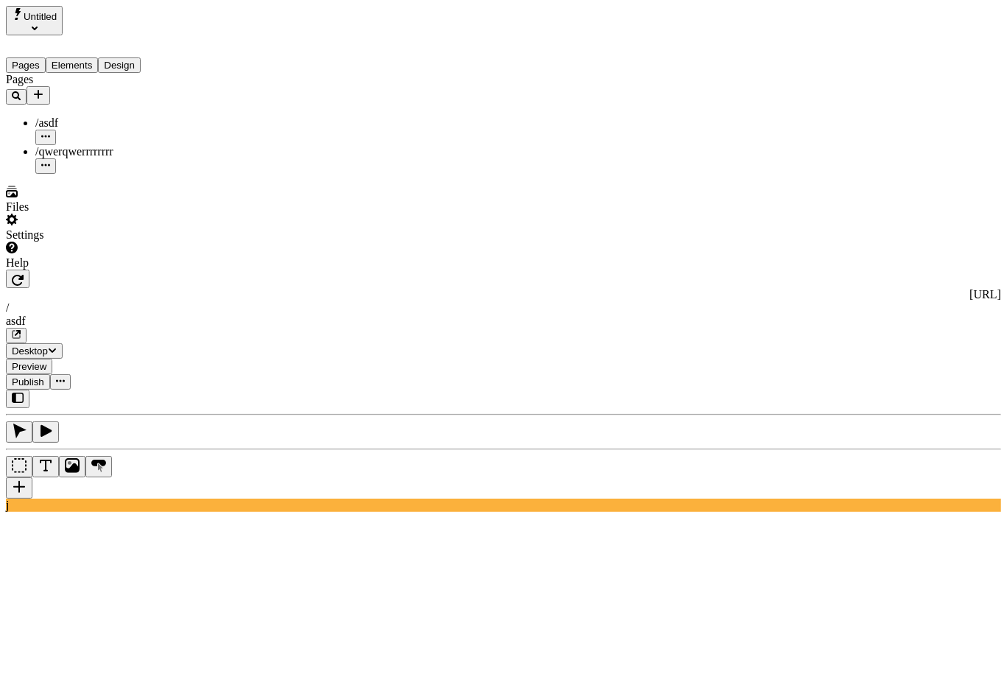
click at [104, 174] on div "Pages /asdf /qwerqwerrrrrrrr" at bounding box center [94, 123] width 177 height 101
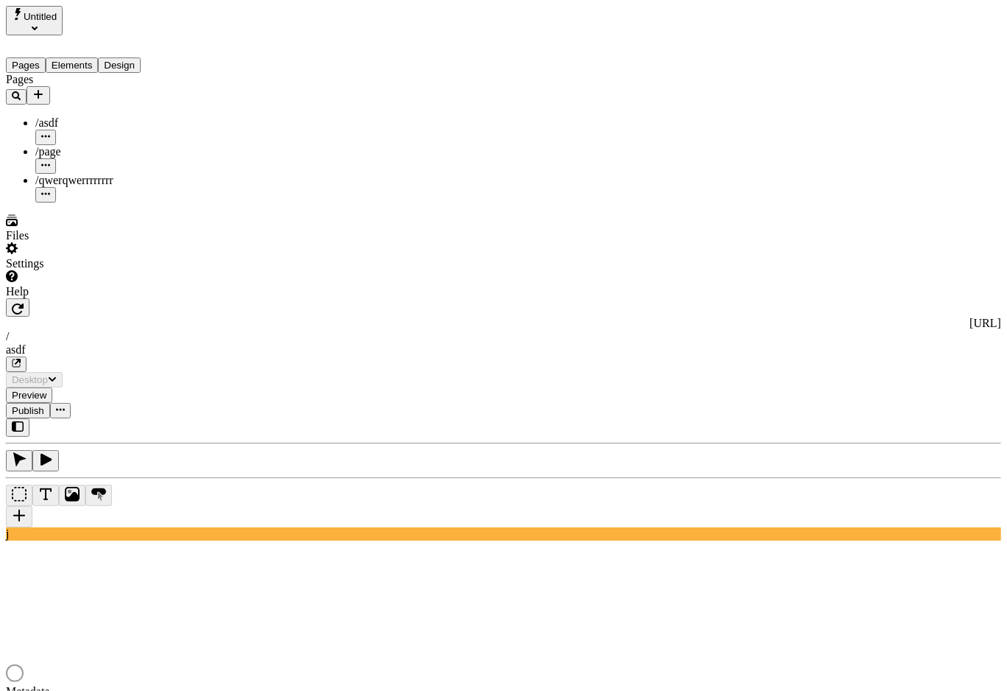
click at [84, 145] on div "/page" at bounding box center [108, 151] width 147 height 13
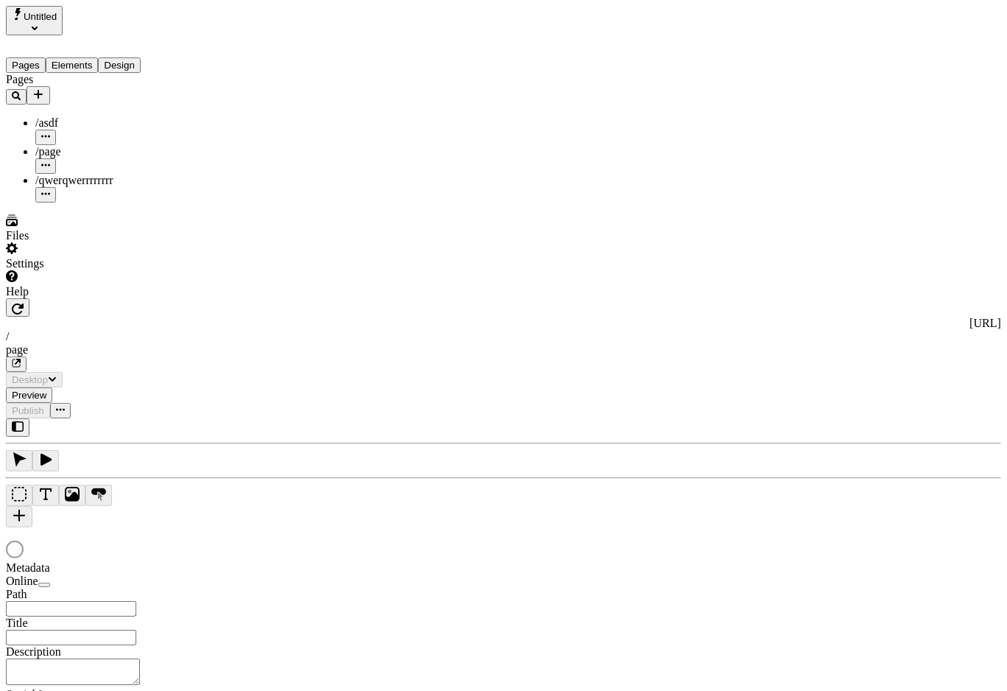
type input "/page"
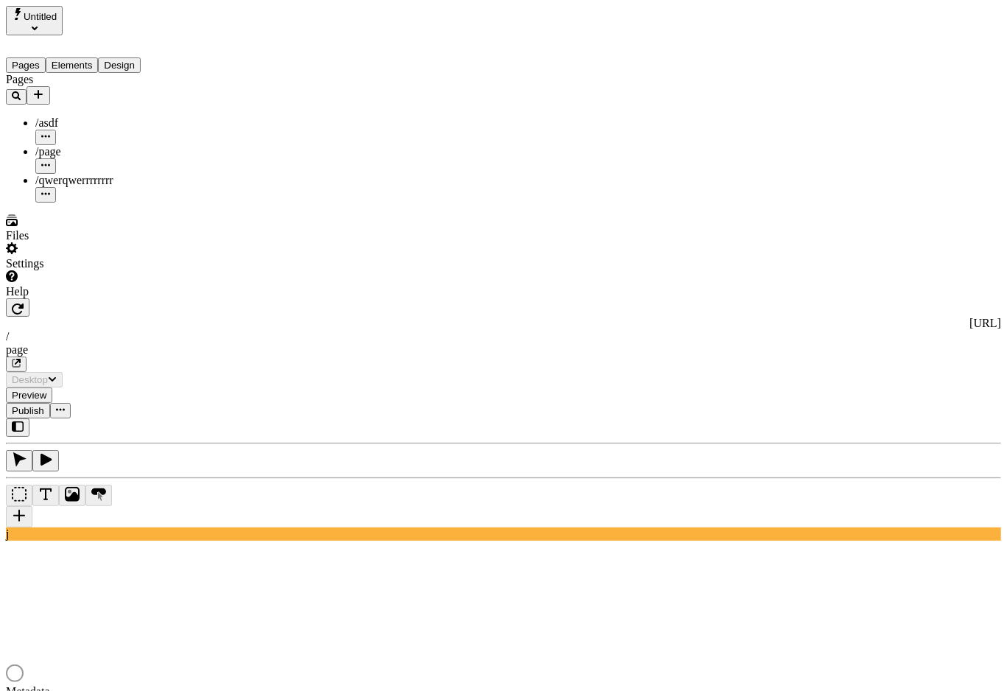
click at [91, 174] on span "/qwerqwerrrrrrrr" at bounding box center [74, 180] width 78 height 13
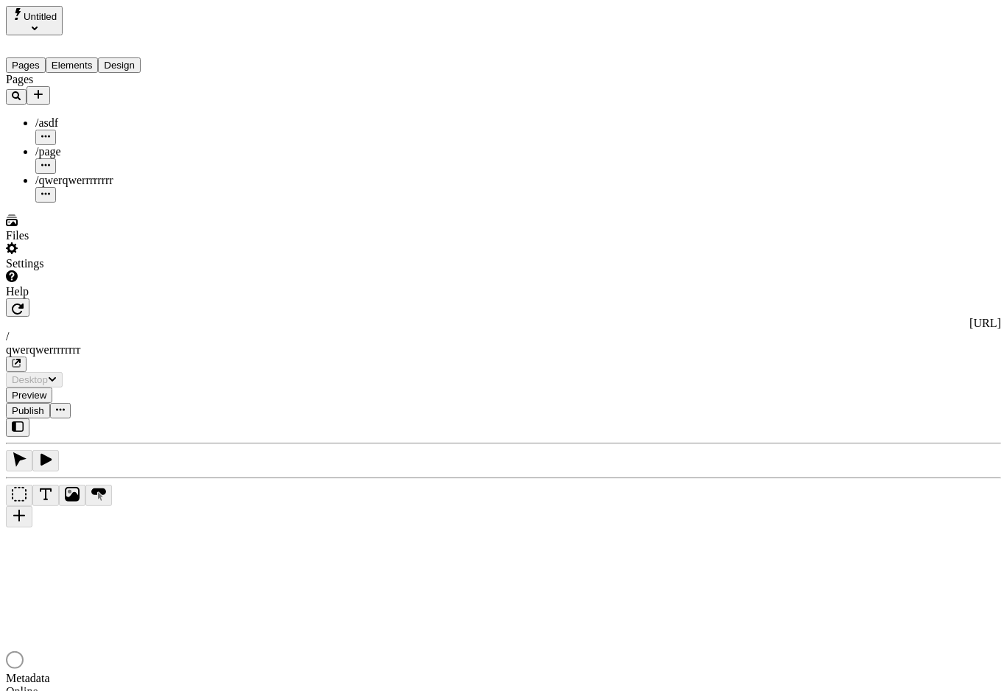
type input "/qwerqwerrrrrrrr"
click at [57, 21] on span "Untitled" at bounding box center [40, 16] width 33 height 11
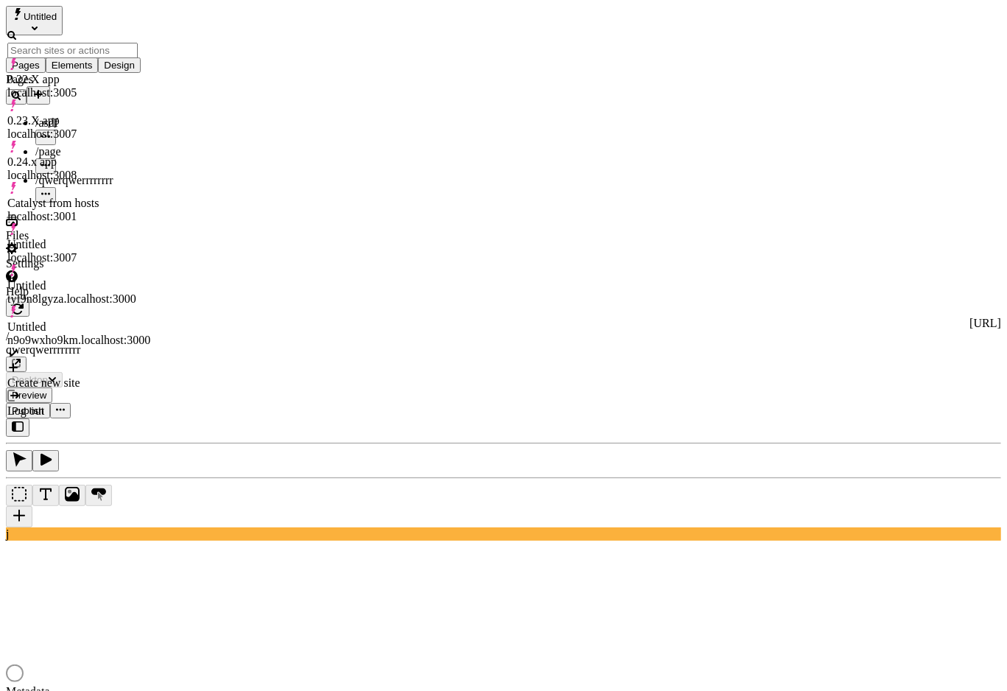
click at [150, 292] on div "tyf9n8lgyza.localhost:3000" at bounding box center [78, 298] width 143 height 13
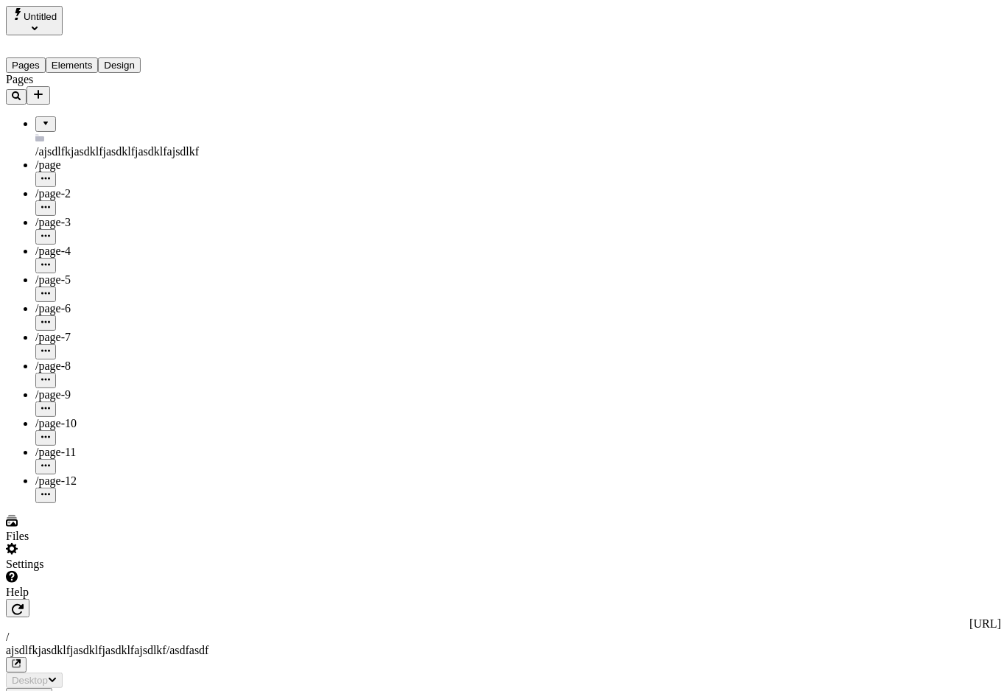
type input "/ajsdlfkjasdklfjasdklfjasdklfajsdlkf/asdfasdf"
click at [63, 12] on button "Untitled" at bounding box center [34, 20] width 57 height 29
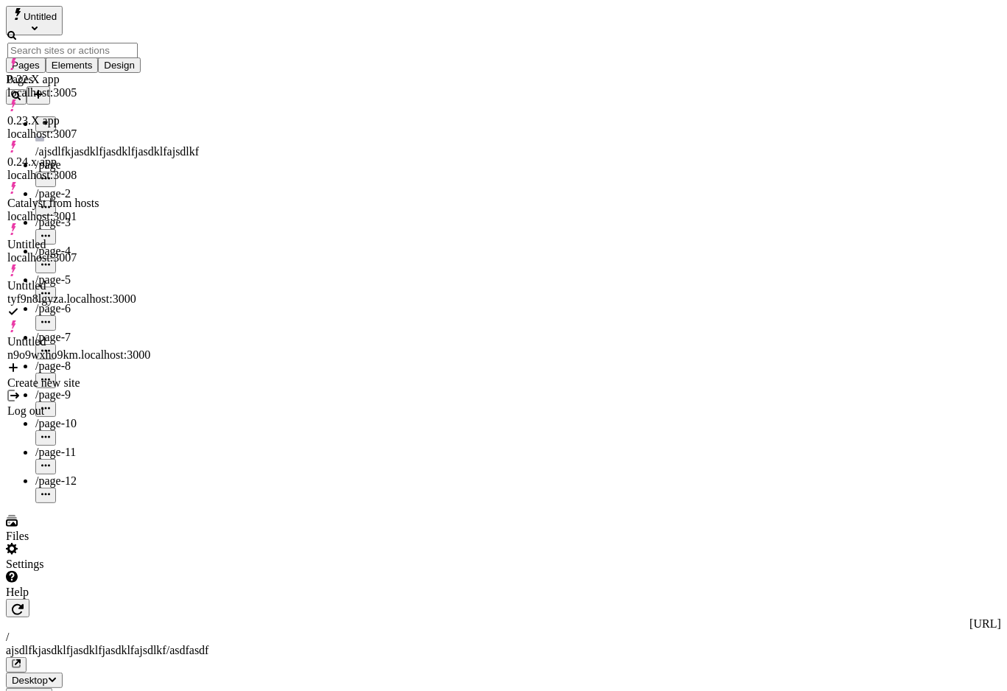
click at [150, 335] on div "Untitled n9o9wxho9km.localhost:3000" at bounding box center [78, 348] width 143 height 27
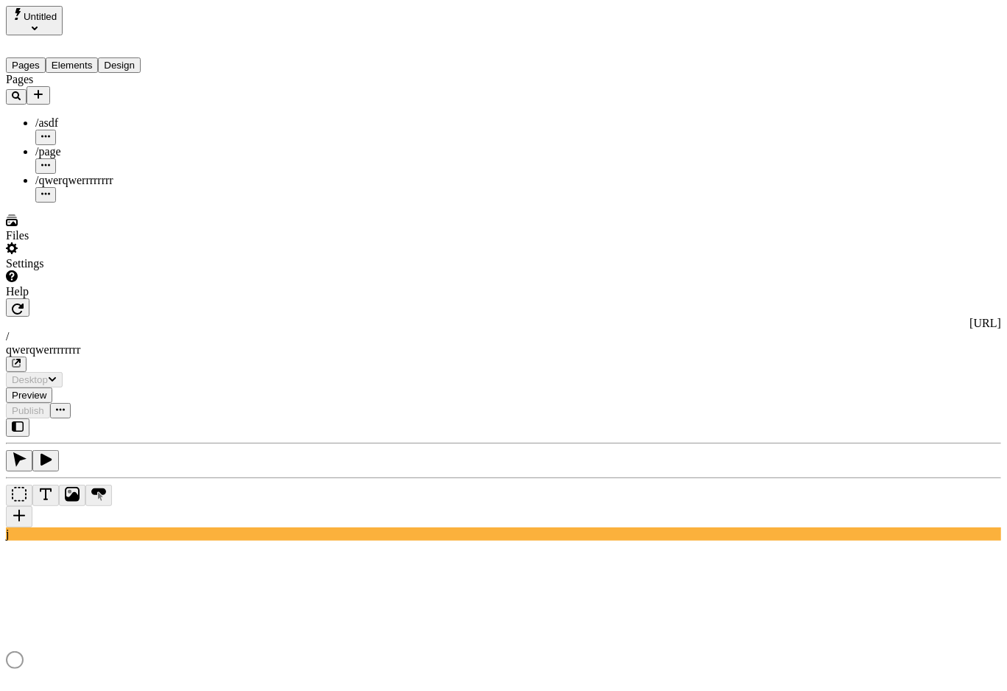
click at [63, 7] on button "Untitled" at bounding box center [34, 20] width 57 height 29
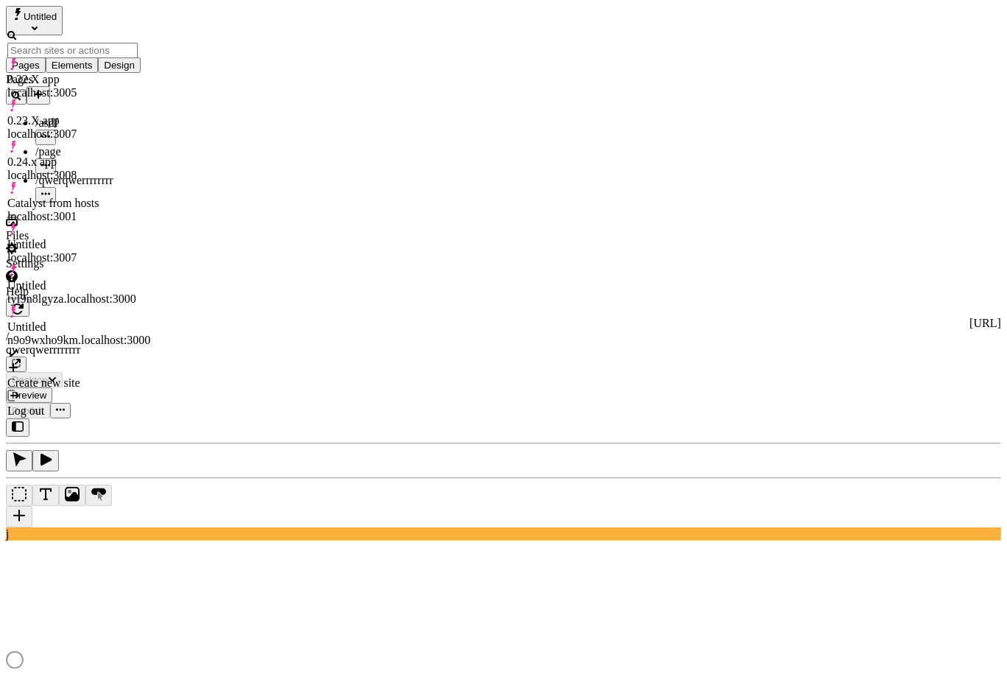
click at [150, 292] on div "tyf9n8lgyza.localhost:3000" at bounding box center [78, 298] width 143 height 13
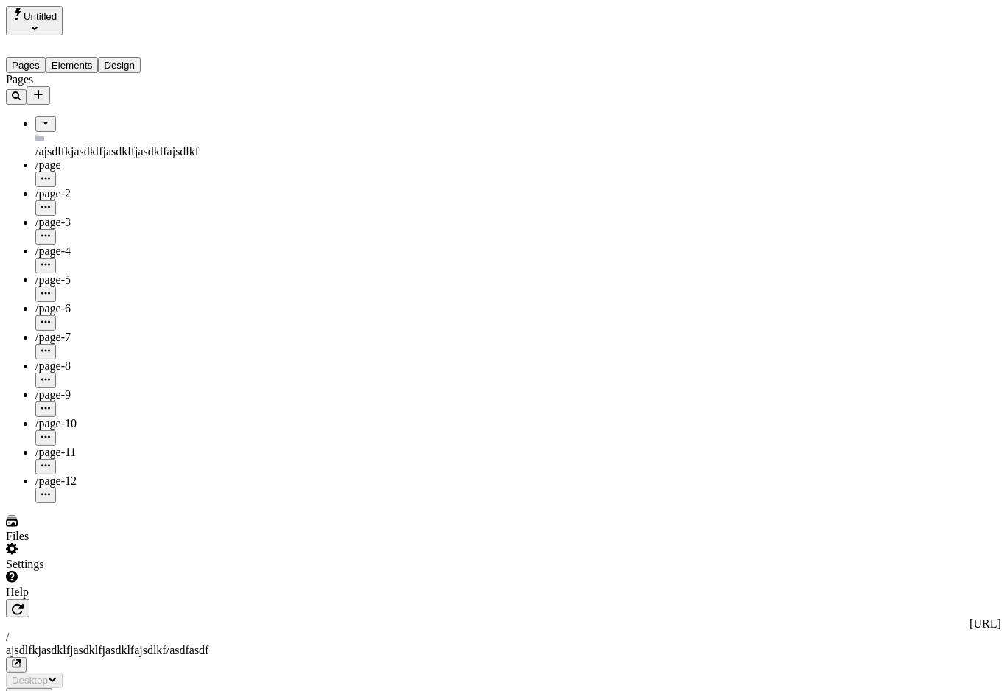
click at [54, 11] on span "Untitled" at bounding box center [40, 16] width 33 height 11
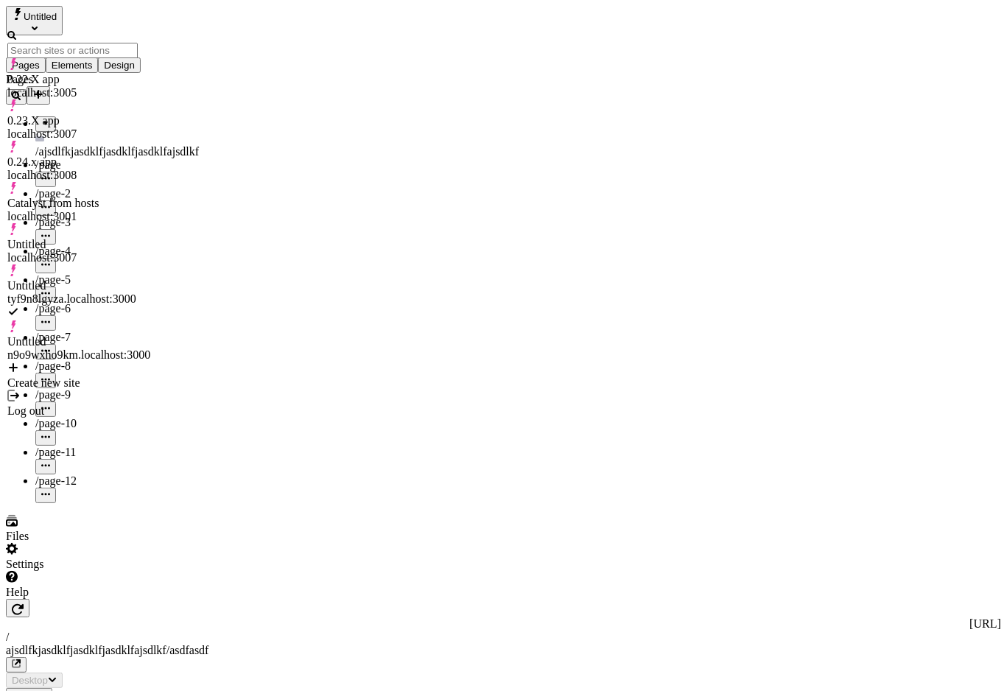
click at [150, 348] on div "n9o9wxho9km.localhost:3000" at bounding box center [78, 354] width 143 height 13
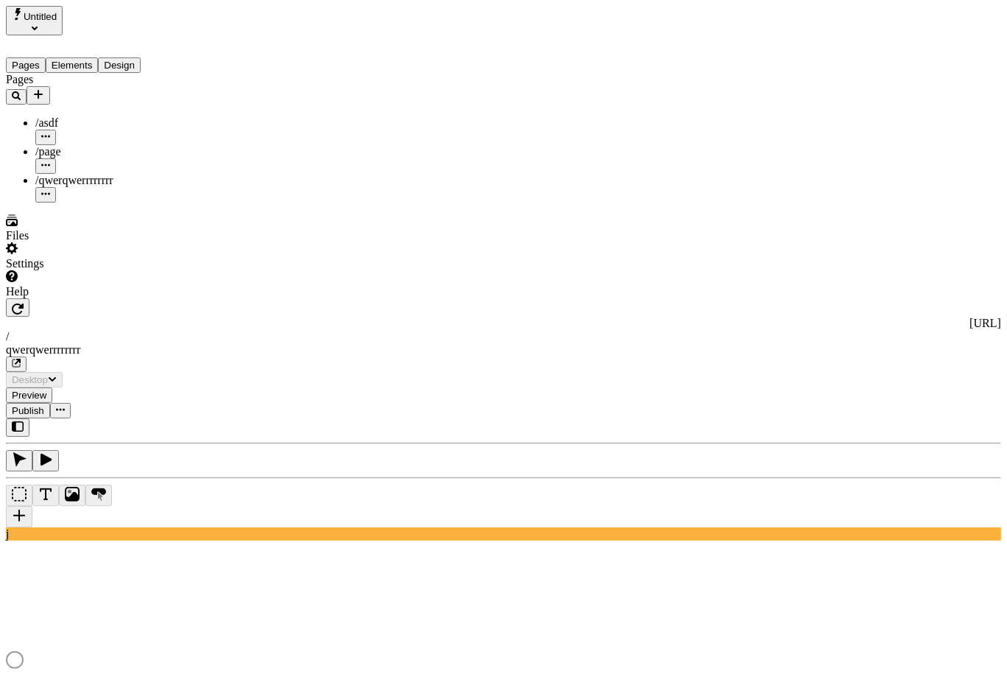
click at [63, 13] on button "Untitled" at bounding box center [34, 20] width 57 height 29
click at [122, 203] on div "Pages /asdf /page /qwerqwerrrrrrrr" at bounding box center [94, 138] width 177 height 130
click at [101, 203] on div "Pages /asdf /page /qwerqwerrrrrrrr" at bounding box center [94, 138] width 177 height 130
click at [141, 21] on div "Untitled" at bounding box center [94, 20] width 177 height 29
click at [67, 203] on div "Pages /asdf /page /qwerqwerrrrrrrr" at bounding box center [94, 138] width 177 height 130
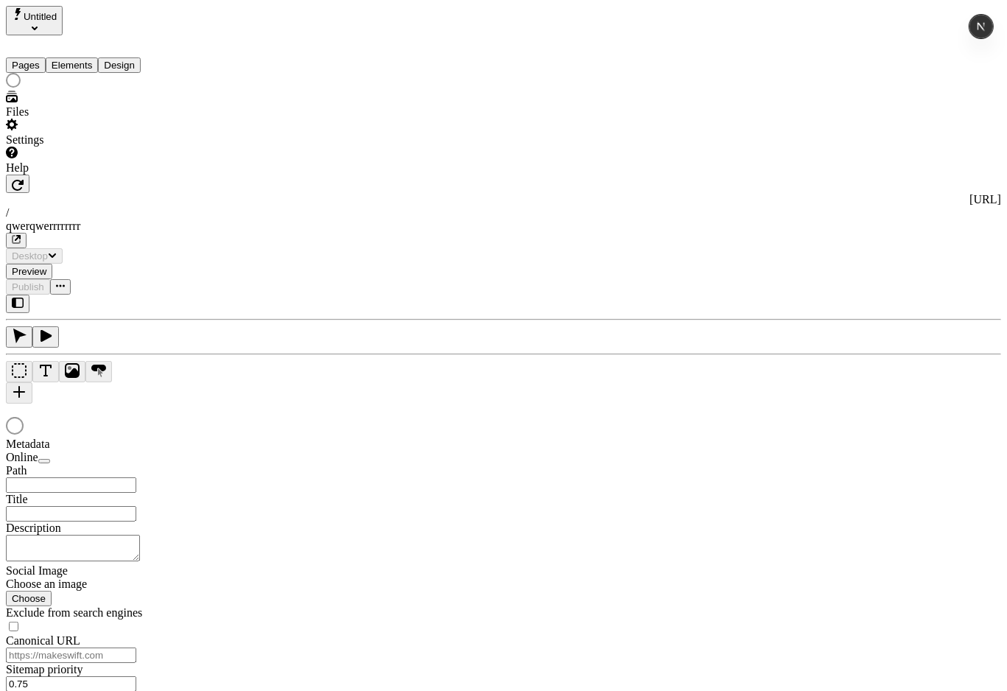
type input "/qwerqwerrrrrrrr"
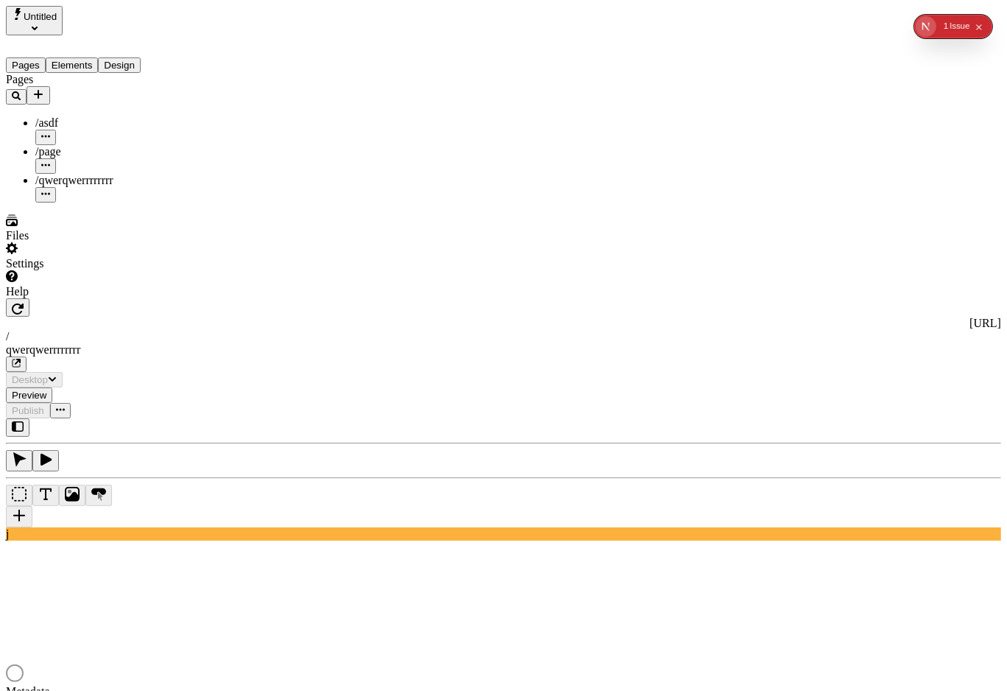
click at [128, 18] on div "Untitled" at bounding box center [94, 20] width 177 height 29
click at [85, 203] on div "Pages /asdf /page /qwerqwerrrrrrrr" at bounding box center [94, 138] width 177 height 130
click at [155, 18] on div "Untitled" at bounding box center [94, 20] width 177 height 29
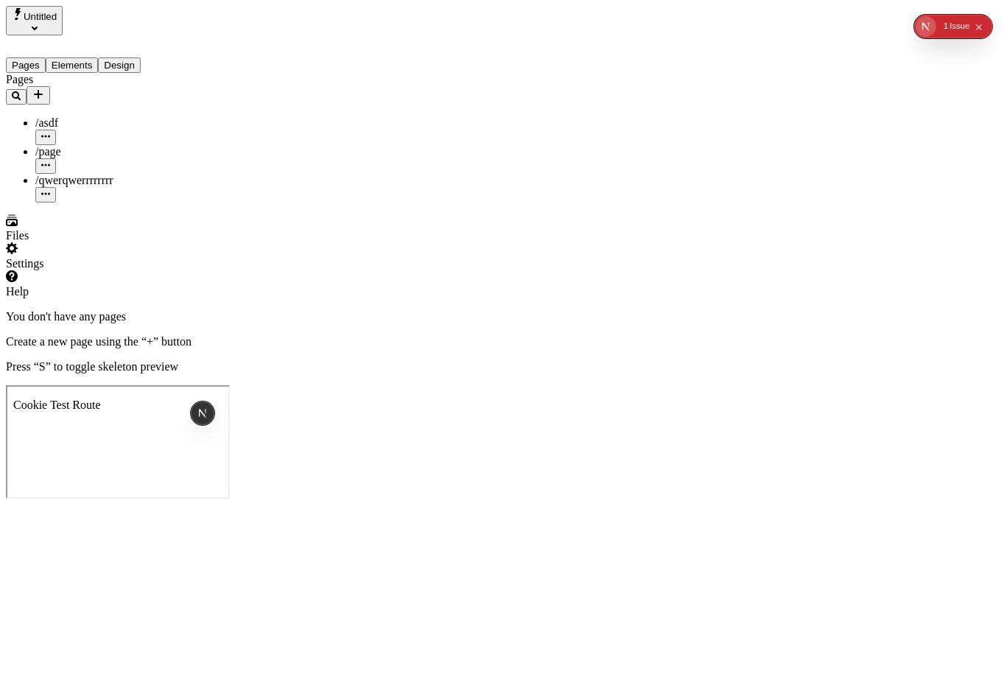
click at [71, 203] on div "Pages /asdf /page /qwerqwerrrrrrrr" at bounding box center [94, 138] width 177 height 130
click at [56, 22] on span "Untitled" at bounding box center [40, 16] width 33 height 11
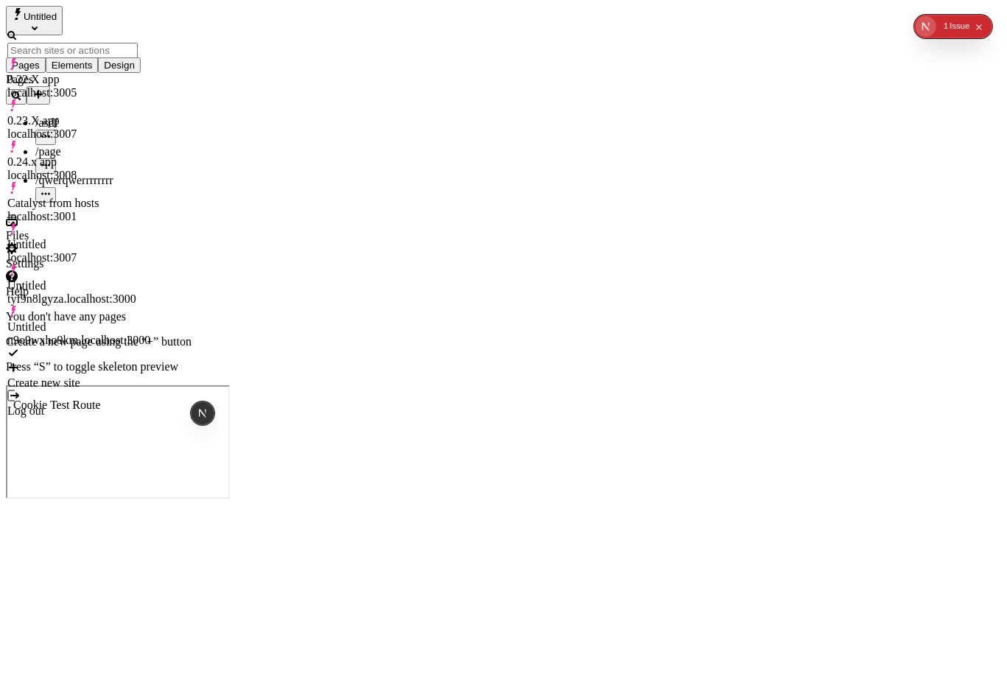
click at [150, 292] on div "tyf9n8lgyza.localhost:3000" at bounding box center [78, 298] width 143 height 13
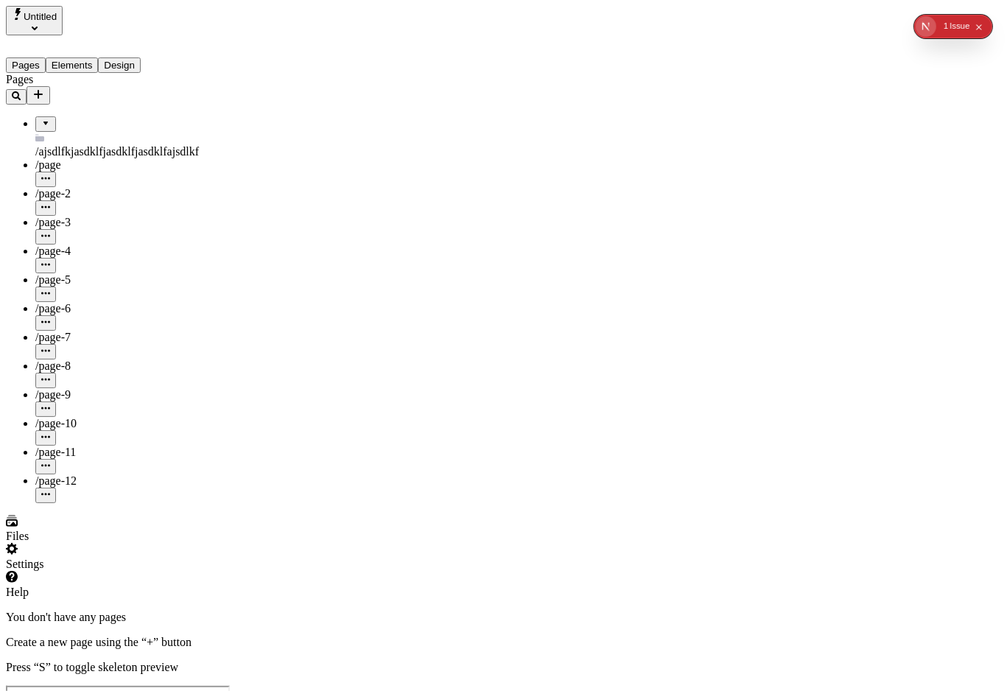
click at [114, 421] on div "Pages /ajsdlfkjasdklfjasdklfjasdklfajsdlkf /page /page-2 /page-3 /page-4 /page-…" at bounding box center [94, 288] width 177 height 430
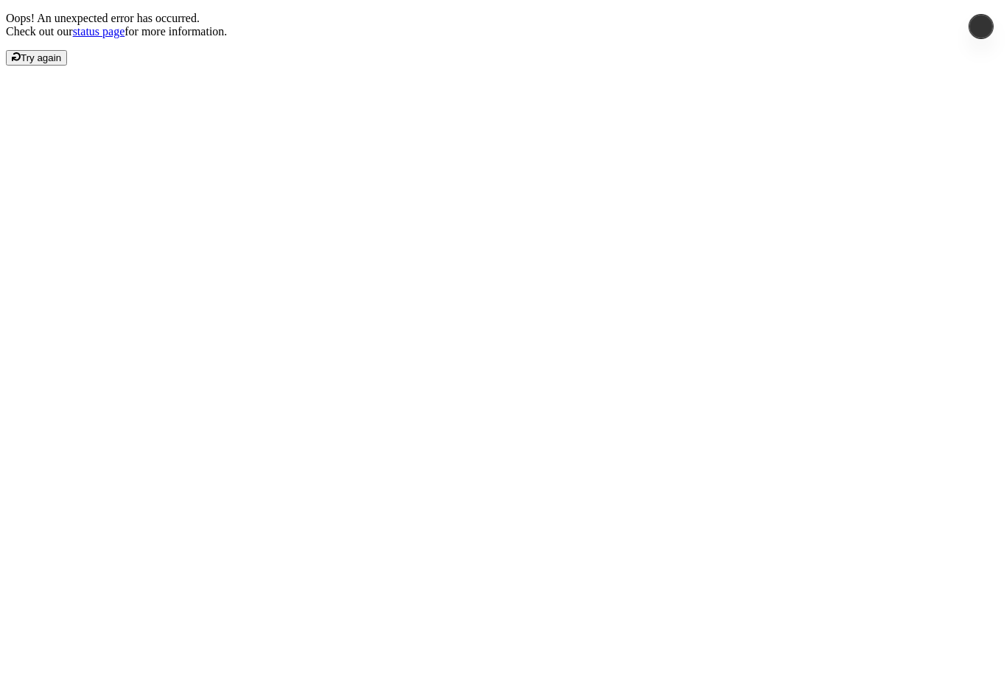
click at [541, 66] on div "Oops! An unexpected error has occurred. Check out our status page for more info…" at bounding box center [503, 39] width 995 height 54
drag, startPoint x: 445, startPoint y: 181, endPoint x: 394, endPoint y: 164, distance: 53.8
click at [443, 66] on div "Oops! An unexpected error has occurred. Check out our status page for more info…" at bounding box center [503, 39] width 995 height 54
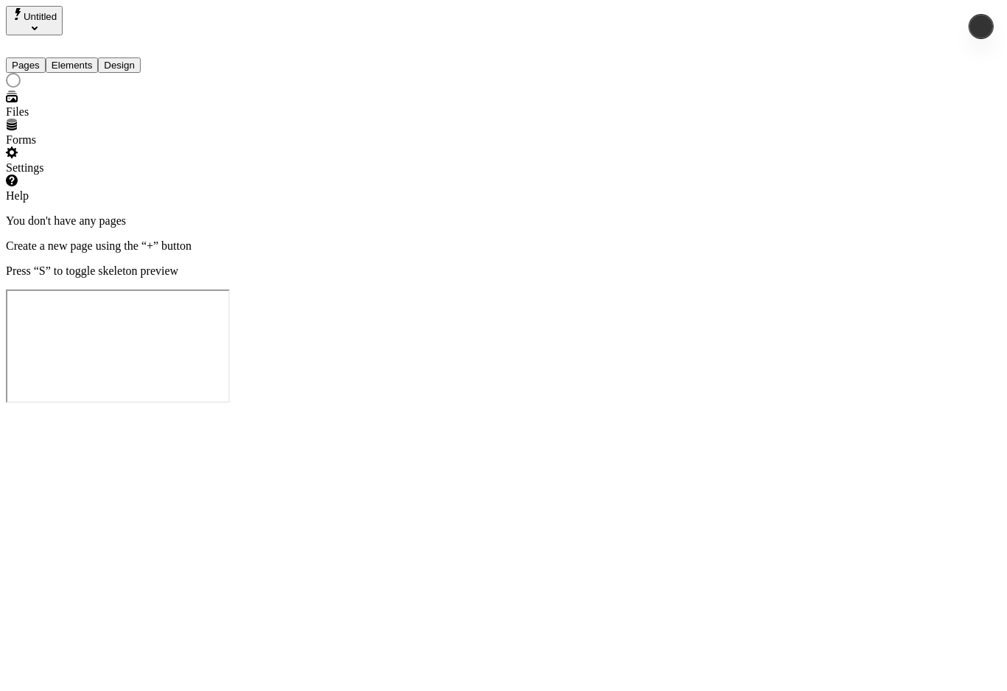
click at [117, 91] on div at bounding box center [94, 82] width 177 height 18
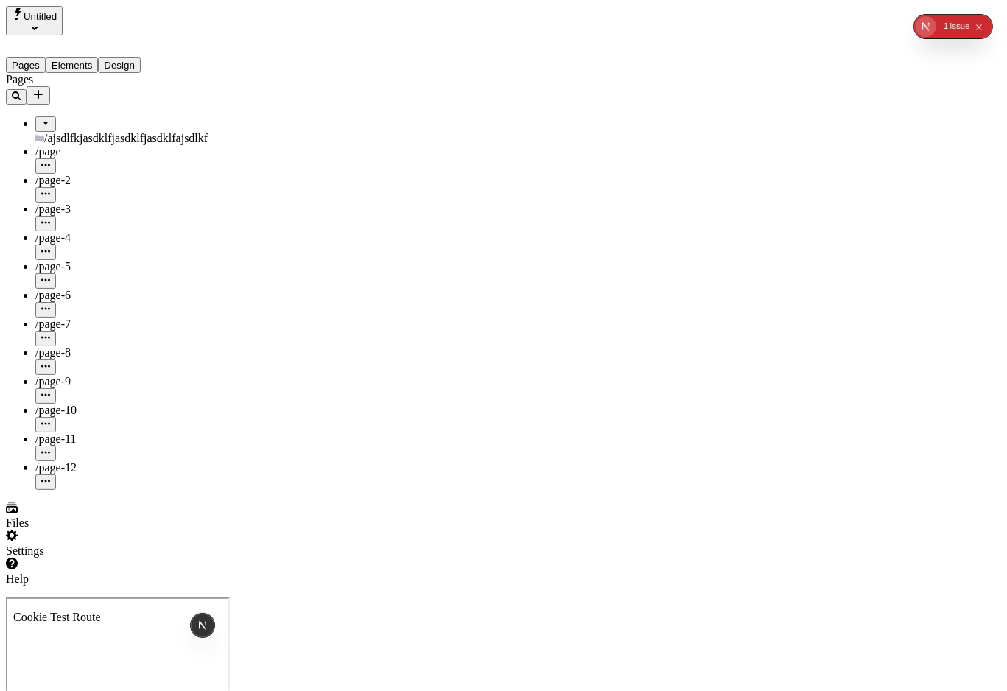
click at [256, 586] on div at bounding box center [134, 586] width 257 height 0
click at [166, 487] on div "Pages /ajsdlfkjasdklfjasdklfjasdklfajsdlkf /page /page-2 /page-3 /page-4 /page-…" at bounding box center [134, 281] width 257 height 417
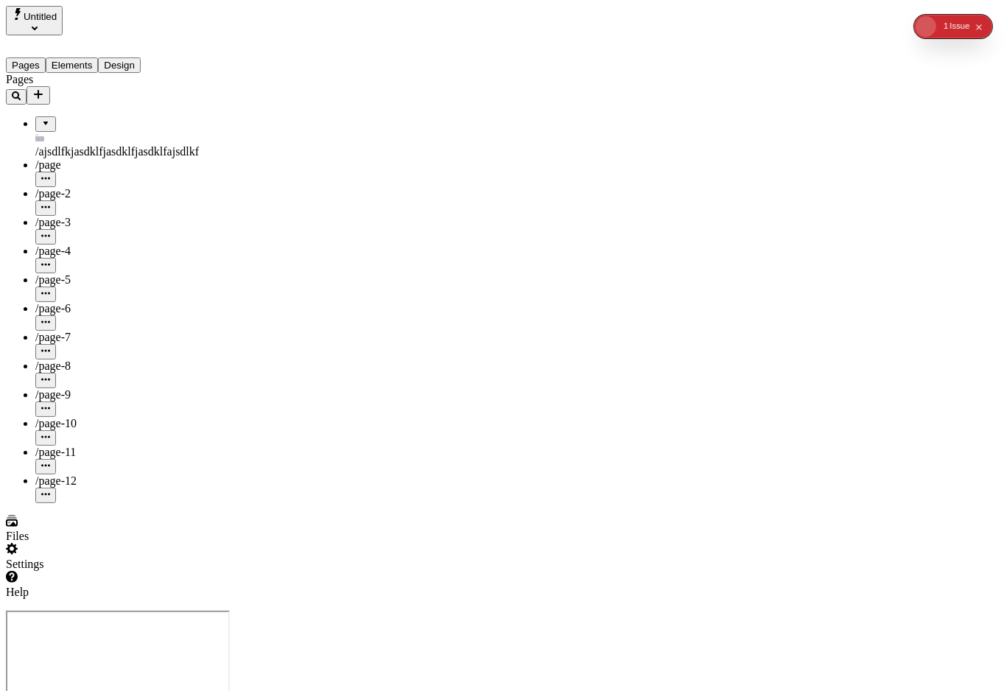
click at [186, 599] on div at bounding box center [96, 599] width 180 height 0
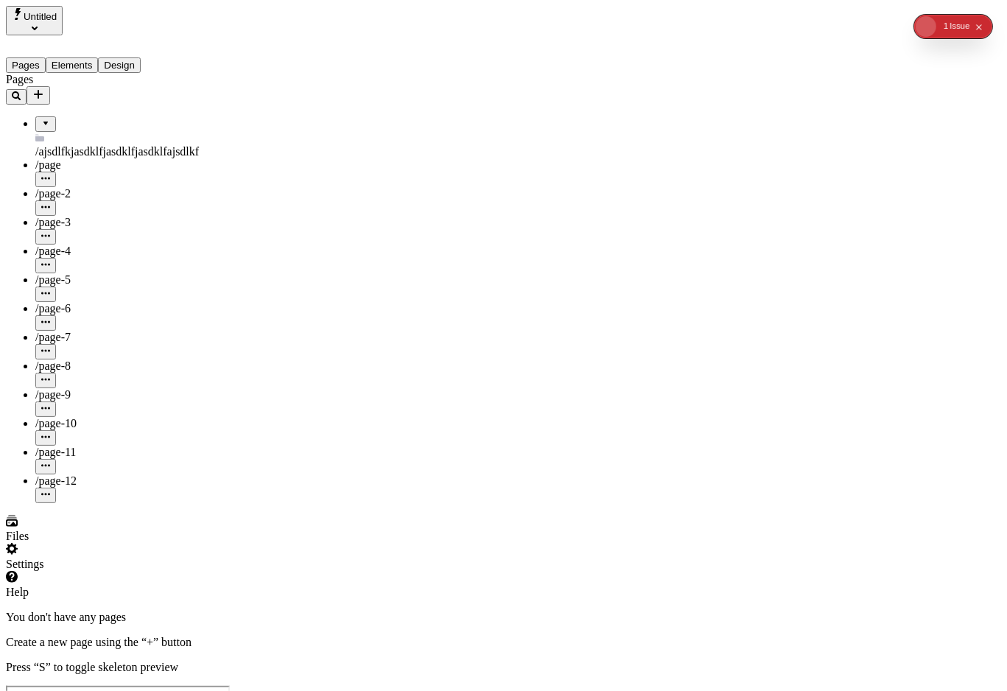
click at [131, 503] on div "Pages /ajsdlfkjasdklfjasdklfjasdklfajsdlkf /page /page-2 /page-3 /page-4 /page-…" at bounding box center [99, 288] width 186 height 430
click at [96, 479] on div "Pages /ajsdlfkjasdklfjasdklfjasdklfajsdlkf /page /page-2 /page-3 /page-4 /page-…" at bounding box center [99, 288] width 186 height 430
click at [104, 445] on div "Pages /ajsdlfkjasdklfjasdklfjasdklfajsdlkf /page /page-2 /page-3 /page-4 /page-…" at bounding box center [99, 288] width 186 height 430
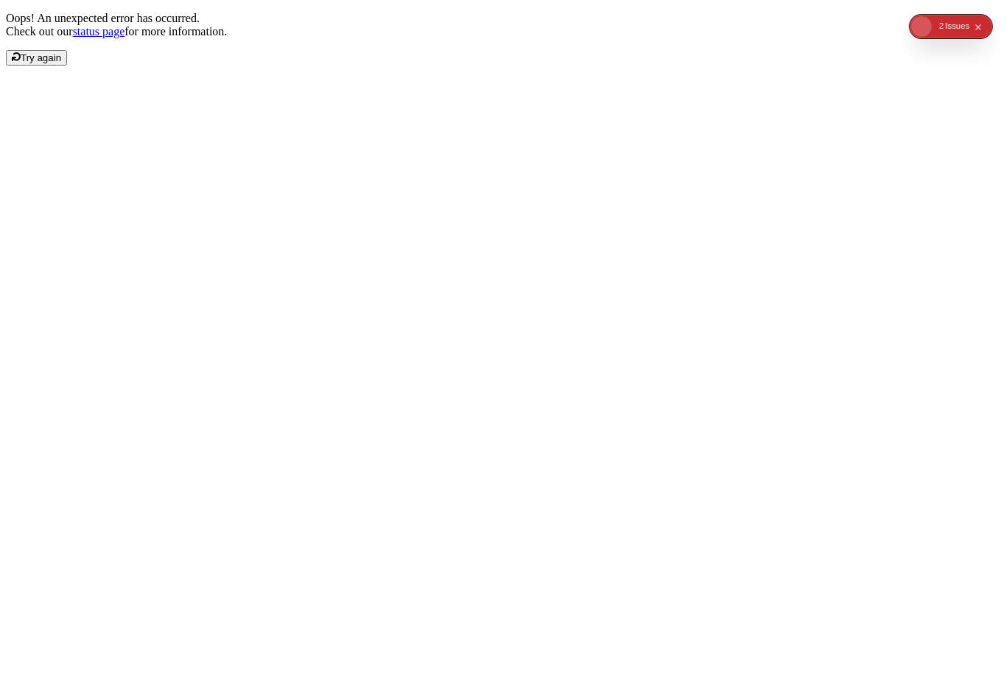
click at [108, 66] on div "Oops! An unexpected error has occurred. Check out our status page for more info…" at bounding box center [503, 39] width 995 height 54
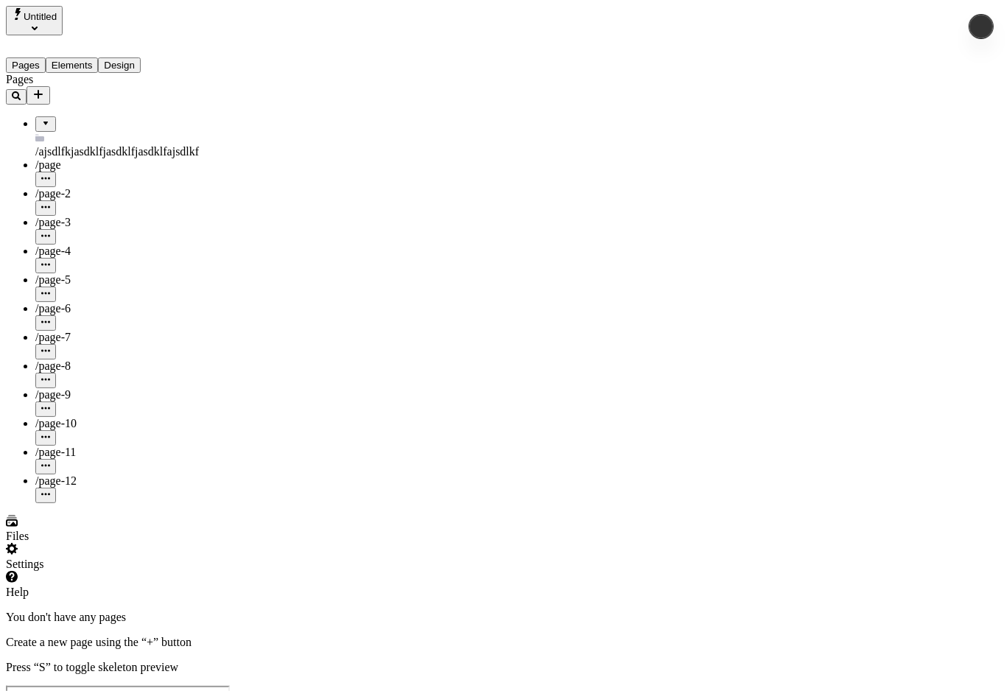
click at [108, 499] on div "Pages /ajsdlfkjasdklfjasdklfjasdklfajsdlkf /page /page-2 /page-3 /page-4 /page-…" at bounding box center [99, 288] width 186 height 430
click at [75, 443] on div "Pages /ajsdlfkjasdklfjasdklfjasdklfajsdlkf /page /page-2 /page-3 /page-4 /page-…" at bounding box center [99, 288] width 186 height 430
click at [97, 440] on div "Pages /ajsdlfkjasdklfjasdklfjasdklfajsdlkf /page /page-2 /page-3 /page-4 /page-…" at bounding box center [99, 288] width 186 height 430
click at [119, 447] on div "Pages /ajsdlfkjasdklfjasdklfjasdklfajsdlkf /page /page-2 /page-3 /page-4 /page-…" at bounding box center [99, 288] width 186 height 430
click at [192, 668] on div at bounding box center [99, 668] width 186 height 0
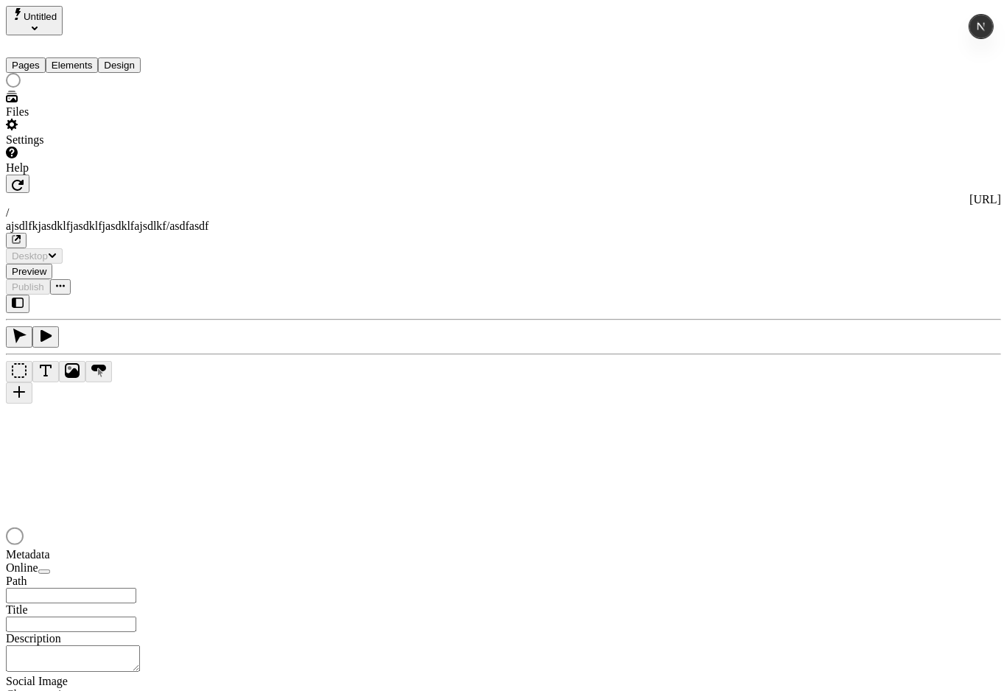
type input "/ajsdlfkjasdklfjasdklfjasdklfajsdlkf/asdfasdf"
